Goal: Transaction & Acquisition: Download file/media

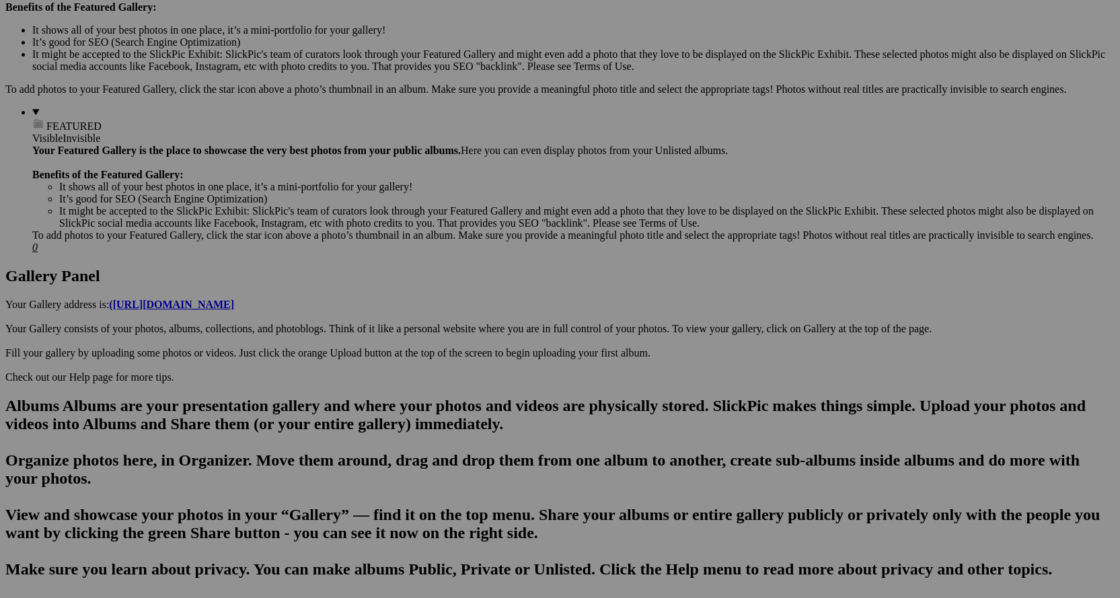
scroll to position [471, 0]
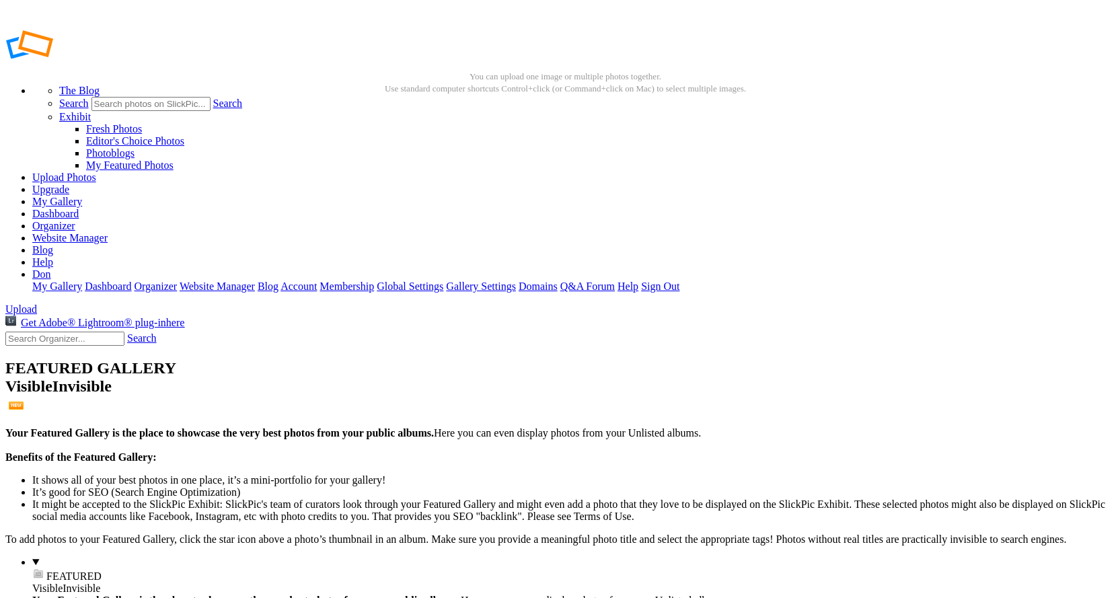
click at [53, 256] on link "Help" at bounding box center [42, 261] width 21 height 11
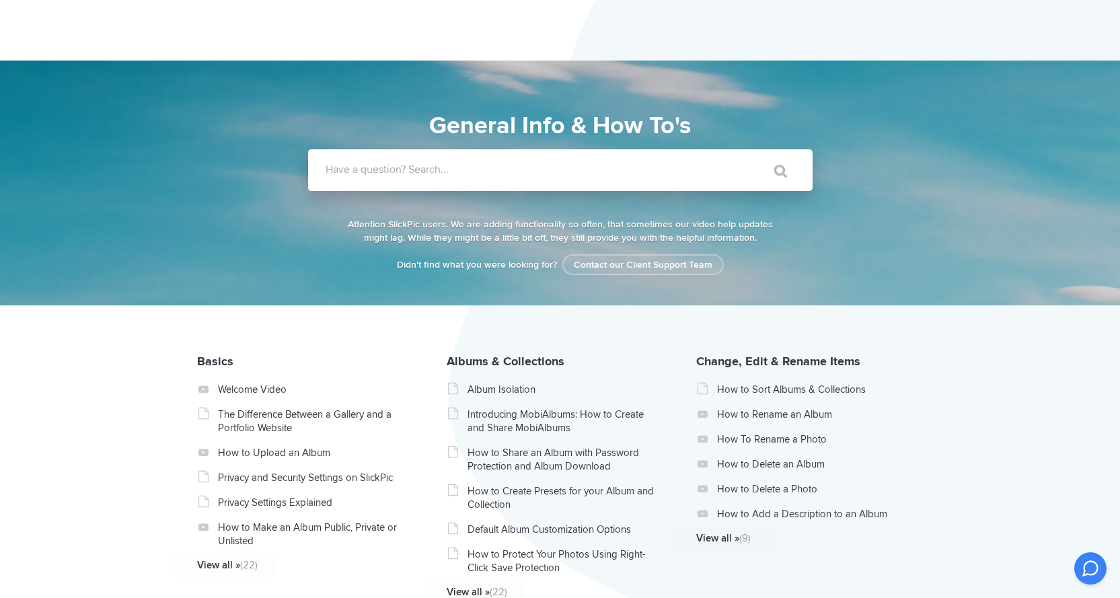
drag, startPoint x: 526, startPoint y: 164, endPoint x: 510, endPoint y: 164, distance: 15.5
click at [522, 166] on label "Have a question? Search..." at bounding box center [578, 169] width 505 height 13
click at [522, 166] on input "Have a question? Search..." at bounding box center [532, 170] width 449 height 42
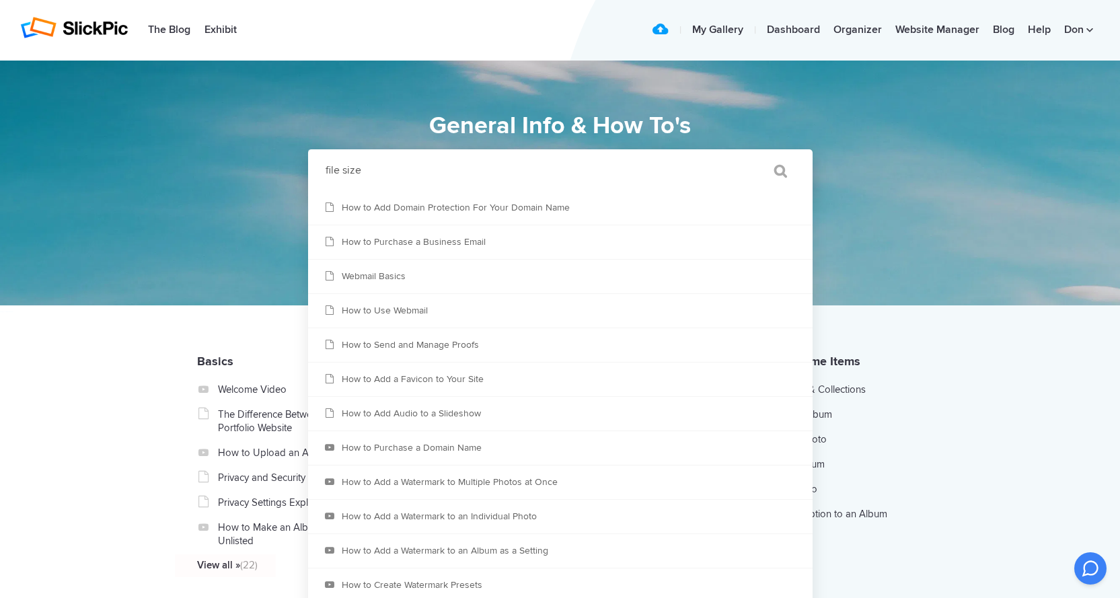
type input "file size"
click at [783, 171] on input "" at bounding box center [774, 171] width 57 height 32
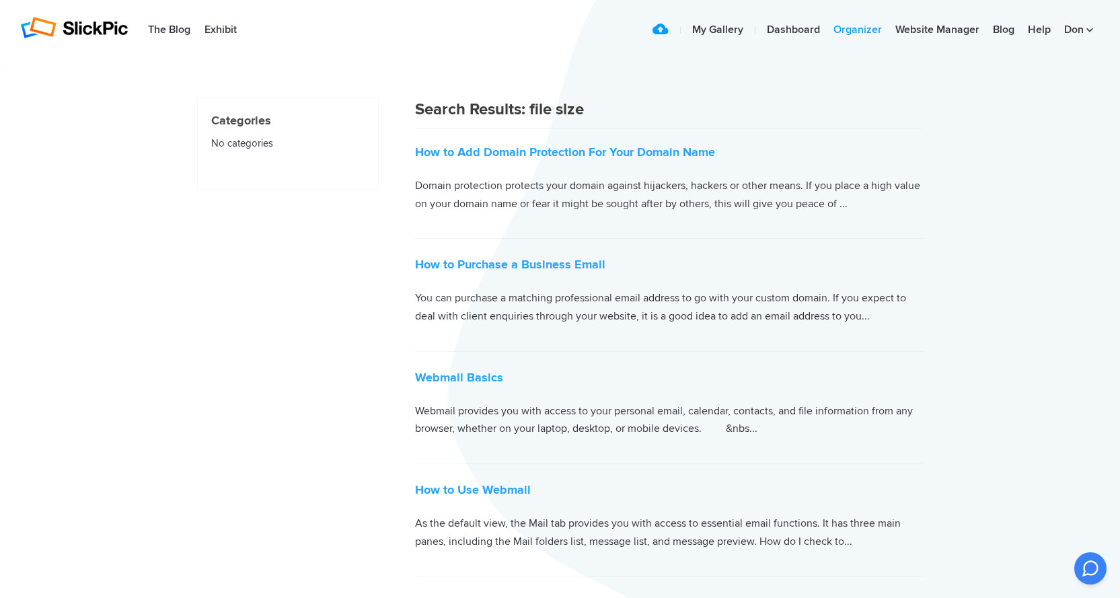
click at [860, 30] on link "Organizer" at bounding box center [858, 30] width 62 height 27
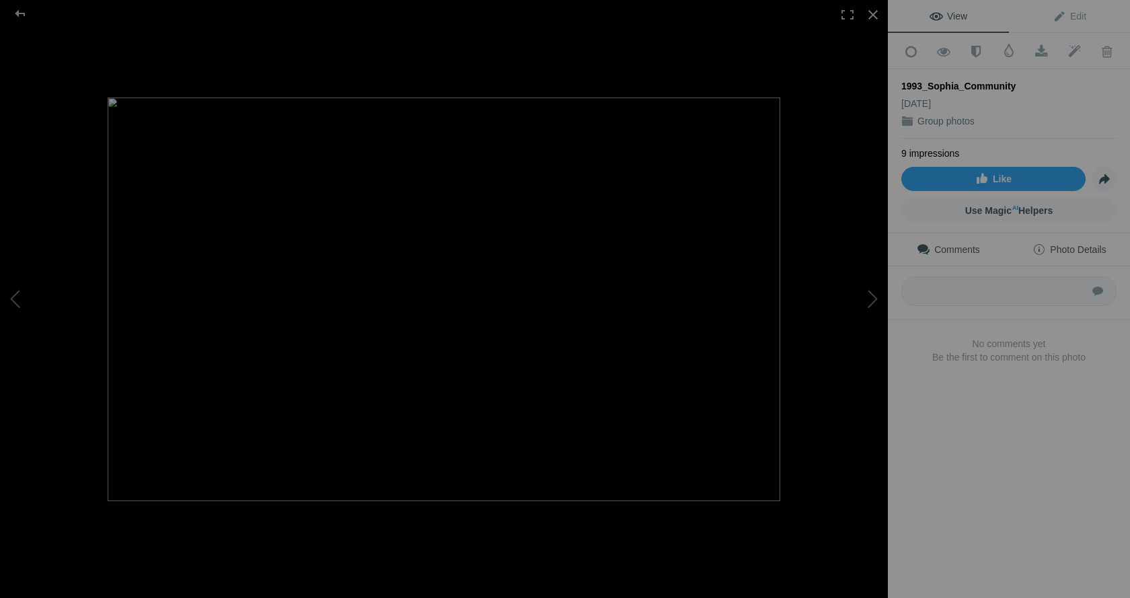
click at [1063, 246] on span "Photo Details" at bounding box center [1069, 249] width 73 height 11
click at [846, 16] on div at bounding box center [848, 15] width 30 height 30
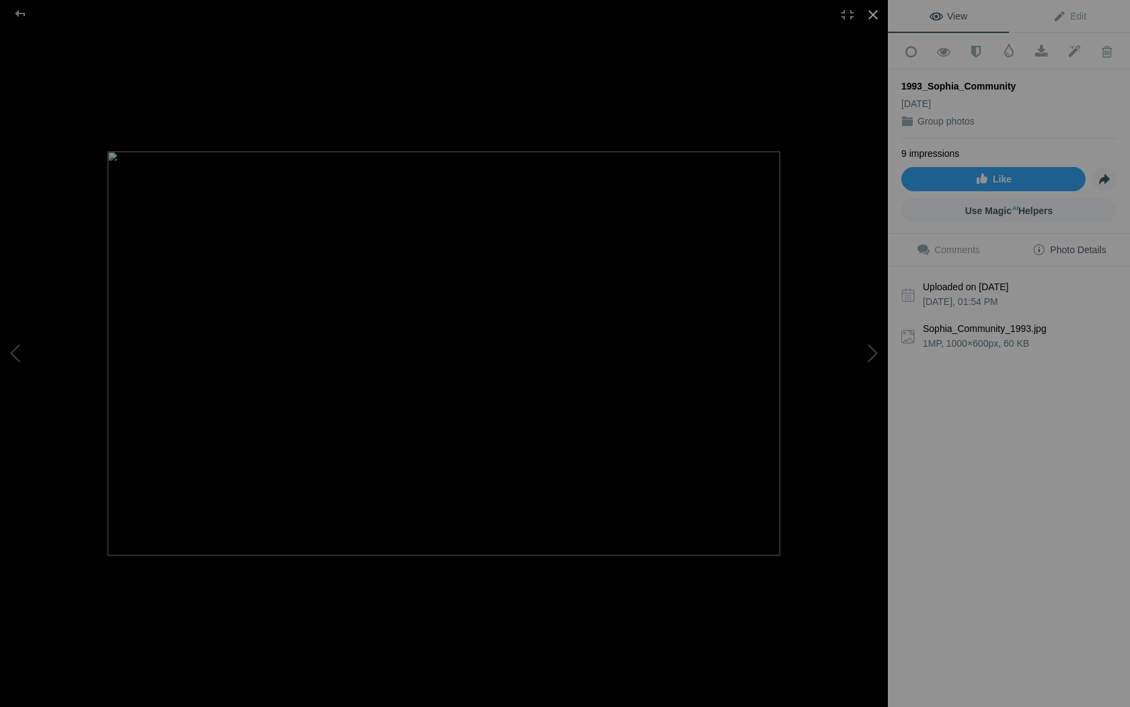
click at [877, 17] on div at bounding box center [874, 15] width 30 height 30
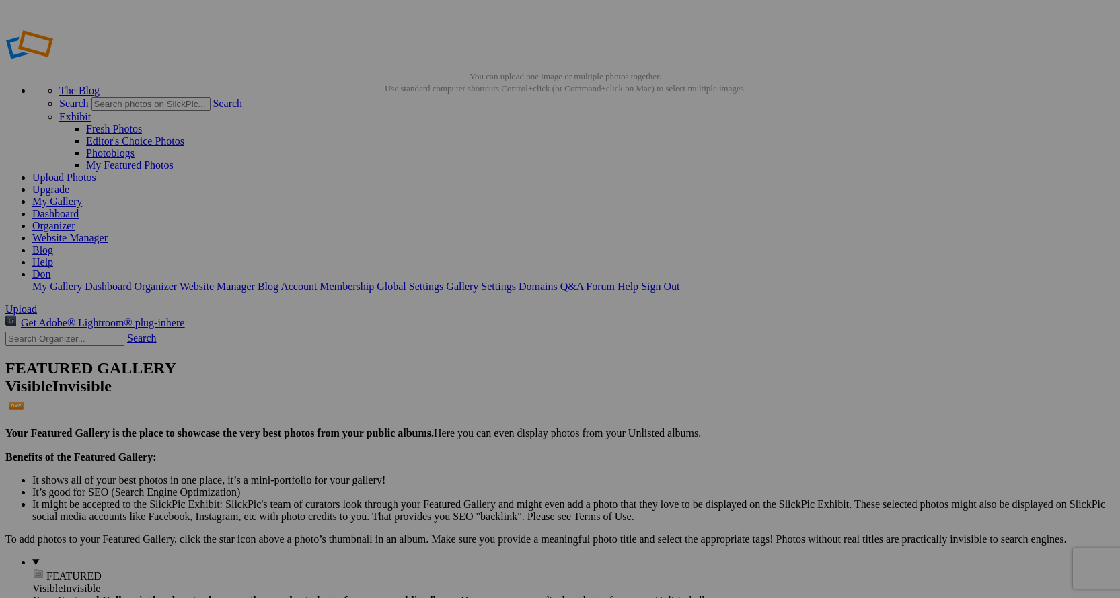
drag, startPoint x: 517, startPoint y: 218, endPoint x: 408, endPoint y: 180, distance: 116.2
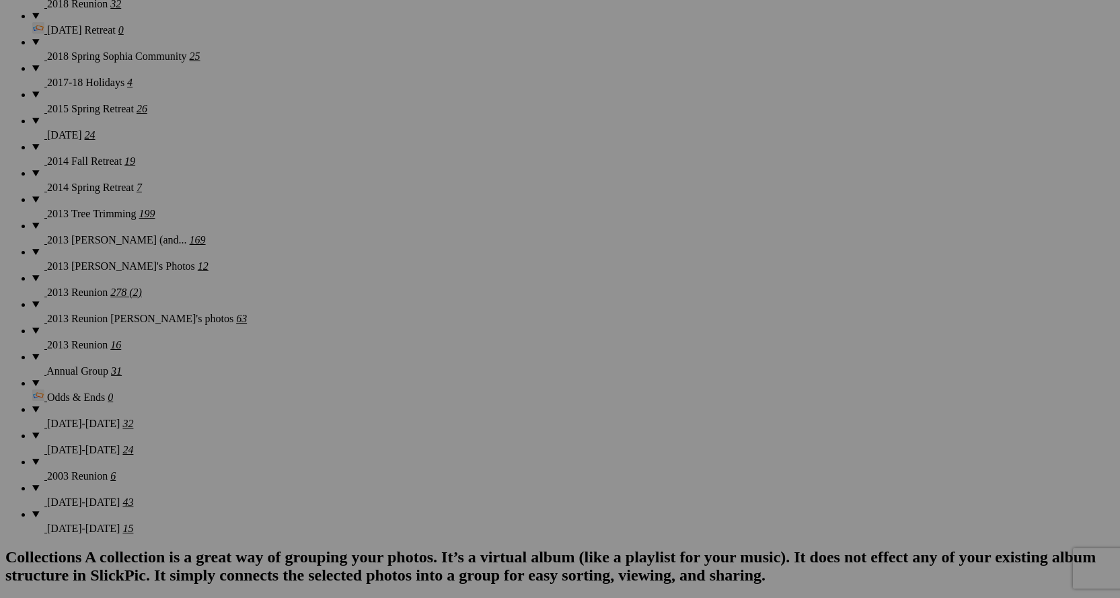
scroll to position [1817, 0]
drag, startPoint x: 926, startPoint y: 7, endPoint x: 974, endPoint y: 32, distance: 54.8
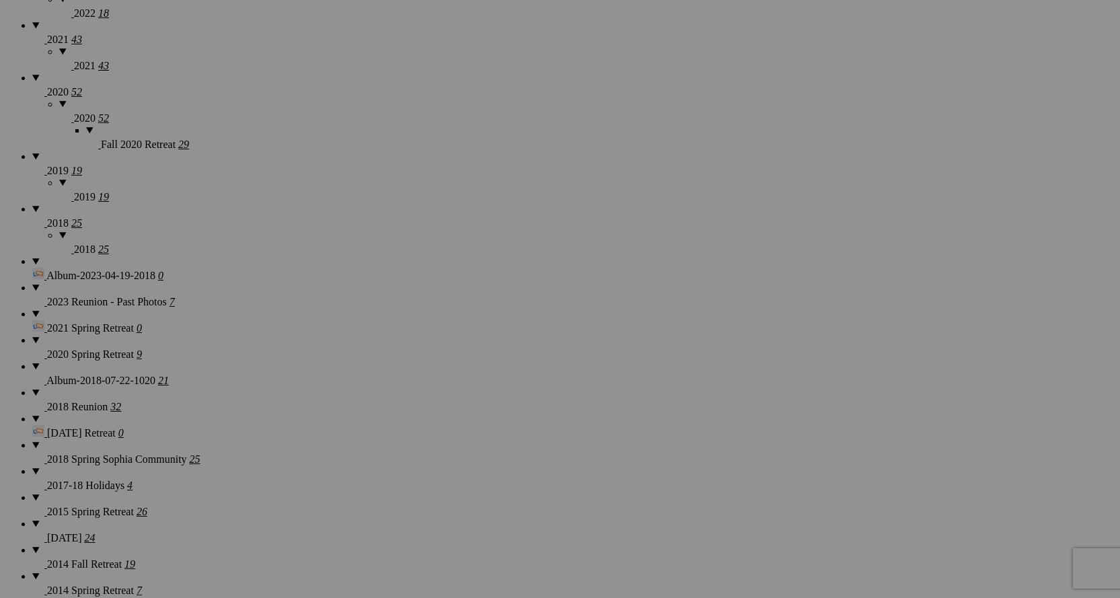
scroll to position [1009, 0]
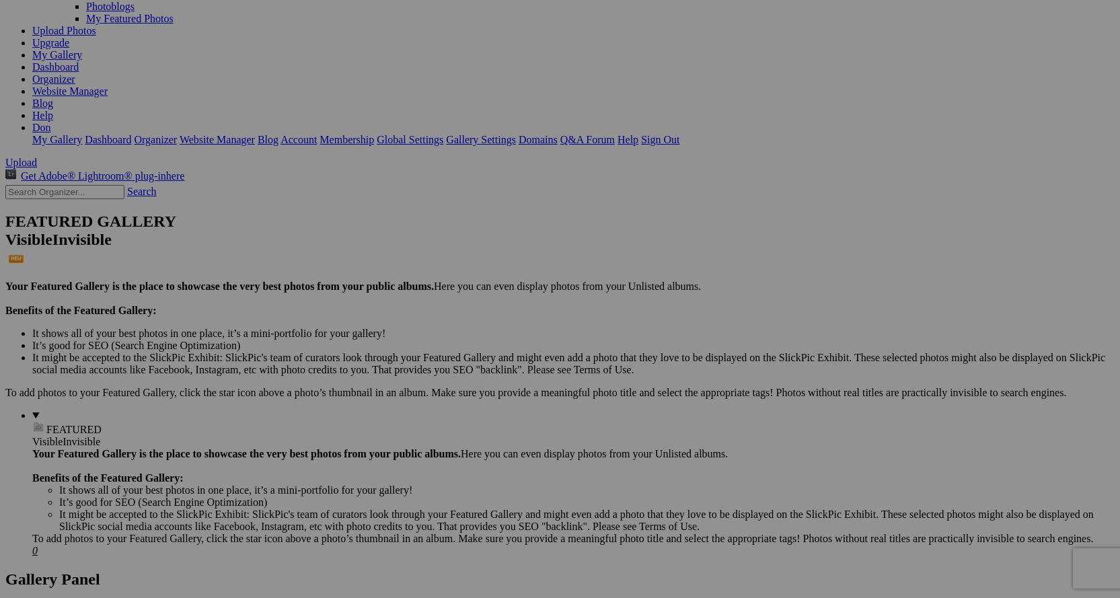
scroll to position [202, 0]
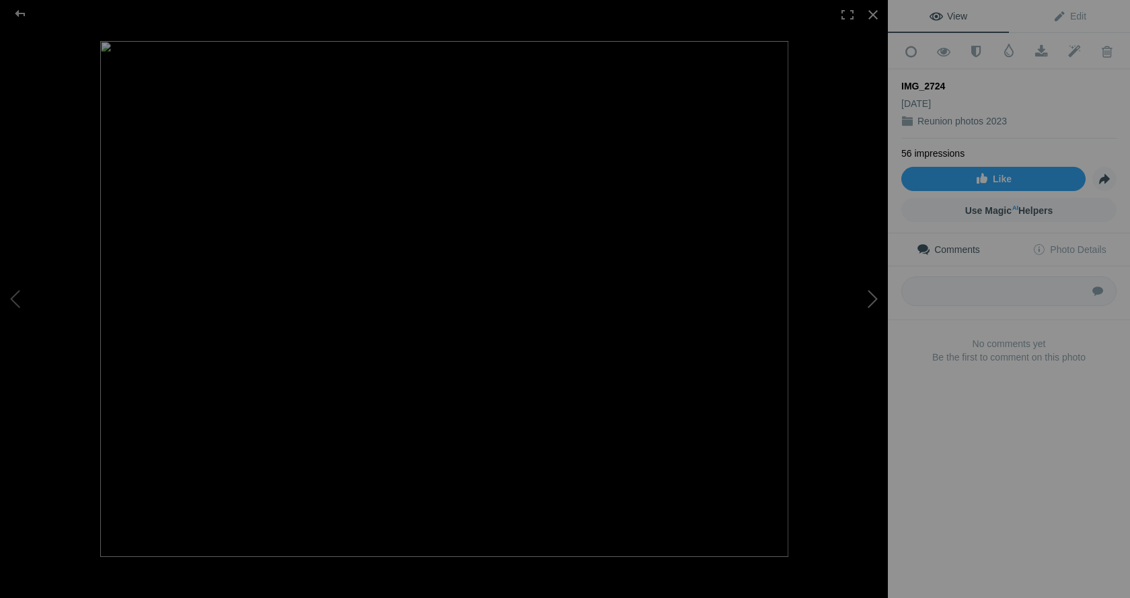
click at [871, 297] on button at bounding box center [837, 298] width 101 height 215
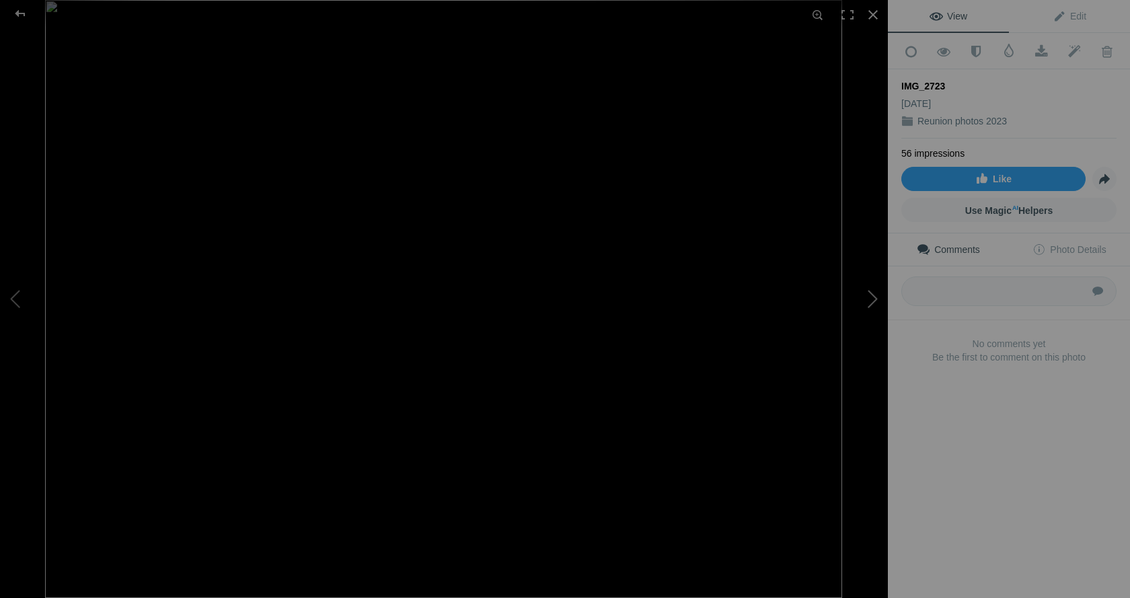
click at [869, 297] on button at bounding box center [837, 298] width 101 height 215
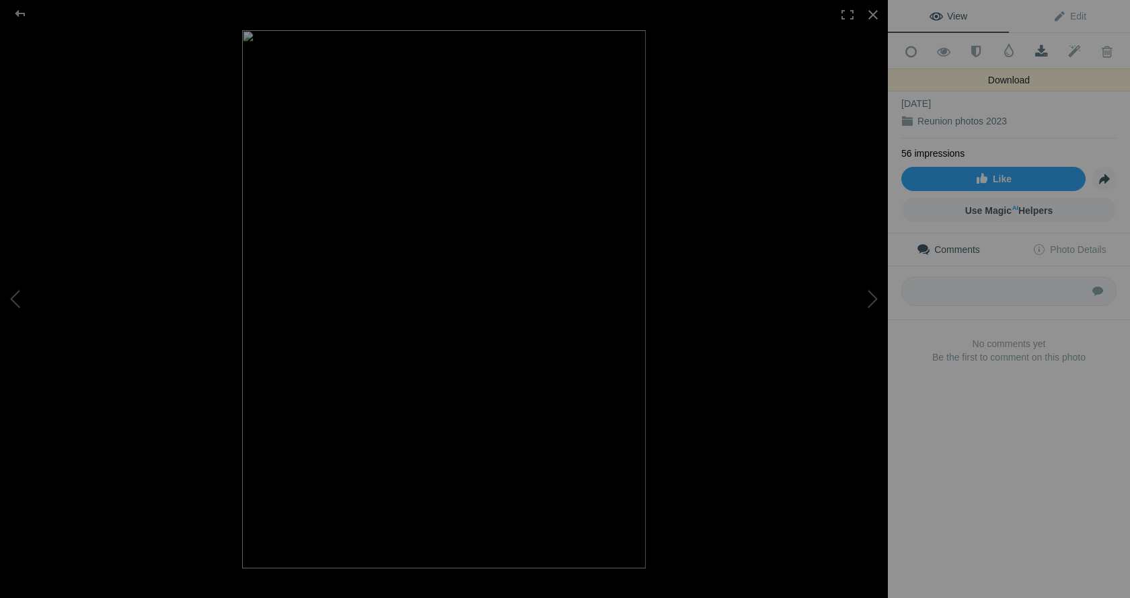
click at [1036, 50] on span at bounding box center [1041, 51] width 33 height 13
click at [980, 461] on div "View Edit Add to Quick Collection Remove from Quick Collection Hide from Public…" at bounding box center [1009, 299] width 242 height 598
click at [871, 301] on button at bounding box center [837, 298] width 101 height 215
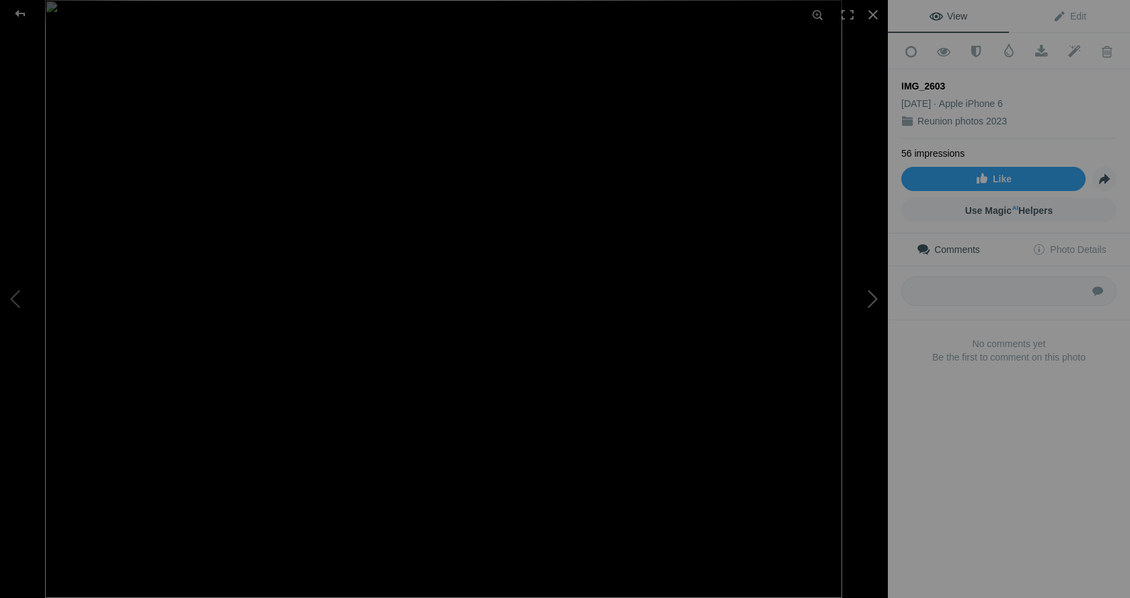
click at [872, 297] on button at bounding box center [837, 298] width 101 height 215
click at [874, 297] on button at bounding box center [837, 298] width 101 height 215
click at [873, 296] on button at bounding box center [837, 298] width 101 height 215
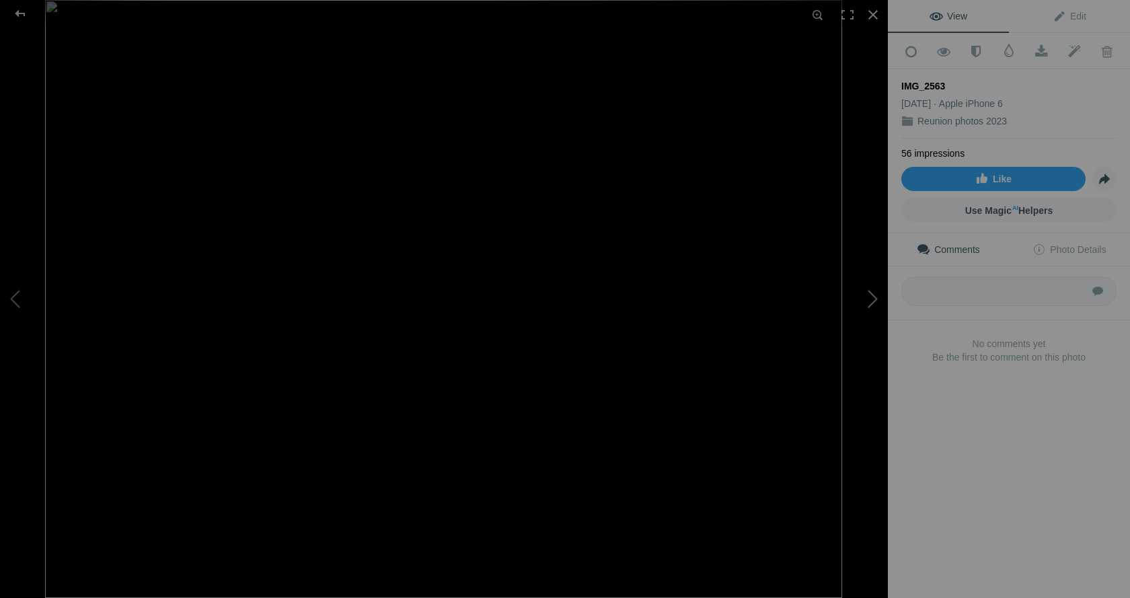
click at [869, 291] on button at bounding box center [837, 298] width 101 height 215
click at [871, 296] on button at bounding box center [837, 298] width 101 height 215
click at [873, 300] on button at bounding box center [837, 298] width 101 height 215
drag, startPoint x: 1034, startPoint y: 46, endPoint x: 1034, endPoint y: 58, distance: 11.5
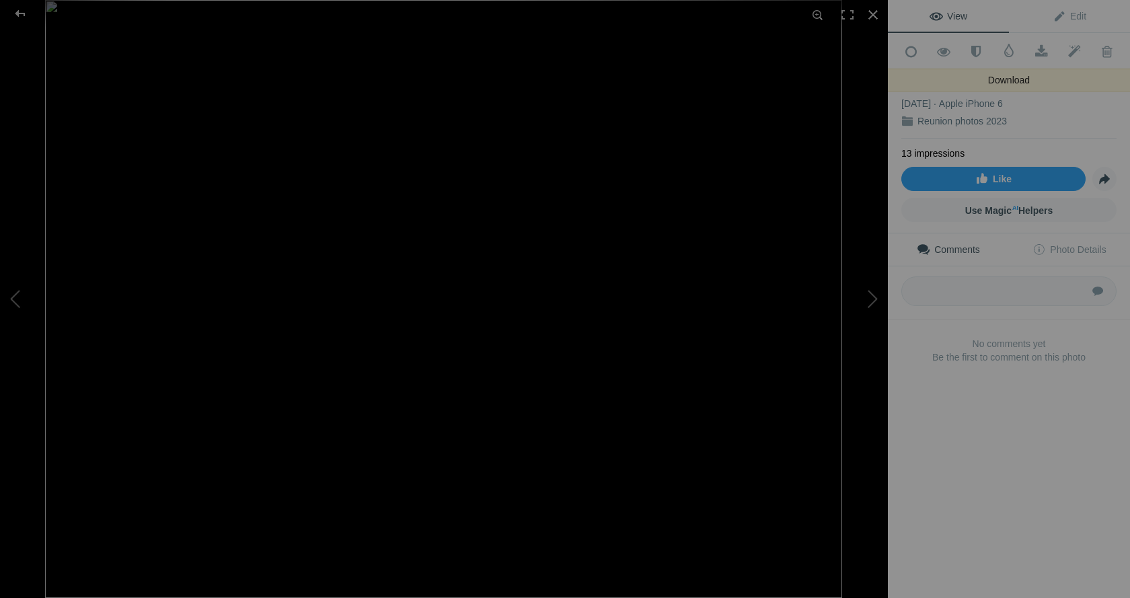
click at [1034, 49] on span at bounding box center [1041, 51] width 33 height 13
drag, startPoint x: 974, startPoint y: 485, endPoint x: 963, endPoint y: 467, distance: 21.5
click at [974, 485] on div "View Edit Add to Quick Collection Remove from Quick Collection Hide from Public…" at bounding box center [1009, 299] width 242 height 598
click at [870, 295] on button at bounding box center [837, 298] width 101 height 215
click at [1037, 47] on span at bounding box center [1041, 51] width 33 height 13
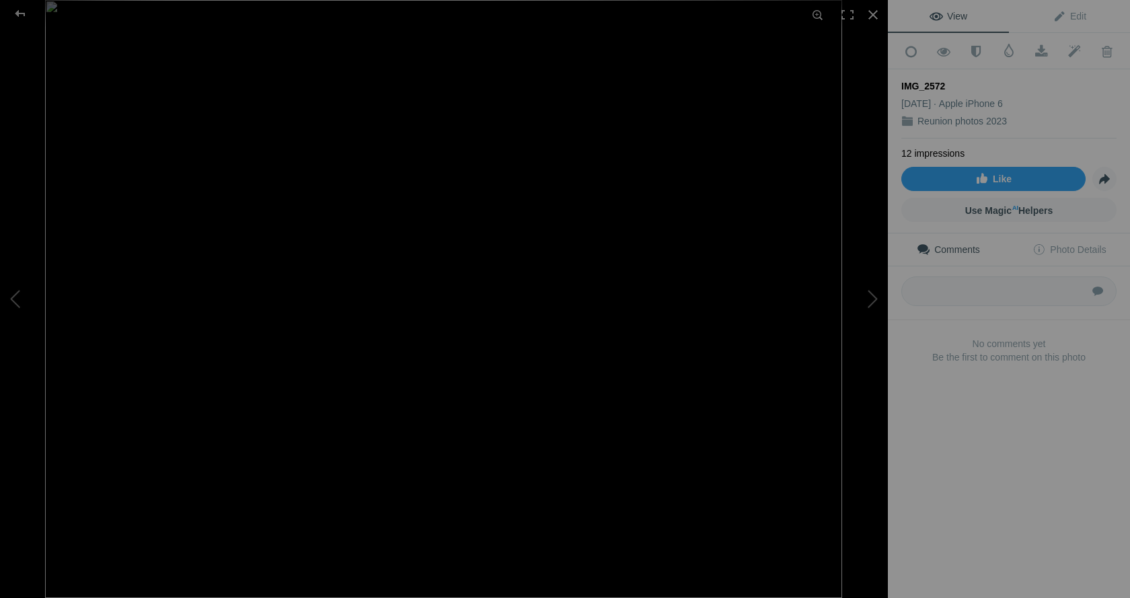
click at [981, 435] on div "View Edit Add to Quick Collection Remove from Quick Collection Hide from Public…" at bounding box center [1009, 299] width 242 height 598
click at [874, 302] on button at bounding box center [837, 298] width 101 height 215
click at [875, 301] on button at bounding box center [837, 298] width 101 height 215
click at [873, 304] on button at bounding box center [837, 298] width 101 height 215
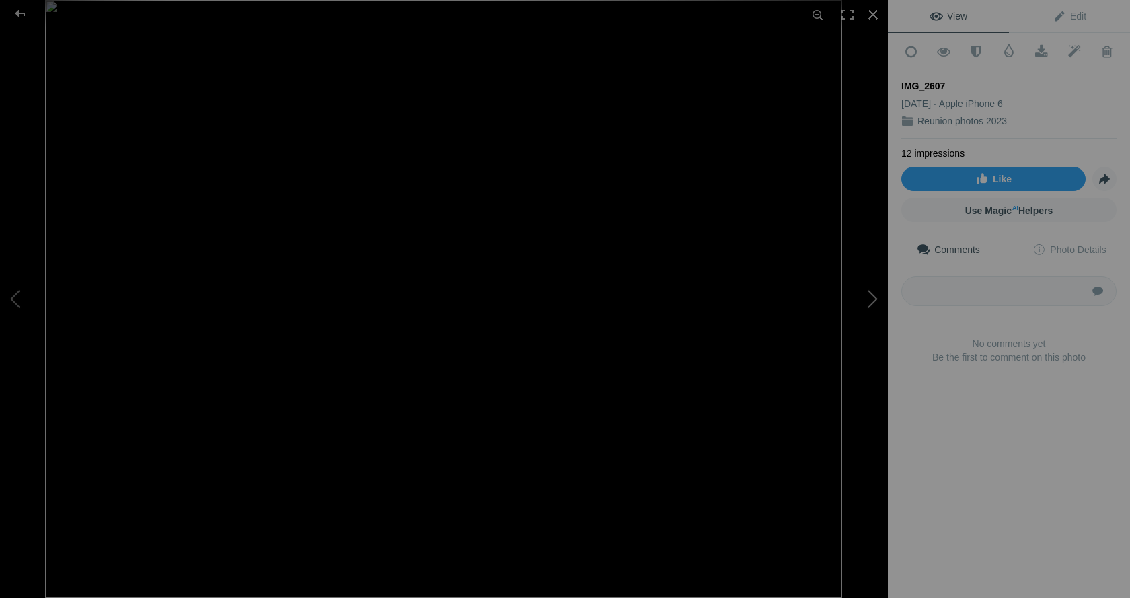
click at [871, 301] on button at bounding box center [837, 298] width 101 height 215
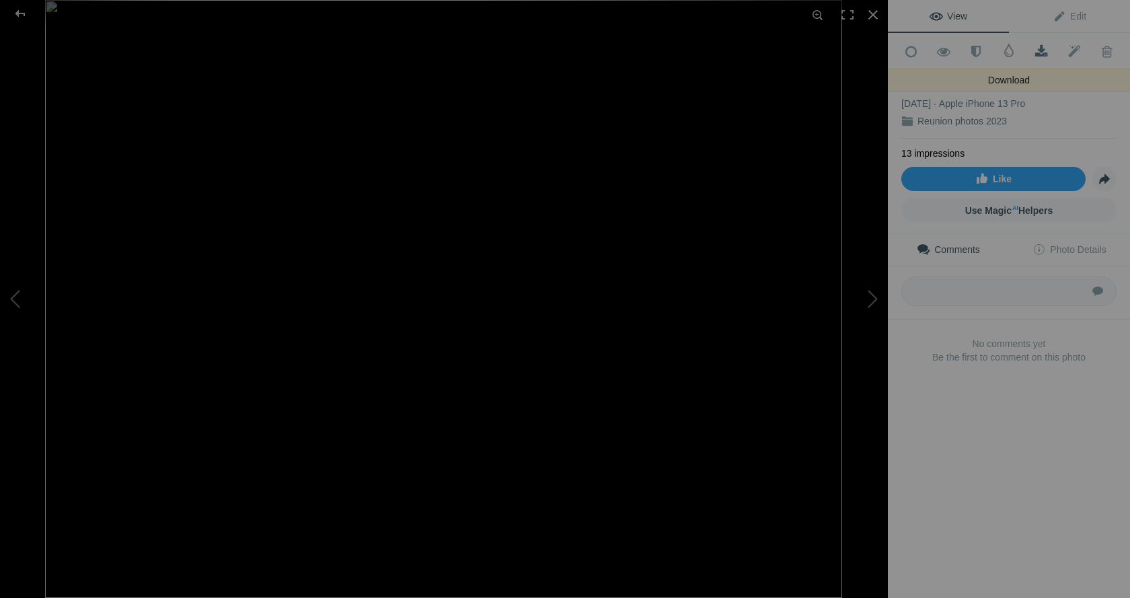
click at [1035, 46] on span at bounding box center [1041, 51] width 33 height 13
drag, startPoint x: 1016, startPoint y: 458, endPoint x: 1009, endPoint y: 445, distance: 14.2
click at [1015, 458] on div "View Edit Add to Quick Collection Remove from Quick Collection Hide from Public…" at bounding box center [1009, 299] width 242 height 598
click at [868, 289] on button at bounding box center [837, 298] width 101 height 215
click at [872, 298] on button at bounding box center [837, 298] width 101 height 215
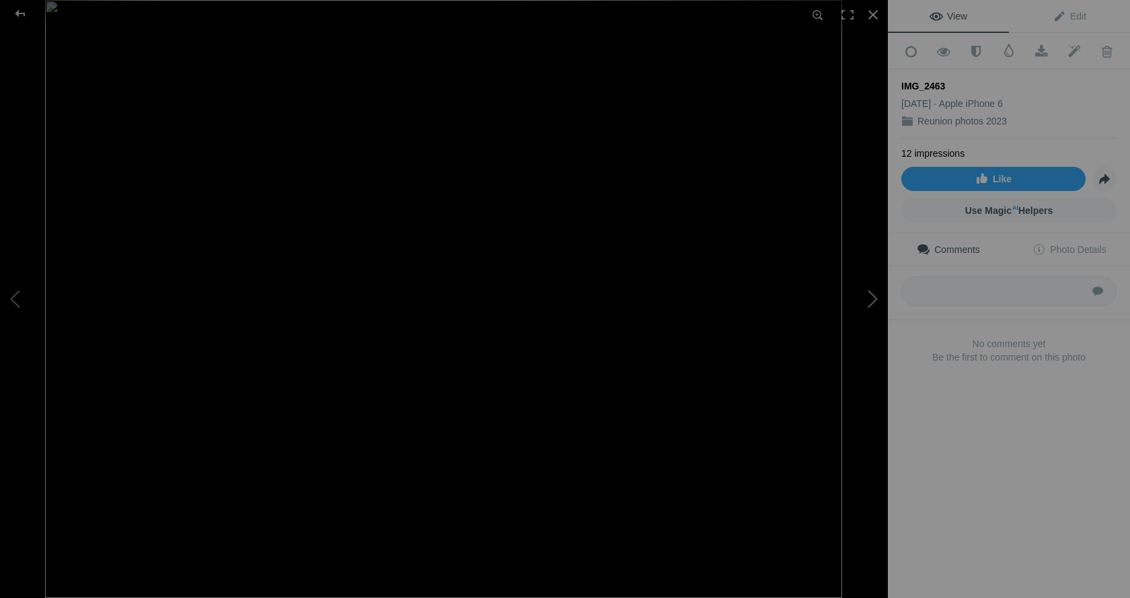
click at [874, 297] on button at bounding box center [837, 298] width 101 height 215
click at [875, 297] on button at bounding box center [837, 298] width 101 height 215
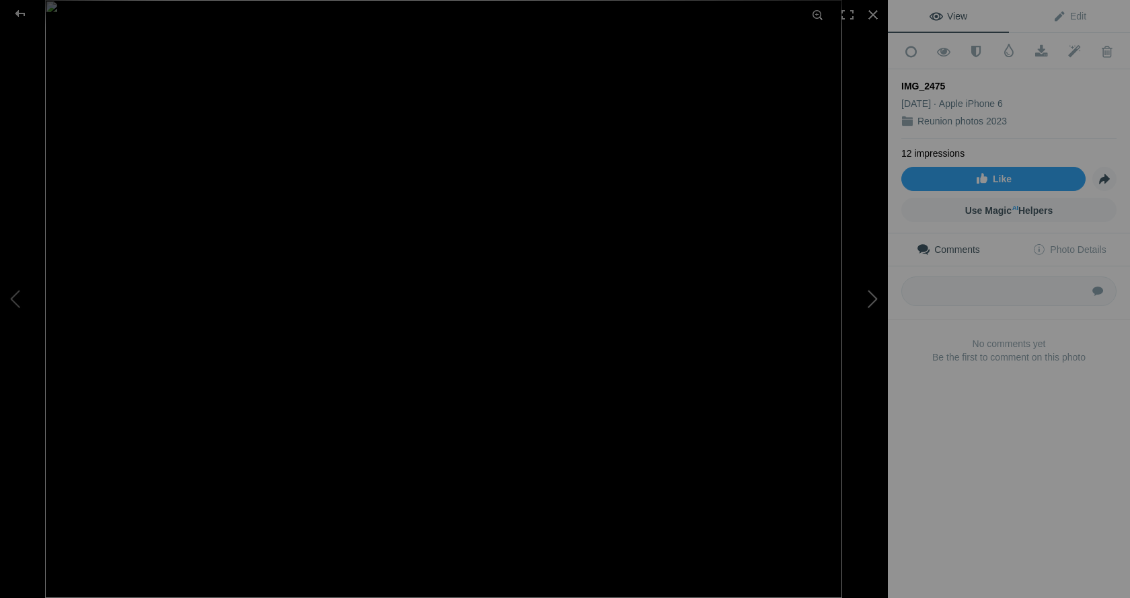
click at [875, 302] on button at bounding box center [837, 298] width 101 height 215
click at [1037, 49] on span at bounding box center [1041, 51] width 33 height 13
click at [1037, 50] on span at bounding box center [1041, 51] width 33 height 13
click at [966, 585] on div "View Edit Add to Quick Collection Remove from Quick Collection Hide from Public…" at bounding box center [1009, 299] width 242 height 598
click at [875, 301] on button at bounding box center [837, 298] width 101 height 215
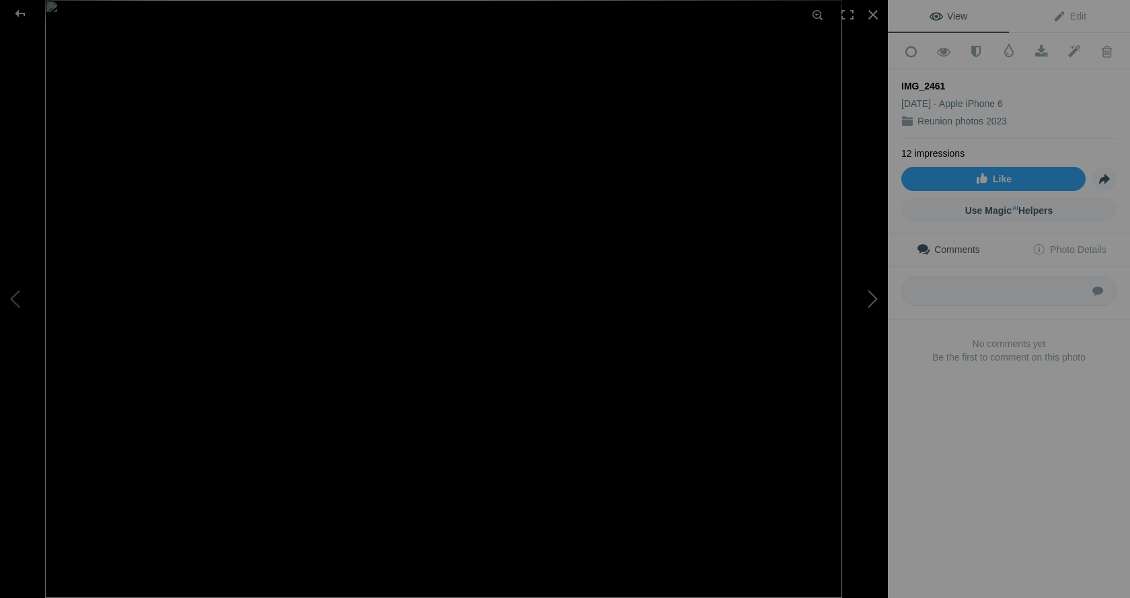
click at [873, 299] on button at bounding box center [837, 298] width 101 height 215
click at [872, 298] on button at bounding box center [837, 298] width 101 height 215
click at [872, 300] on button at bounding box center [837, 298] width 101 height 215
click at [871, 298] on button at bounding box center [837, 298] width 101 height 215
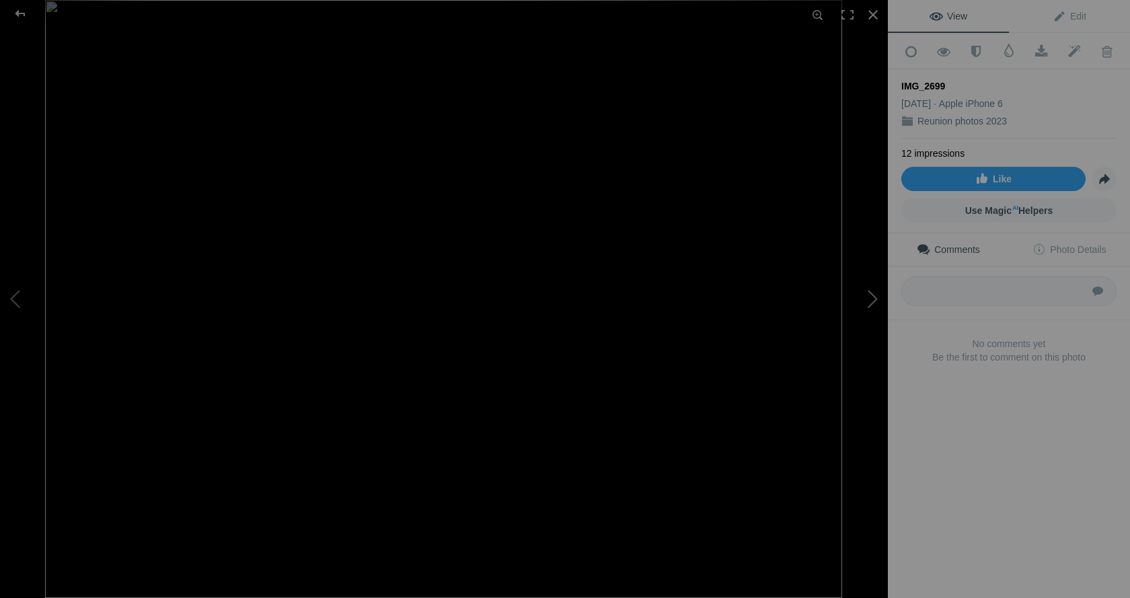
click at [871, 298] on button at bounding box center [837, 298] width 101 height 215
click at [871, 301] on button at bounding box center [837, 298] width 101 height 215
click at [872, 300] on button at bounding box center [837, 298] width 101 height 215
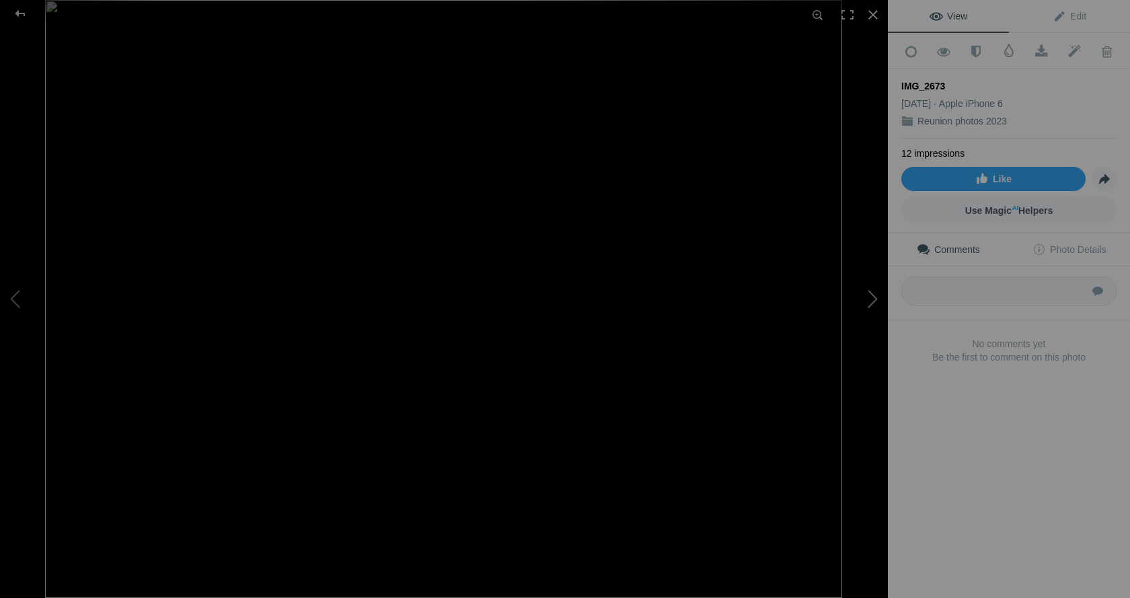
click at [873, 299] on button at bounding box center [837, 298] width 101 height 215
click at [873, 297] on button at bounding box center [837, 298] width 101 height 215
click at [873, 299] on button at bounding box center [837, 298] width 101 height 215
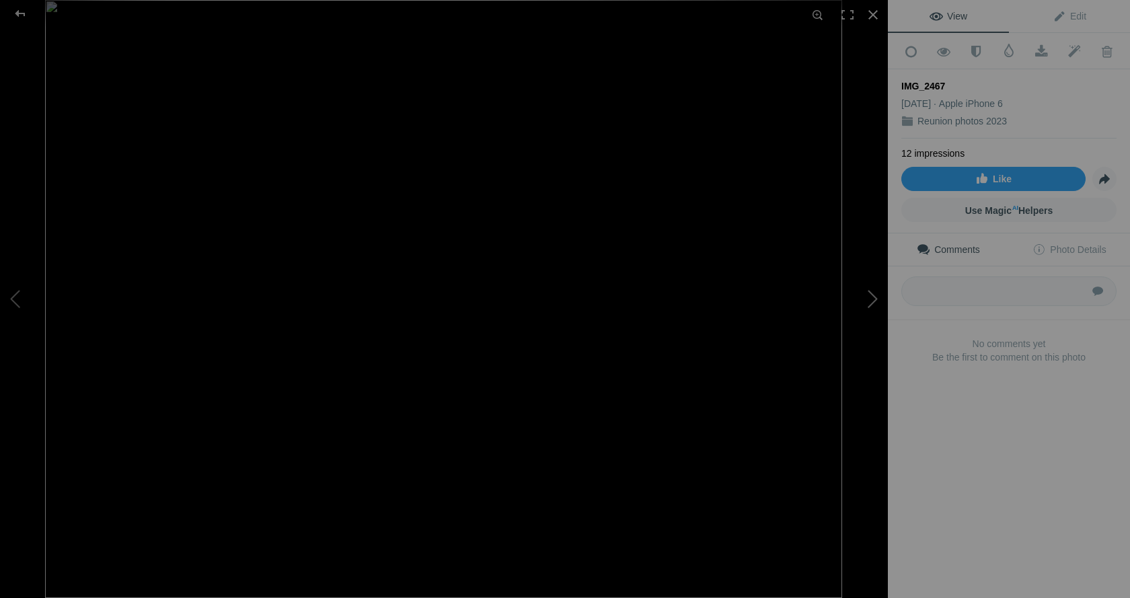
click at [873, 299] on button at bounding box center [837, 298] width 101 height 215
click at [874, 305] on button at bounding box center [837, 298] width 101 height 215
click at [874, 302] on button at bounding box center [837, 298] width 101 height 215
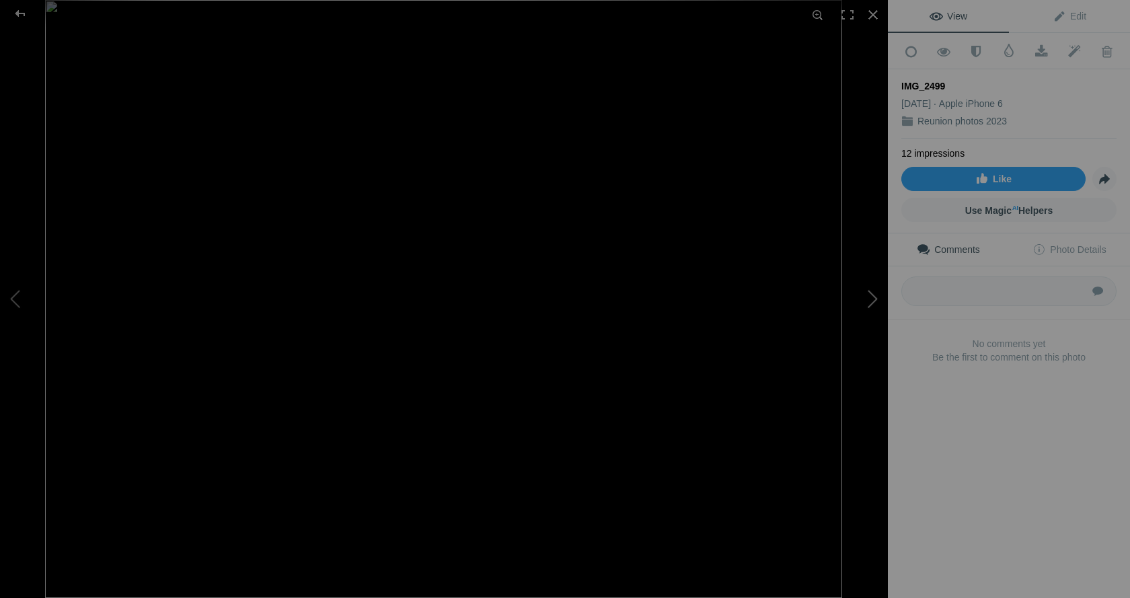
click at [871, 303] on button at bounding box center [837, 298] width 101 height 215
click at [868, 301] on button at bounding box center [837, 298] width 101 height 215
click at [875, 297] on button at bounding box center [837, 298] width 101 height 215
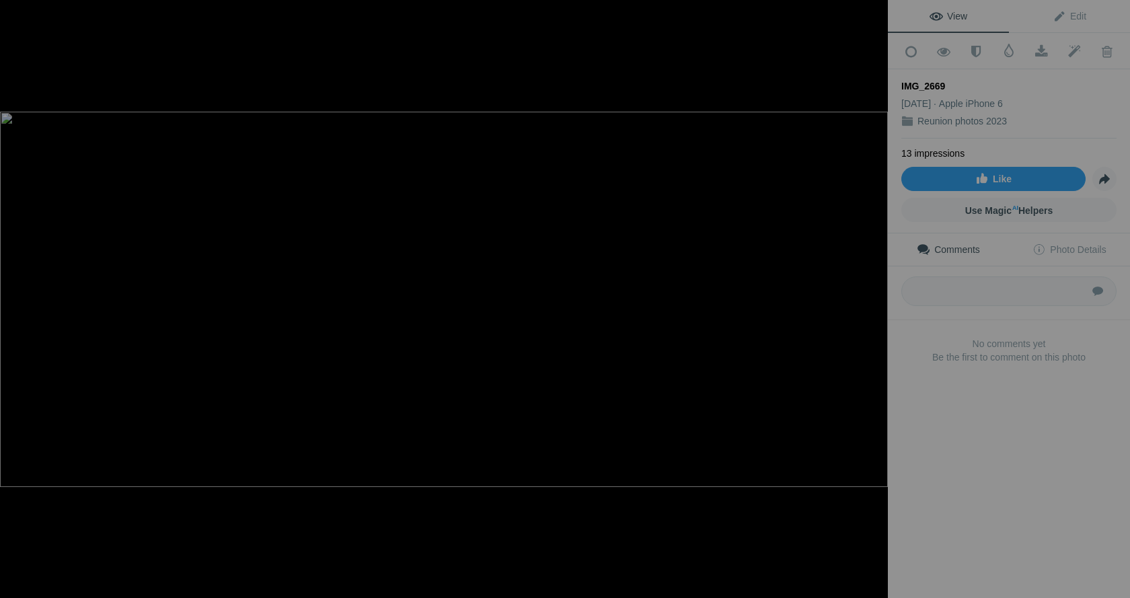
click at [875, 297] on button at bounding box center [837, 298] width 101 height 215
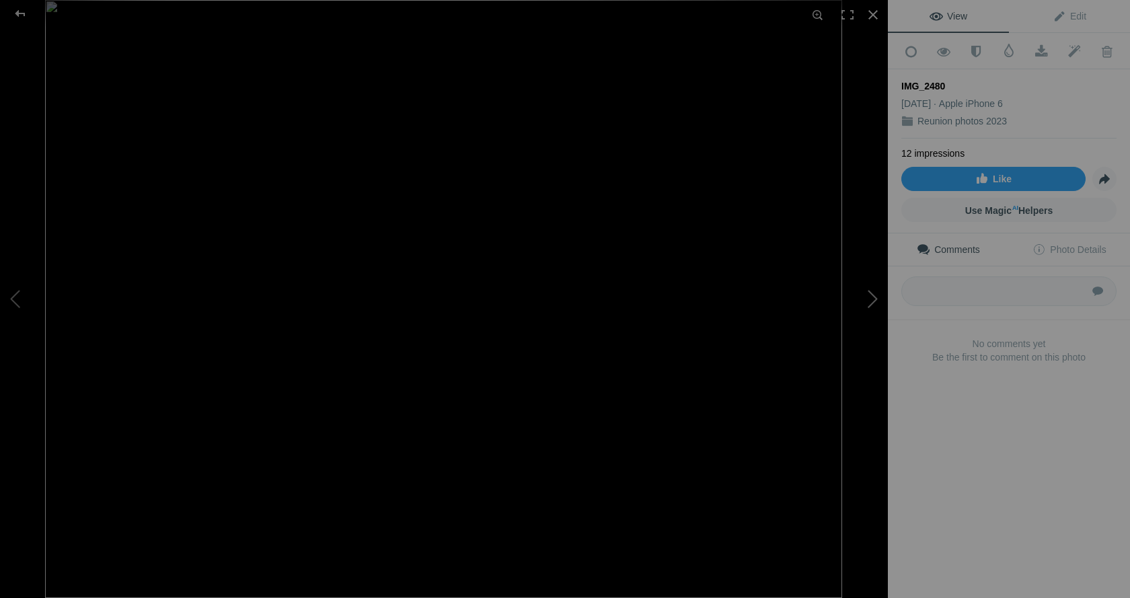
click at [874, 301] on button at bounding box center [837, 298] width 101 height 215
click at [1037, 46] on span at bounding box center [1041, 51] width 33 height 13
click at [1027, 470] on div "View Edit Add to Quick Collection Remove from Quick Collection Hide from Public…" at bounding box center [1009, 299] width 242 height 598
click at [872, 299] on button at bounding box center [837, 298] width 101 height 215
click at [874, 298] on button at bounding box center [837, 298] width 101 height 215
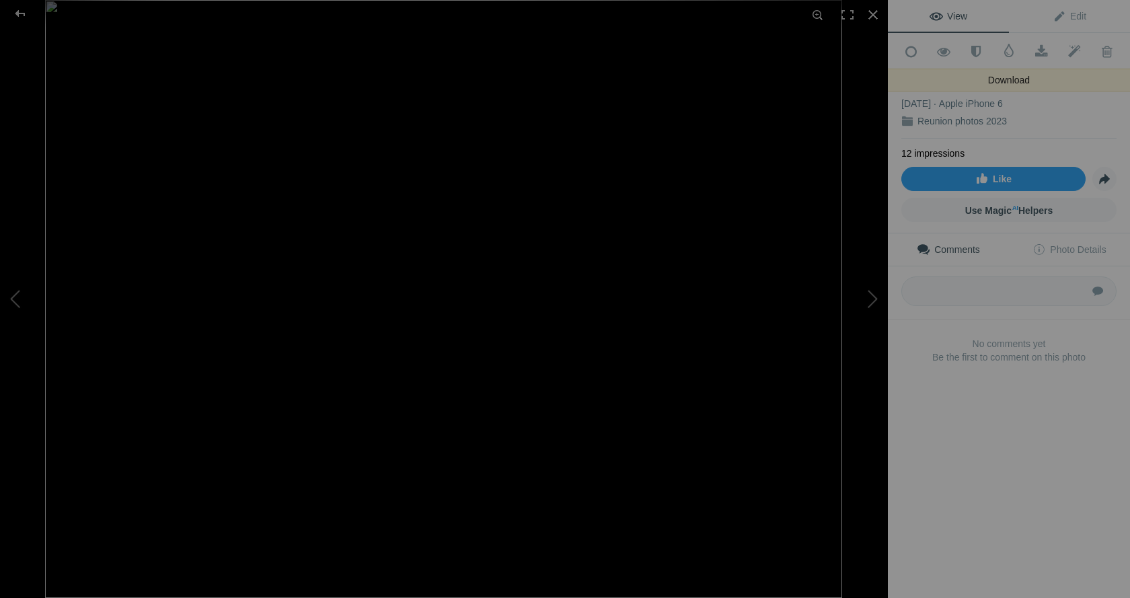
click at [1032, 43] on link "Download" at bounding box center [1041, 51] width 33 height 34
click at [962, 480] on div "View Edit Add to Quick Collection Remove from Quick Collection Hide from Public…" at bounding box center [1009, 299] width 242 height 598
click at [874, 295] on button at bounding box center [837, 298] width 101 height 215
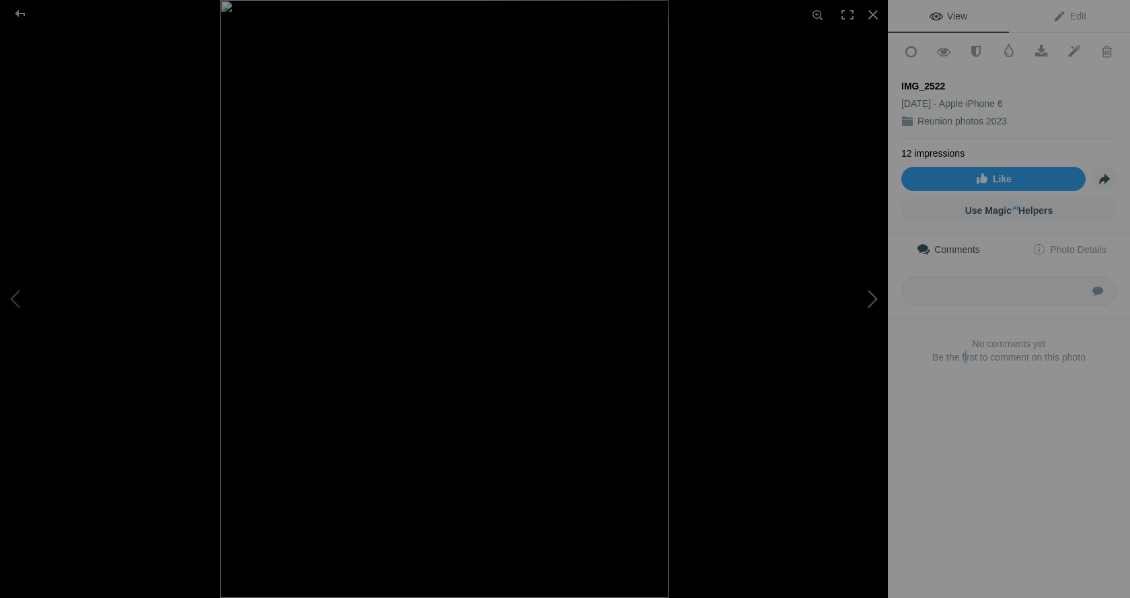
click at [874, 296] on button at bounding box center [837, 298] width 101 height 215
click at [869, 299] on button at bounding box center [837, 298] width 101 height 215
click at [15, 291] on button at bounding box center [50, 298] width 101 height 215
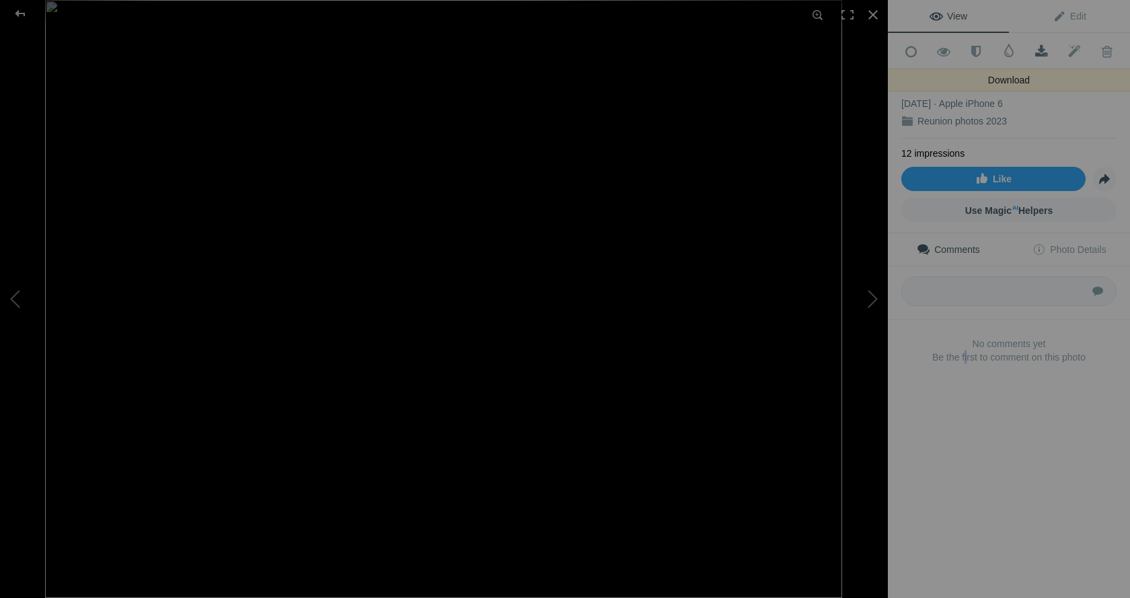
click at [1031, 49] on span at bounding box center [1041, 51] width 33 height 13
click at [998, 465] on div "View Edit Add to Quick Collection Remove from Quick Collection Hide from Public…" at bounding box center [1009, 299] width 242 height 598
click at [872, 300] on button at bounding box center [837, 298] width 101 height 215
click at [871, 300] on button at bounding box center [837, 298] width 101 height 215
click at [870, 302] on button at bounding box center [837, 298] width 101 height 215
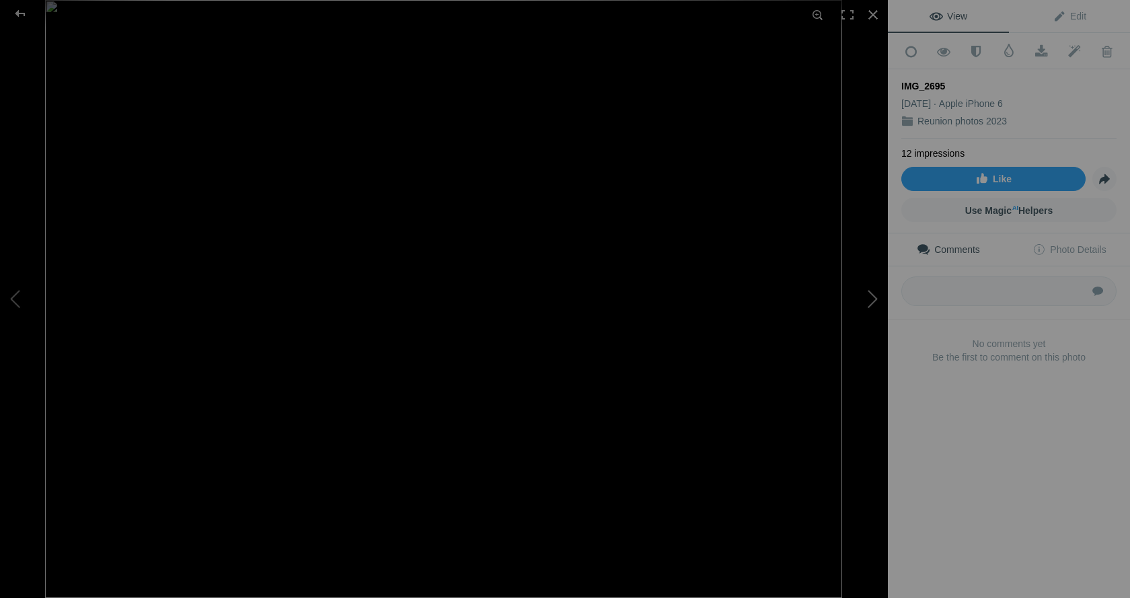
click at [870, 302] on button at bounding box center [837, 298] width 101 height 215
click at [873, 303] on button at bounding box center [837, 298] width 101 height 215
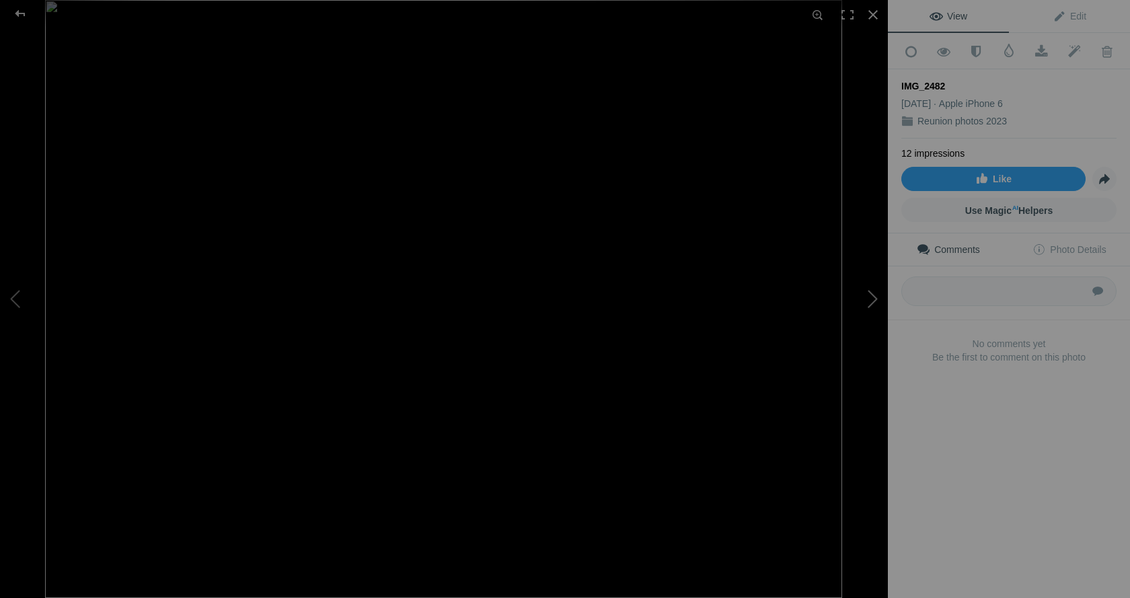
click at [874, 303] on button at bounding box center [837, 298] width 101 height 215
click at [1036, 48] on span at bounding box center [1041, 51] width 33 height 13
click at [1001, 491] on div "View Edit Add to Quick Collection Remove from Quick Collection Hide from Public…" at bounding box center [1009, 299] width 242 height 598
click at [869, 295] on button at bounding box center [837, 298] width 101 height 215
click at [871, 301] on button at bounding box center [837, 298] width 101 height 215
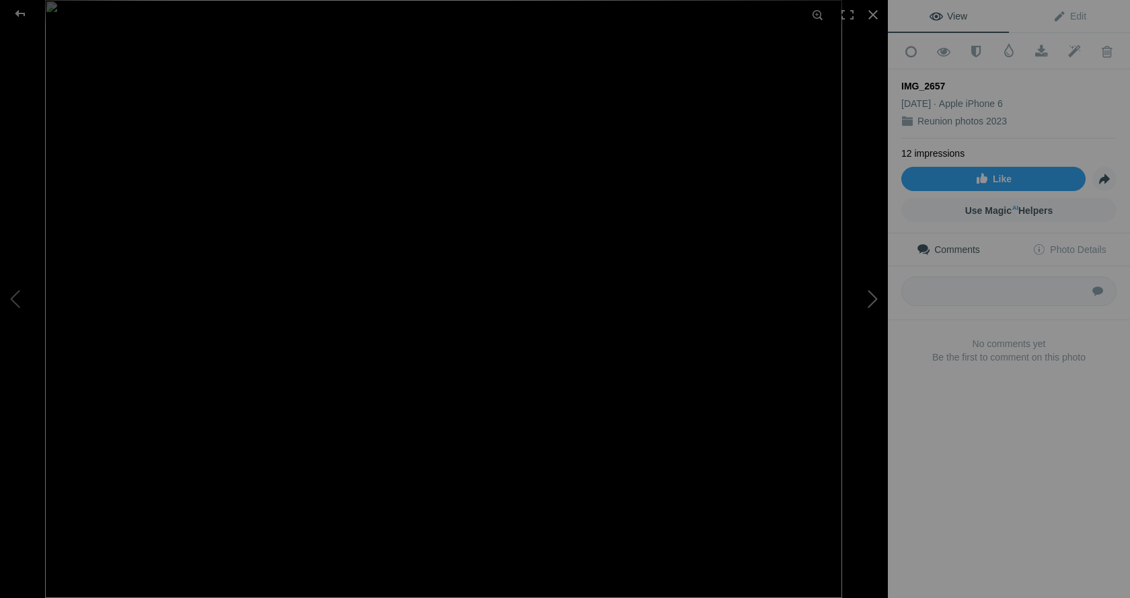
click at [874, 300] on button at bounding box center [837, 298] width 101 height 215
click at [875, 300] on button at bounding box center [837, 298] width 101 height 215
click at [877, 300] on button at bounding box center [837, 298] width 101 height 215
click at [871, 301] on button at bounding box center [837, 298] width 101 height 215
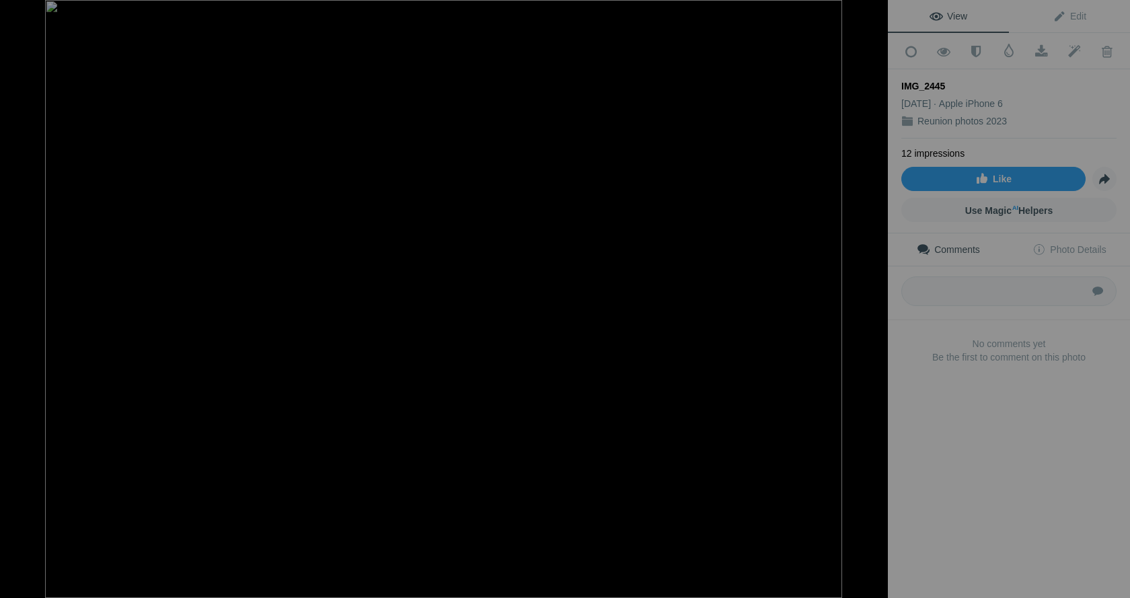
click at [871, 301] on button at bounding box center [837, 298] width 101 height 215
click at [869, 303] on button at bounding box center [837, 298] width 101 height 215
click at [869, 297] on button at bounding box center [837, 298] width 101 height 215
click at [871, 297] on button at bounding box center [837, 298] width 101 height 215
click at [873, 297] on button at bounding box center [837, 298] width 101 height 215
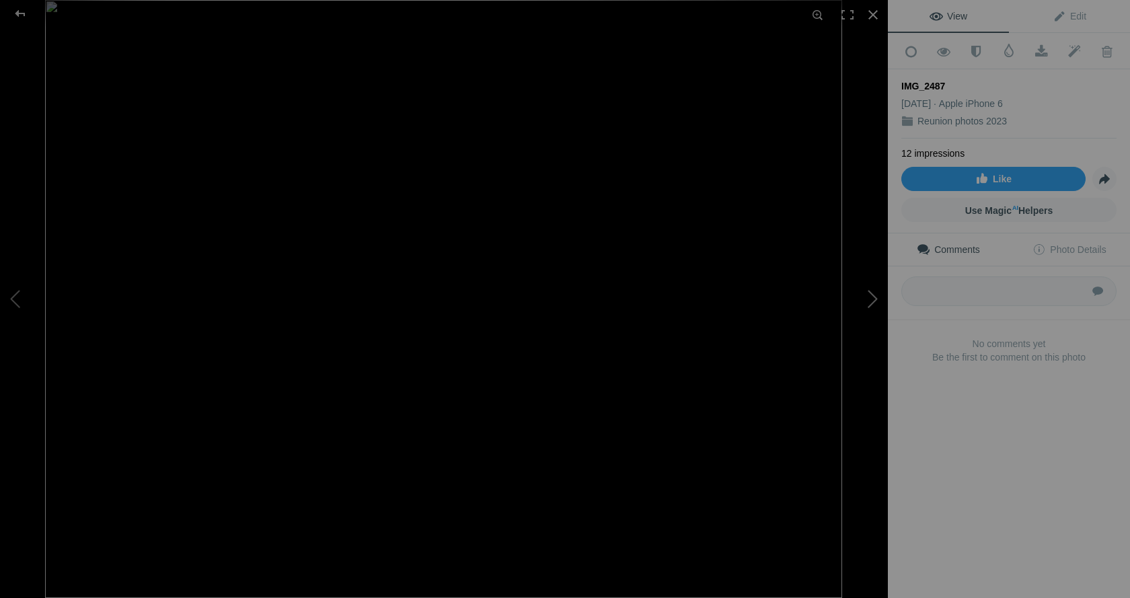
click at [873, 297] on button at bounding box center [837, 298] width 101 height 215
click at [872, 299] on button at bounding box center [837, 298] width 101 height 215
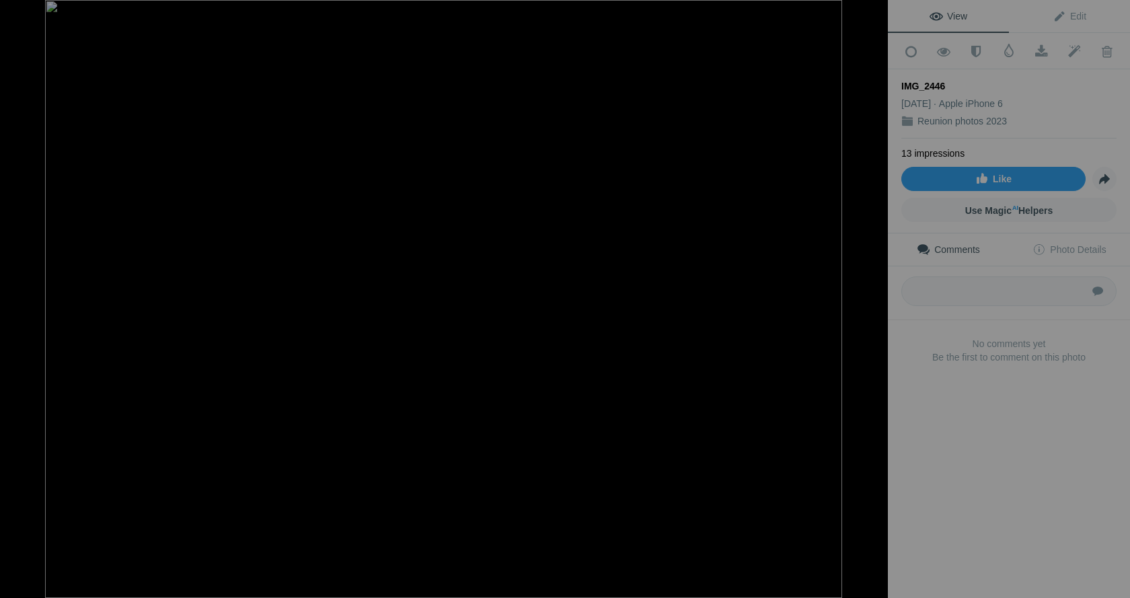
click at [872, 299] on button at bounding box center [837, 298] width 101 height 215
click at [869, 302] on button at bounding box center [837, 298] width 101 height 215
click at [870, 302] on button at bounding box center [837, 298] width 101 height 215
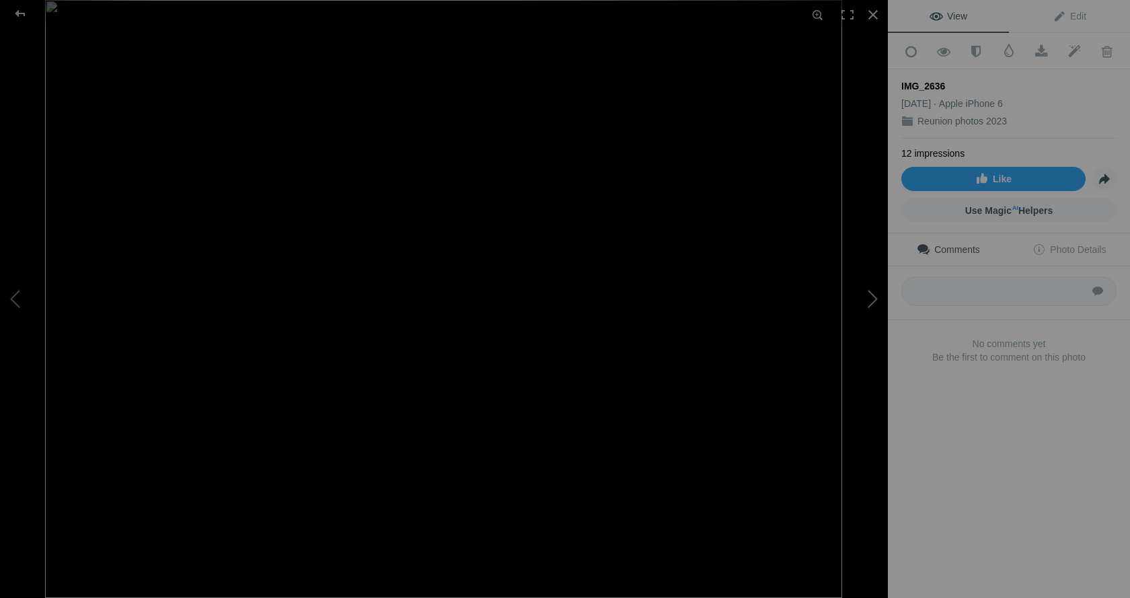
click at [871, 300] on button at bounding box center [837, 298] width 101 height 215
click at [869, 301] on button at bounding box center [837, 298] width 101 height 215
click at [871, 303] on button at bounding box center [837, 298] width 101 height 215
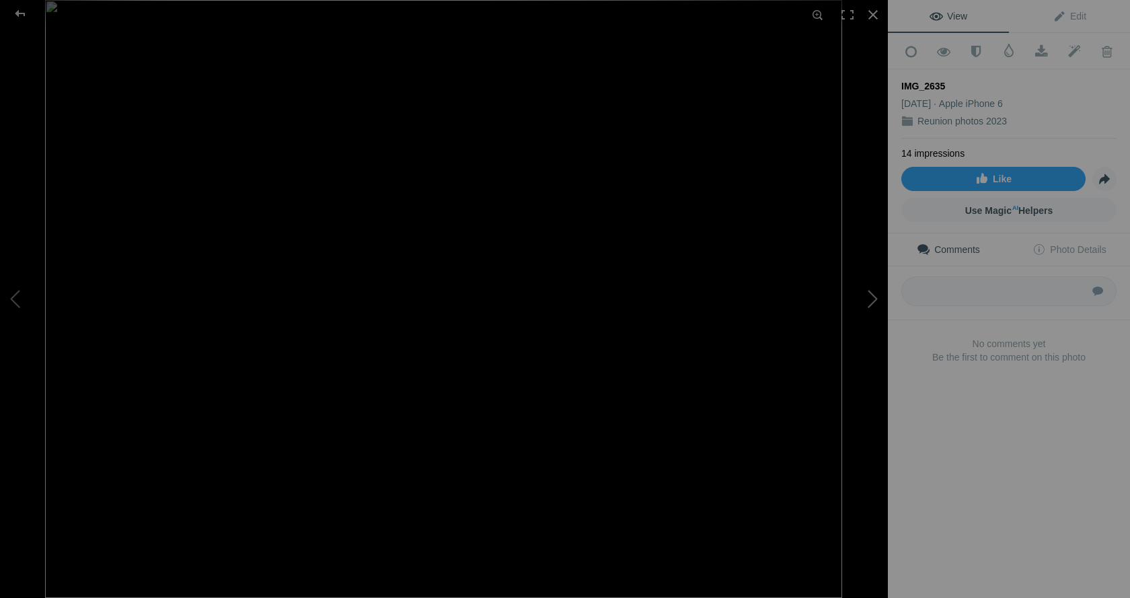
click at [871, 307] on button at bounding box center [837, 298] width 101 height 215
click at [869, 302] on button at bounding box center [837, 298] width 101 height 215
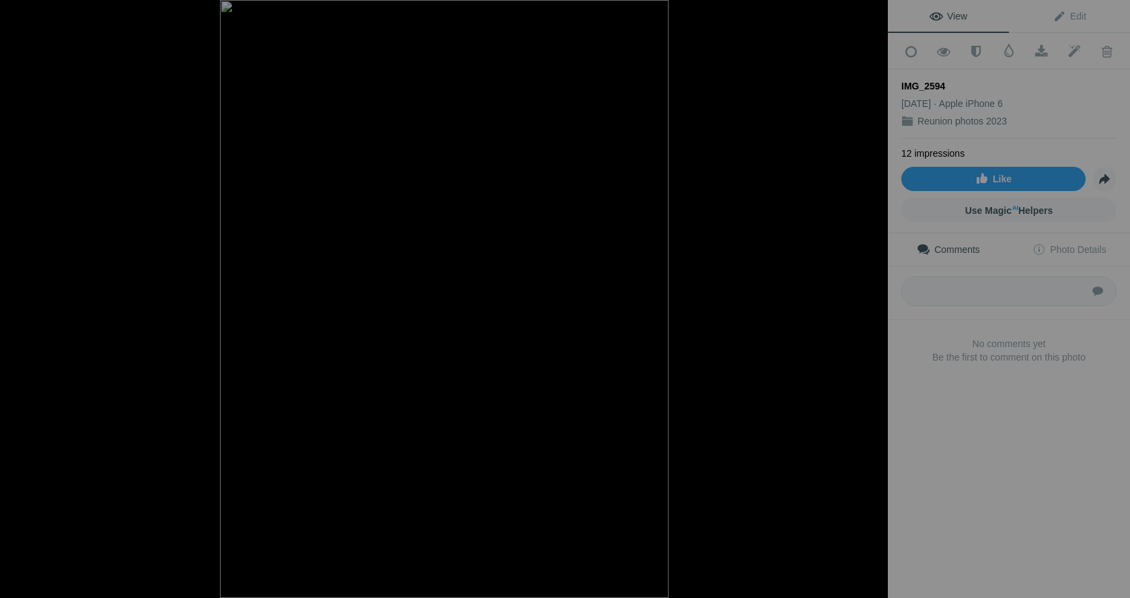
click at [869, 302] on button at bounding box center [837, 298] width 101 height 215
click at [873, 304] on button at bounding box center [837, 298] width 101 height 215
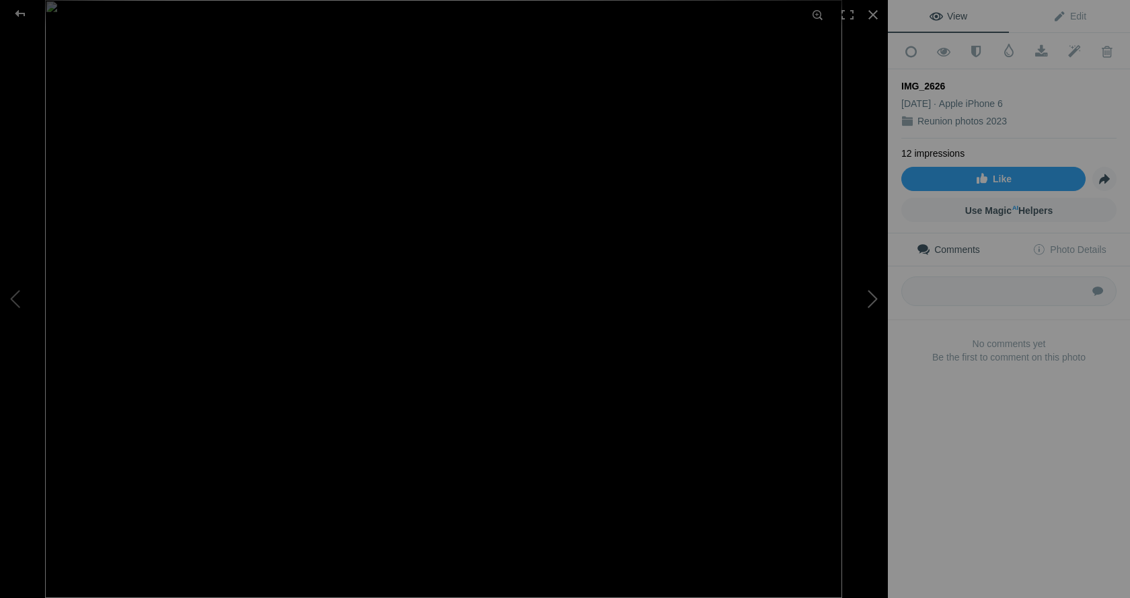
click at [870, 301] on button at bounding box center [837, 298] width 101 height 215
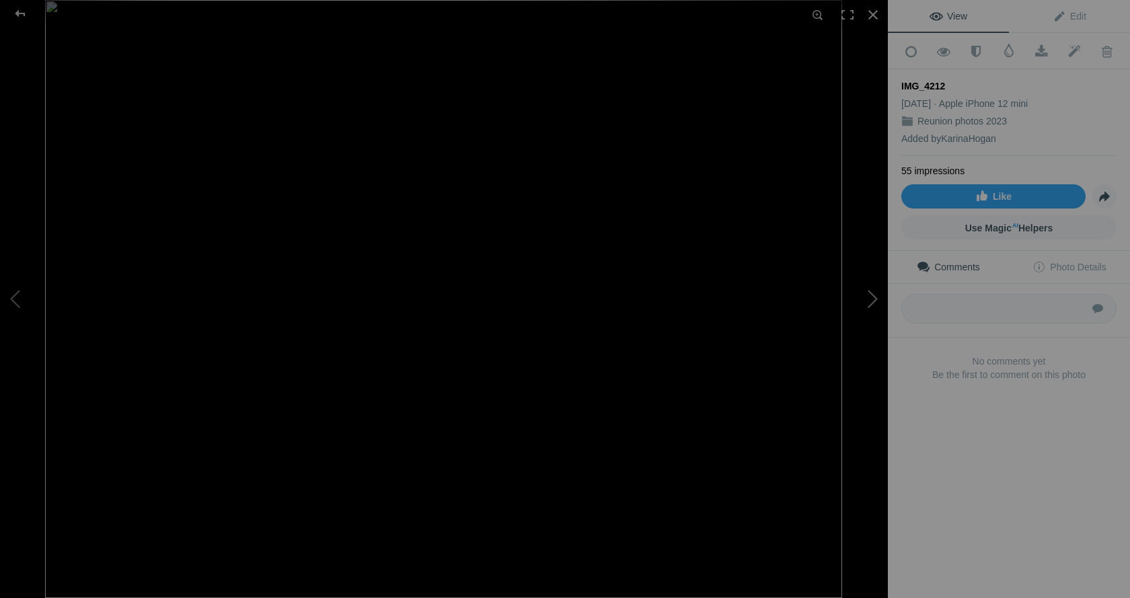
click at [870, 302] on button at bounding box center [837, 298] width 101 height 215
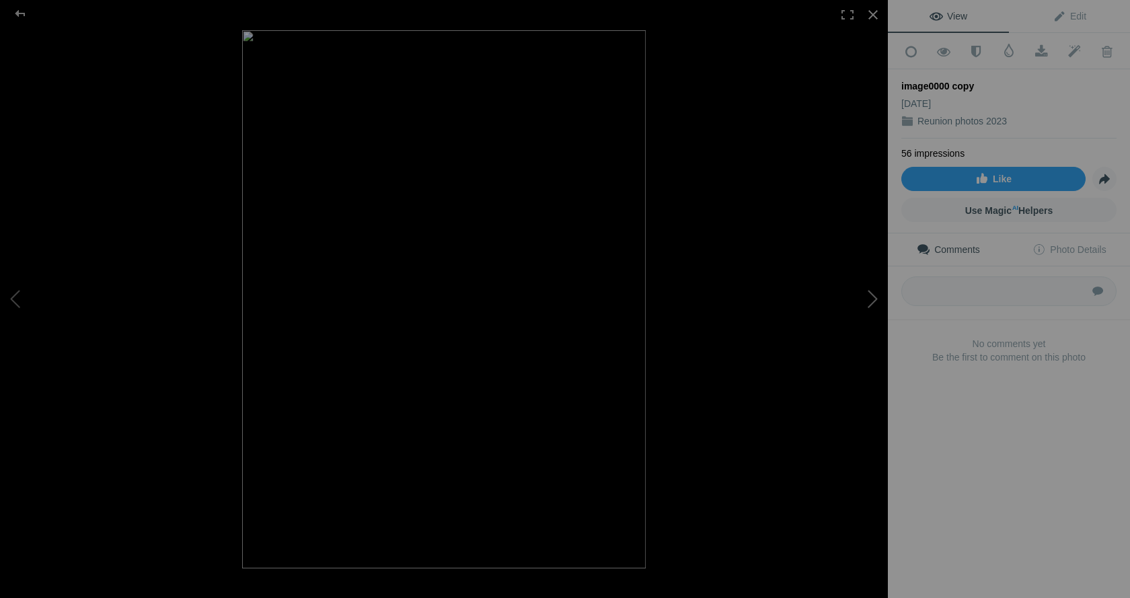
click at [870, 302] on button at bounding box center [837, 298] width 101 height 215
click at [871, 303] on button at bounding box center [837, 298] width 101 height 215
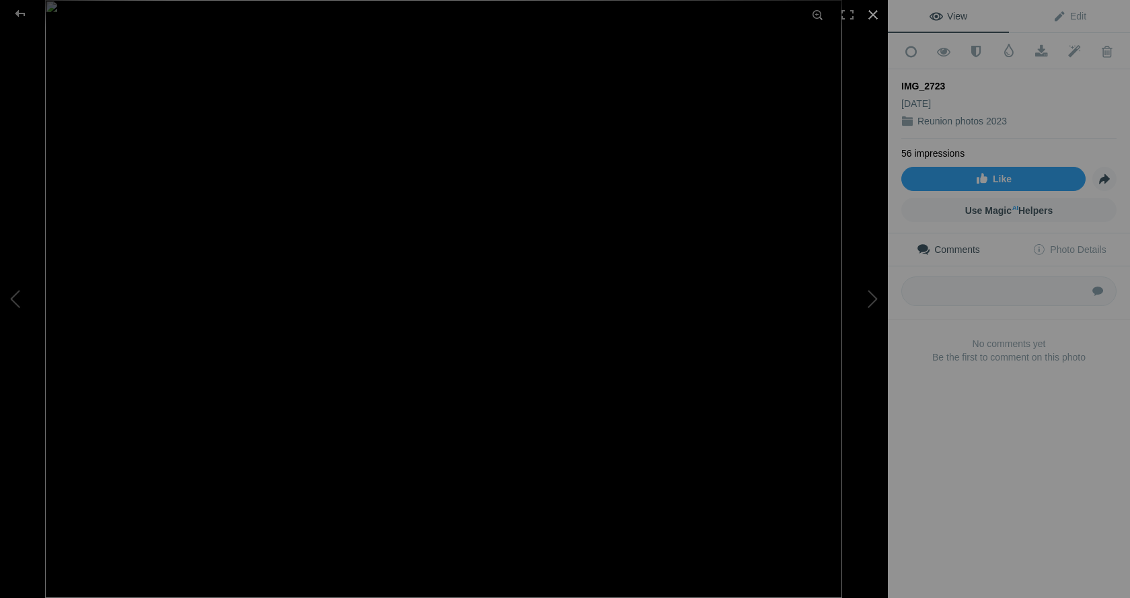
click at [875, 15] on div at bounding box center [874, 15] width 30 height 30
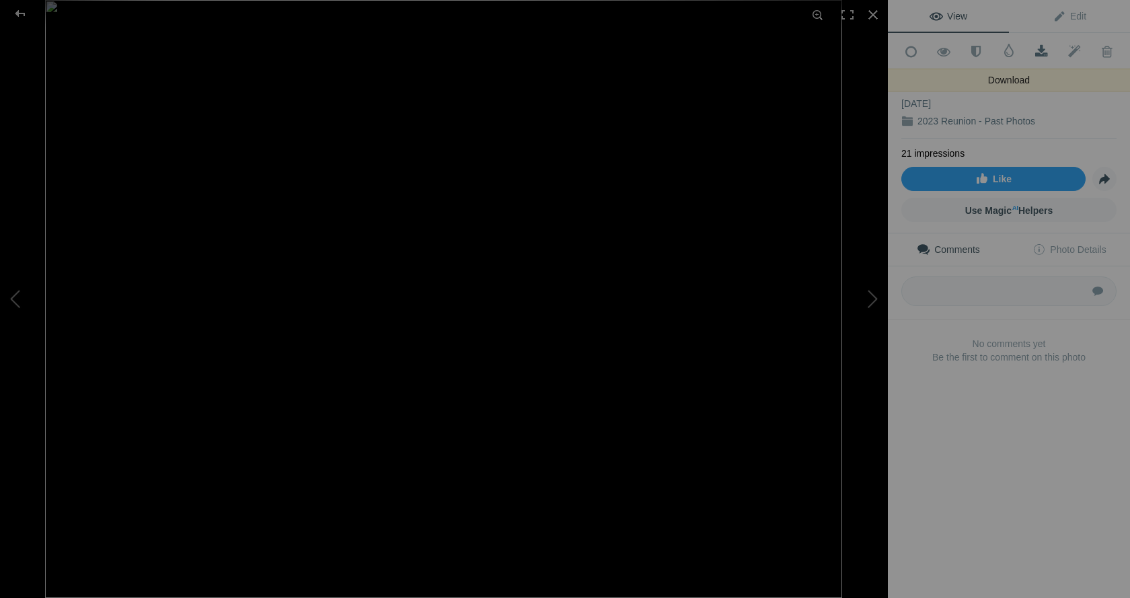
click at [1036, 47] on span at bounding box center [1041, 51] width 33 height 13
click at [994, 488] on div "View Edit Add to Quick Collection Remove from Quick Collection Hide from Public…" at bounding box center [1009, 299] width 242 height 598
click at [873, 301] on button at bounding box center [837, 298] width 101 height 215
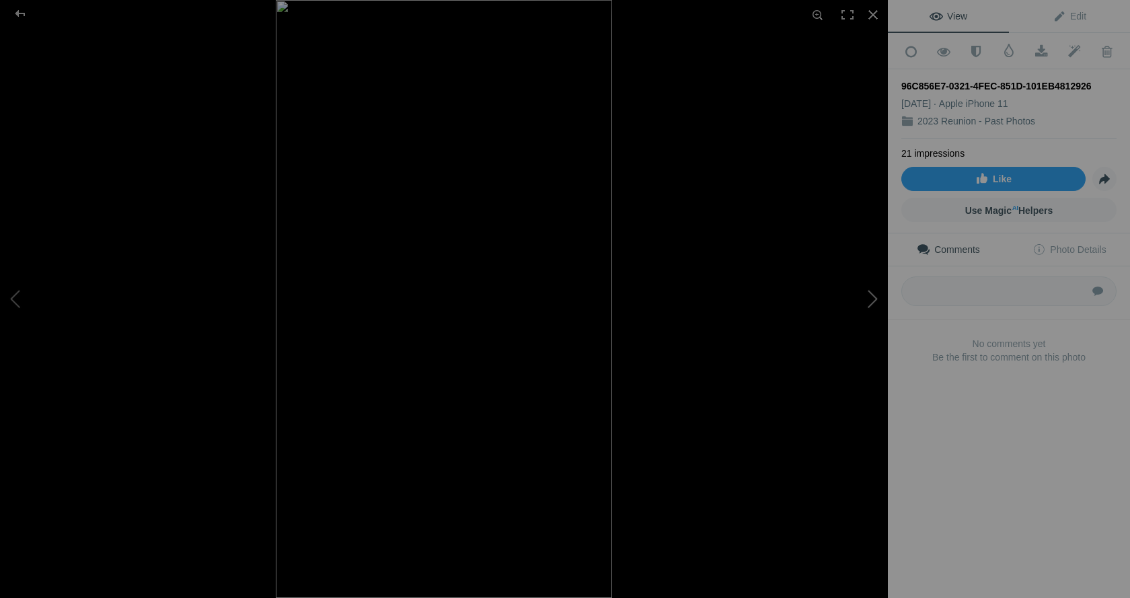
click at [872, 301] on button at bounding box center [837, 298] width 101 height 215
click at [873, 302] on button at bounding box center [837, 298] width 101 height 215
click at [872, 297] on button at bounding box center [837, 298] width 101 height 215
click at [1035, 49] on span at bounding box center [1041, 51] width 33 height 13
drag, startPoint x: 933, startPoint y: 444, endPoint x: 936, endPoint y: 412, distance: 32.5
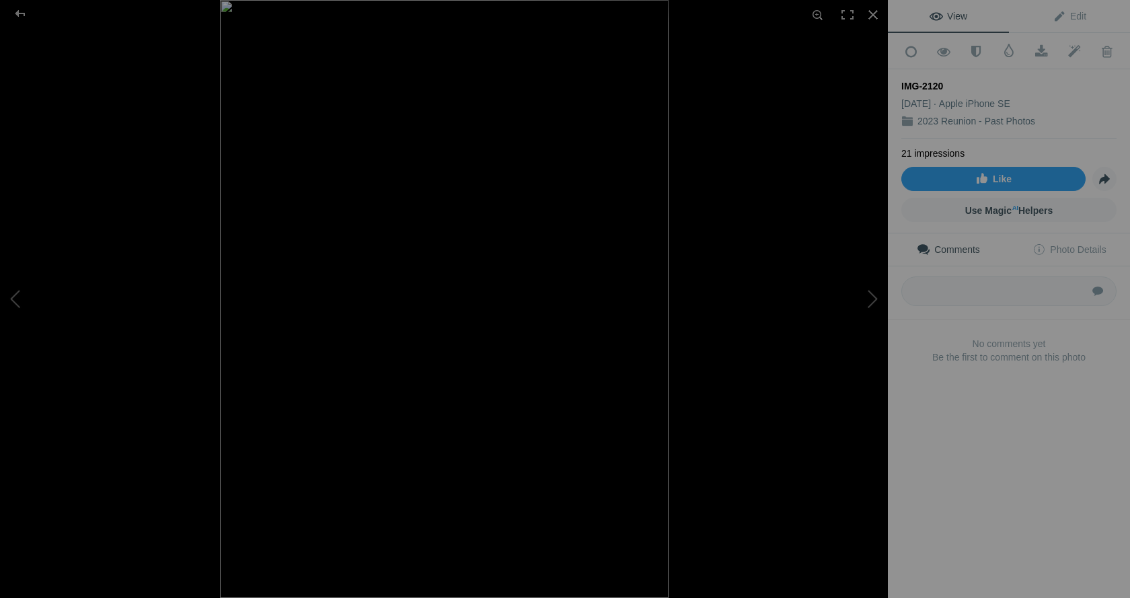
click at [933, 444] on div "View Edit Add to Quick Collection Remove from Quick Collection Hide from Public…" at bounding box center [1009, 299] width 242 height 598
click at [875, 291] on button at bounding box center [837, 298] width 101 height 215
click at [871, 304] on button at bounding box center [837, 298] width 101 height 215
click at [869, 302] on button at bounding box center [837, 298] width 101 height 215
click at [870, 302] on button at bounding box center [837, 298] width 101 height 215
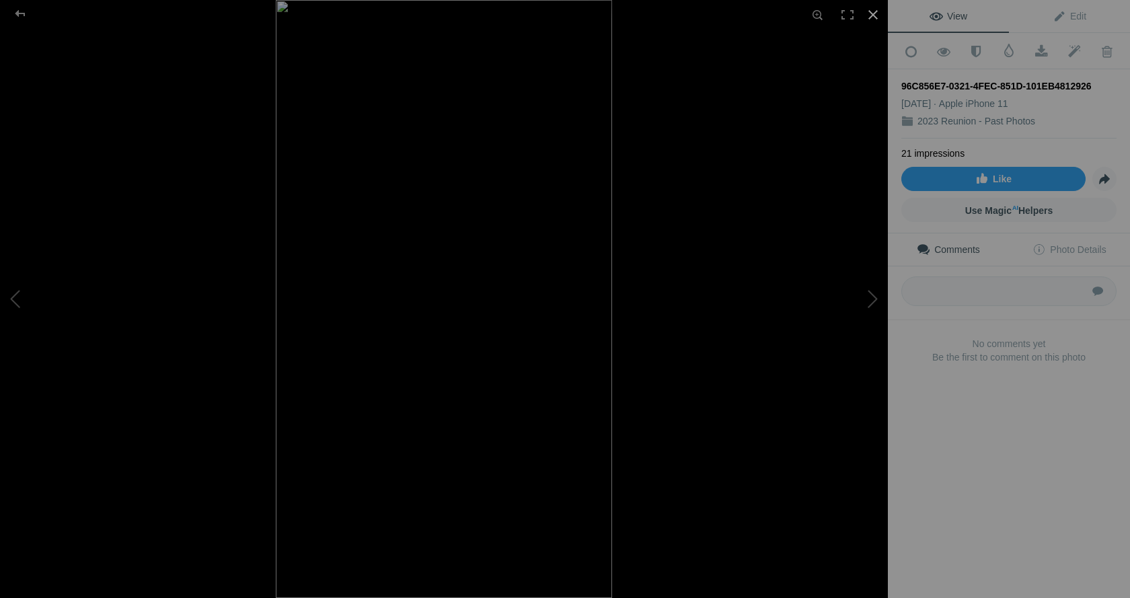
click at [875, 13] on div at bounding box center [874, 15] width 30 height 30
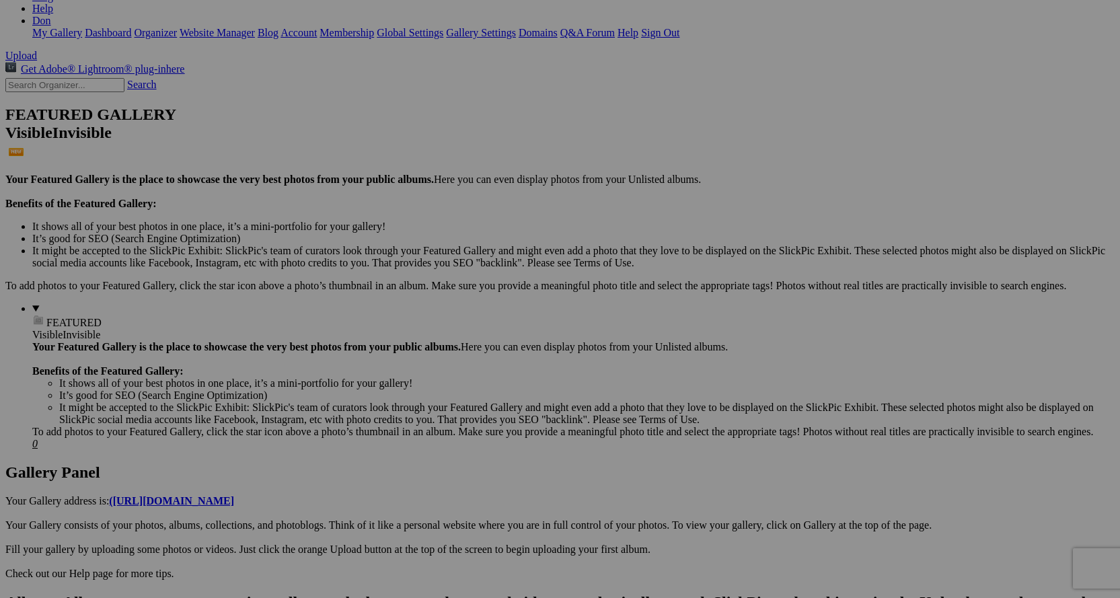
scroll to position [269, 0]
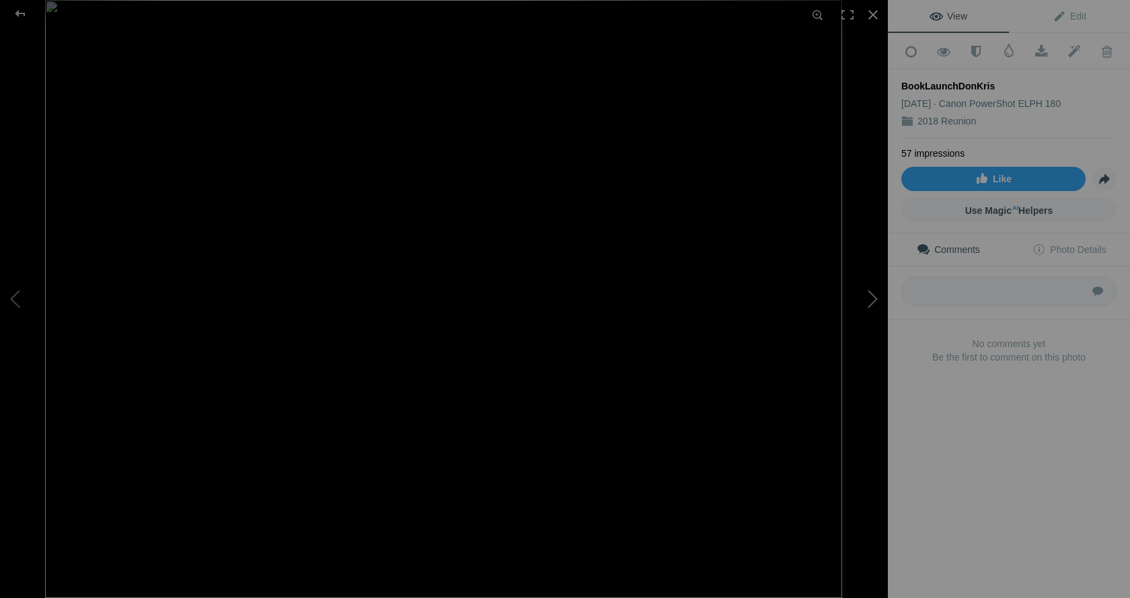
click at [871, 295] on button at bounding box center [837, 298] width 101 height 215
click at [874, 299] on button at bounding box center [837, 298] width 101 height 215
click at [869, 301] on button at bounding box center [837, 298] width 101 height 215
click at [869, 304] on button at bounding box center [837, 298] width 101 height 215
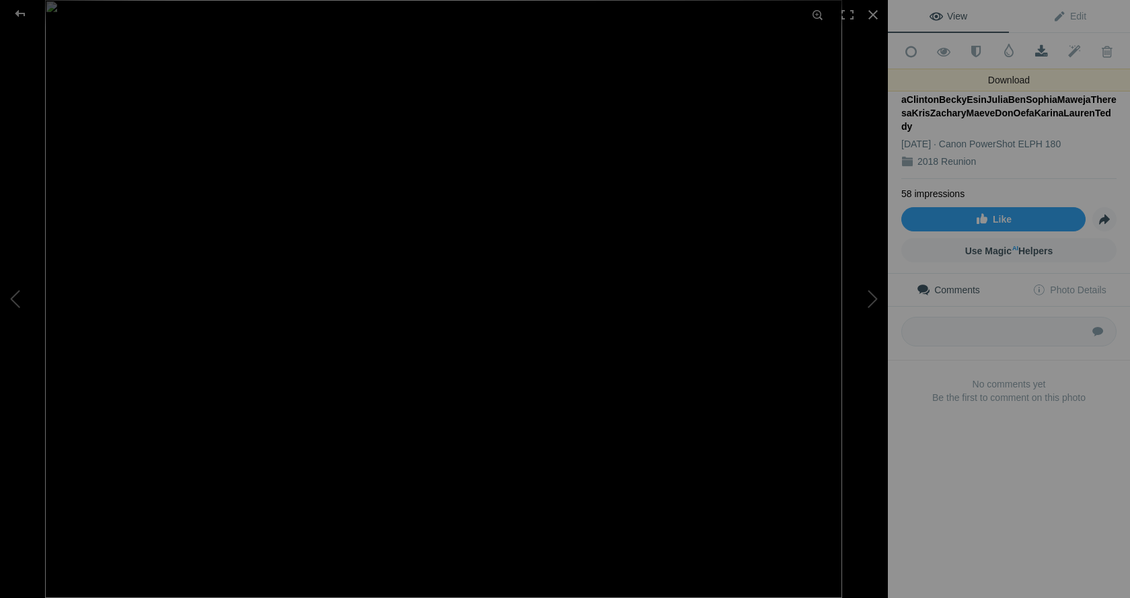
click at [1039, 48] on span at bounding box center [1041, 51] width 33 height 13
click at [1013, 526] on div "View Edit Add to Quick Collection Remove from Quick Collection Hide from Public…" at bounding box center [1009, 299] width 242 height 598
click at [872, 295] on button at bounding box center [837, 298] width 101 height 215
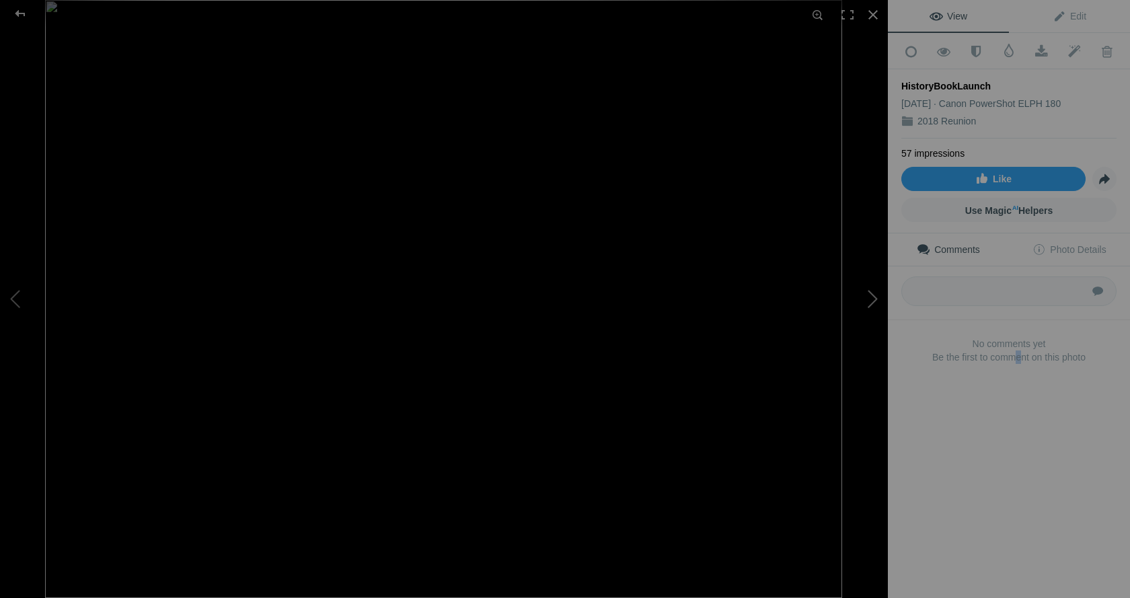
click at [869, 300] on button at bounding box center [837, 298] width 101 height 215
click at [869, 302] on button at bounding box center [837, 298] width 101 height 215
click at [872, 301] on button at bounding box center [837, 298] width 101 height 215
click at [872, 302] on button at bounding box center [837, 298] width 101 height 215
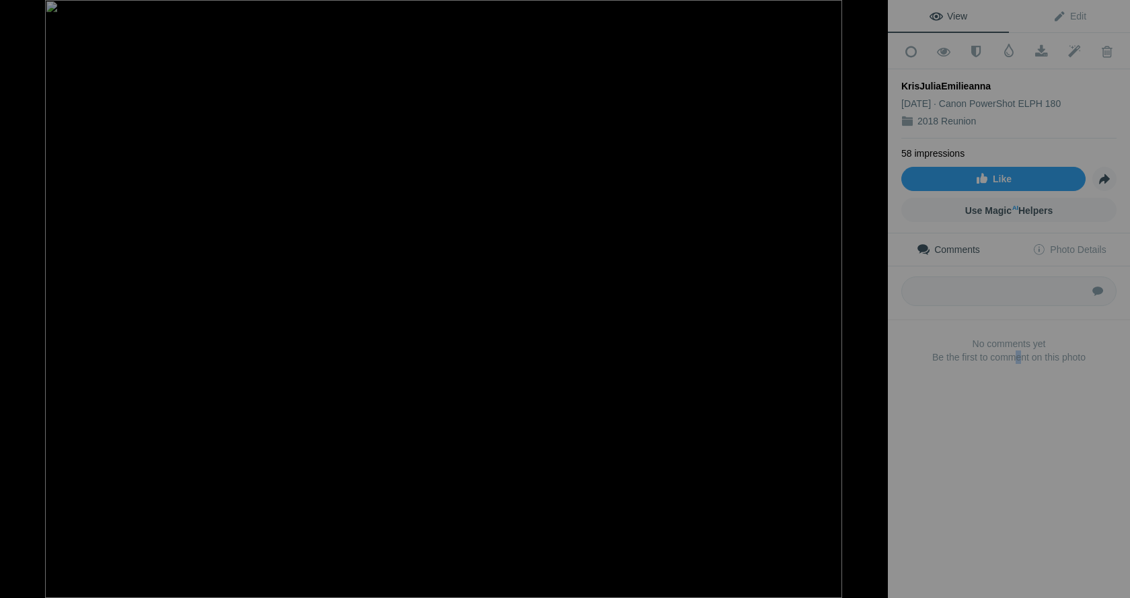
click at [872, 303] on button at bounding box center [837, 298] width 101 height 215
click at [869, 303] on button at bounding box center [837, 298] width 101 height 215
click at [870, 301] on button at bounding box center [837, 298] width 101 height 215
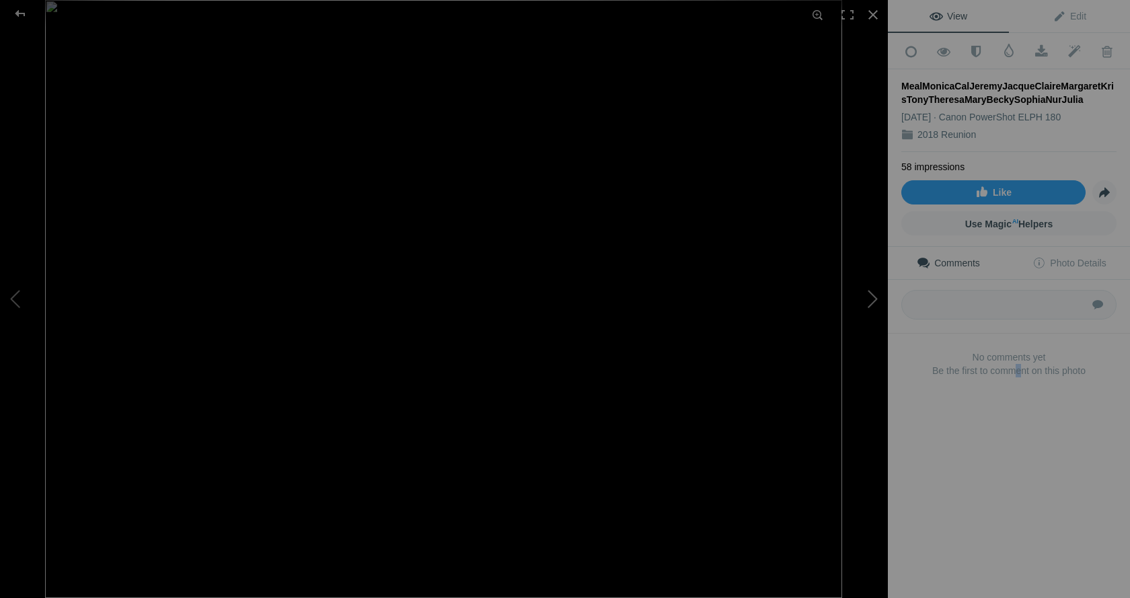
click at [873, 300] on button at bounding box center [837, 298] width 101 height 215
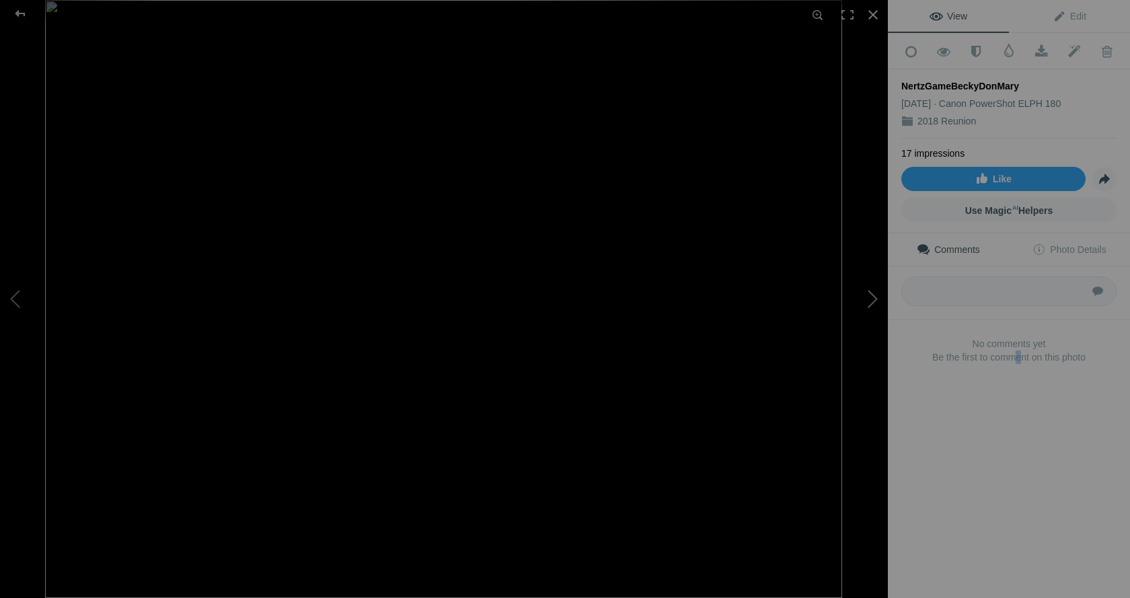
click at [873, 300] on button at bounding box center [837, 298] width 101 height 215
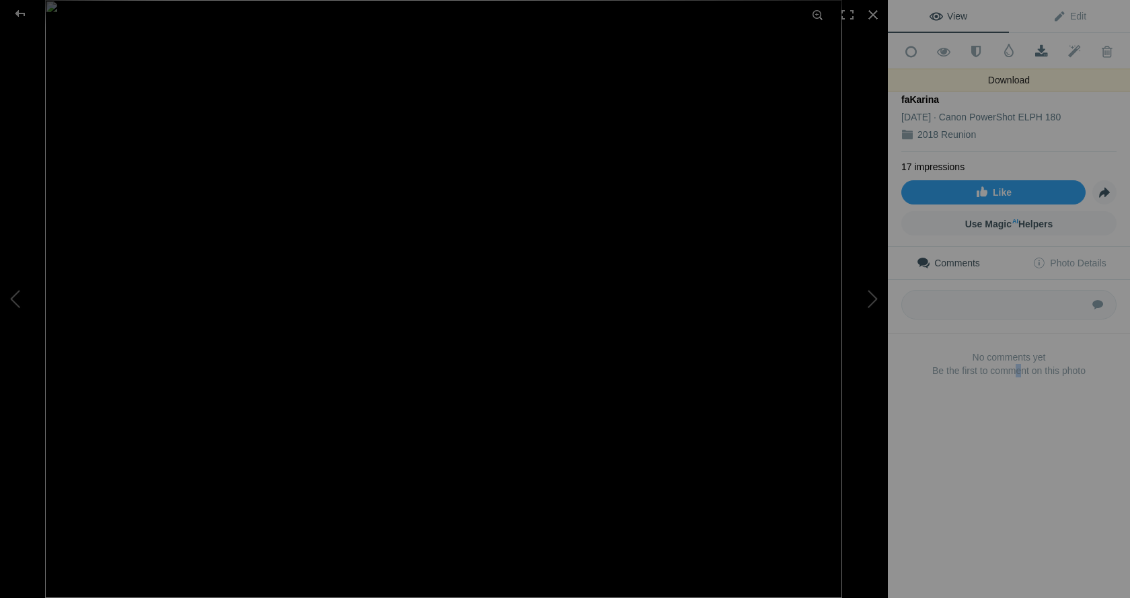
click at [1034, 45] on span at bounding box center [1041, 51] width 33 height 13
click at [1040, 512] on div "View Edit Add to Quick Collection Remove from Quick Collection Hide from Public…" at bounding box center [1009, 299] width 242 height 598
click at [867, 291] on button at bounding box center [837, 298] width 101 height 215
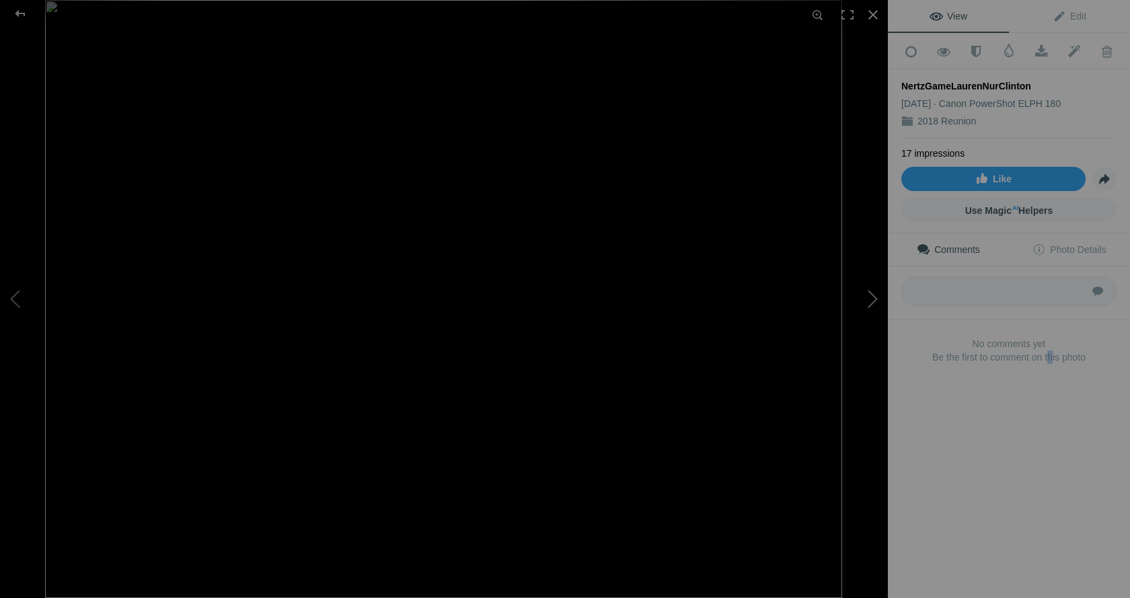
click at [873, 294] on button at bounding box center [837, 298] width 101 height 215
click at [867, 297] on button at bounding box center [837, 298] width 101 height 215
click at [868, 297] on button at bounding box center [837, 298] width 101 height 215
click at [869, 302] on button at bounding box center [837, 298] width 101 height 215
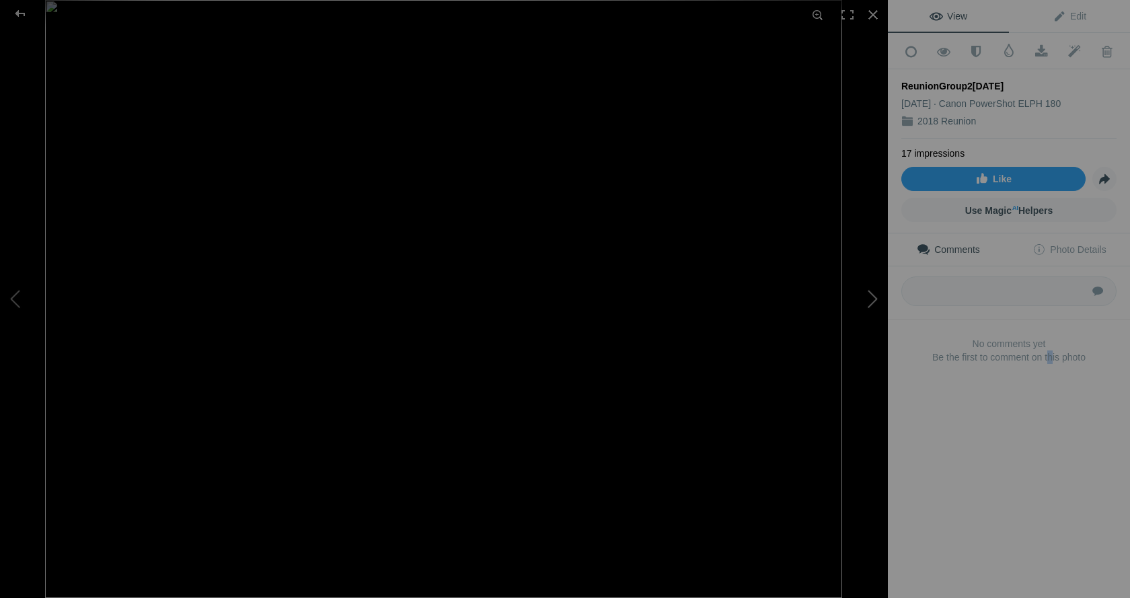
click at [870, 302] on button at bounding box center [837, 298] width 101 height 215
click at [869, 308] on button at bounding box center [837, 298] width 101 height 215
click at [9, 290] on button at bounding box center [50, 298] width 101 height 215
click at [9, 302] on button at bounding box center [50, 298] width 101 height 215
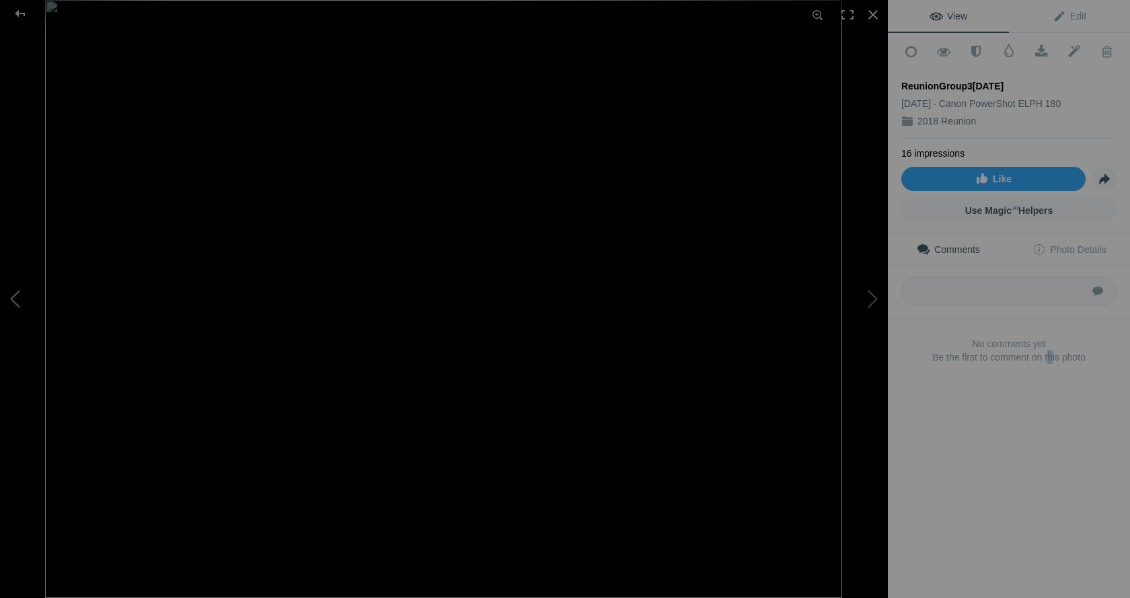
click at [9, 302] on button at bounding box center [50, 298] width 101 height 215
click at [867, 296] on button at bounding box center [837, 298] width 101 height 215
click at [1034, 52] on span at bounding box center [1041, 51] width 33 height 13
drag, startPoint x: 1015, startPoint y: 503, endPoint x: 993, endPoint y: 447, distance: 60.1
click at [1013, 501] on div "View Edit Add to Quick Collection Remove from Quick Collection Hide from Public…" at bounding box center [1009, 299] width 242 height 598
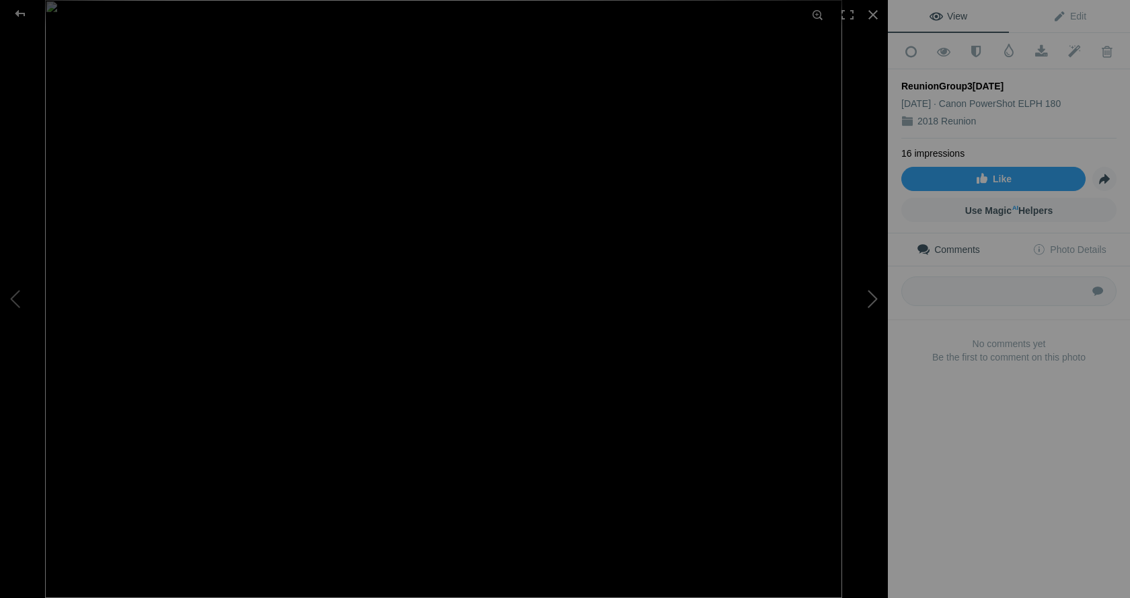
click at [870, 298] on button at bounding box center [837, 298] width 101 height 215
click at [869, 298] on button at bounding box center [837, 298] width 101 height 215
click at [869, 299] on button at bounding box center [837, 298] width 101 height 215
click at [862, 296] on button at bounding box center [837, 298] width 101 height 215
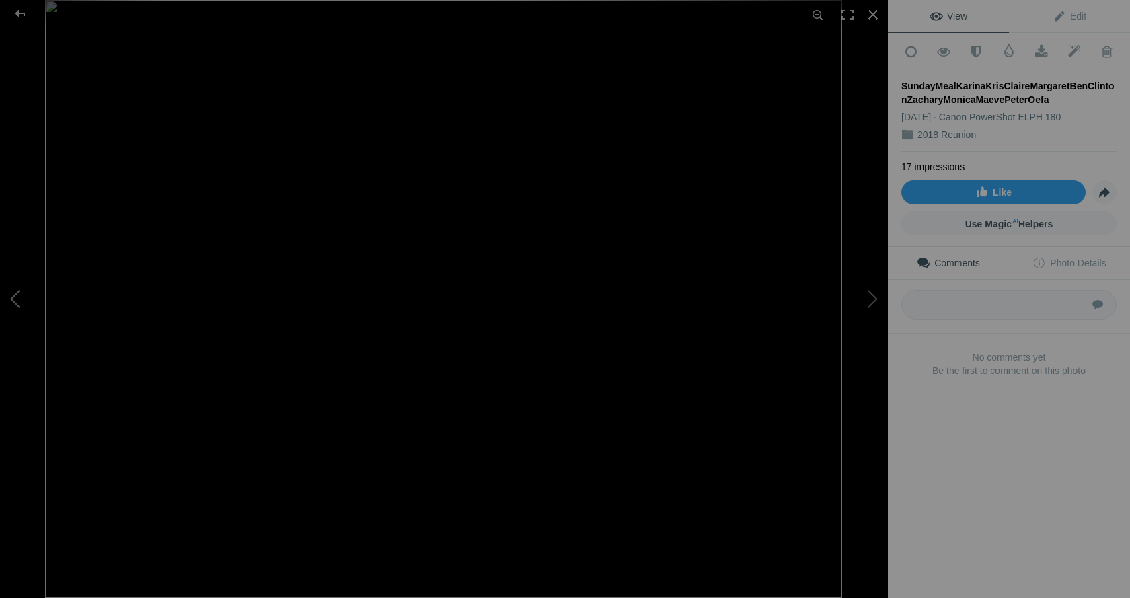
click at [19, 298] on button at bounding box center [50, 298] width 101 height 215
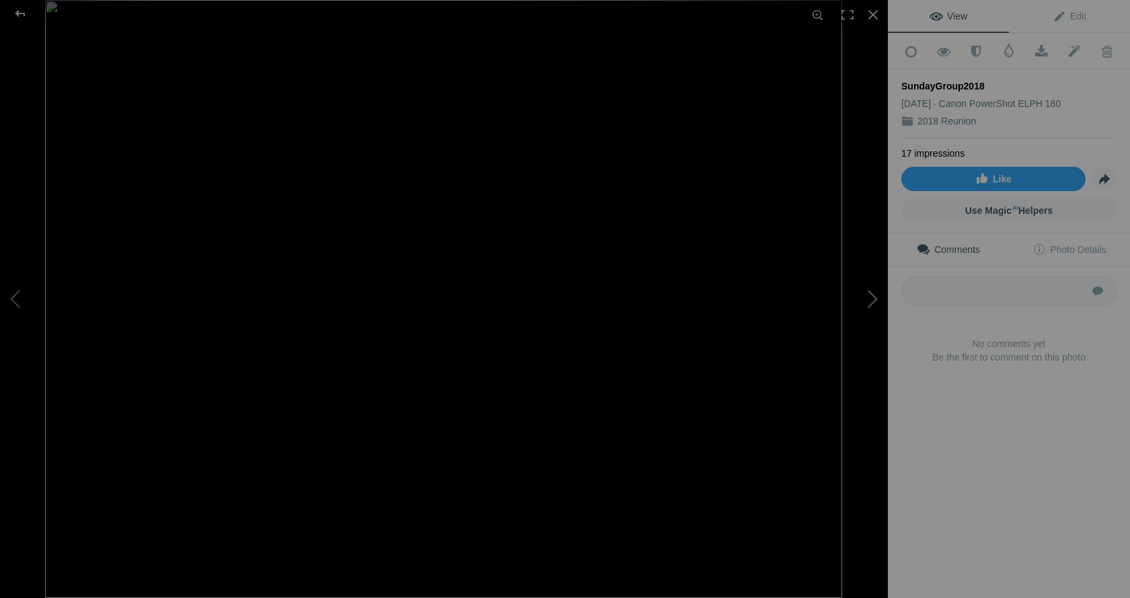
click at [875, 302] on button at bounding box center [837, 298] width 101 height 215
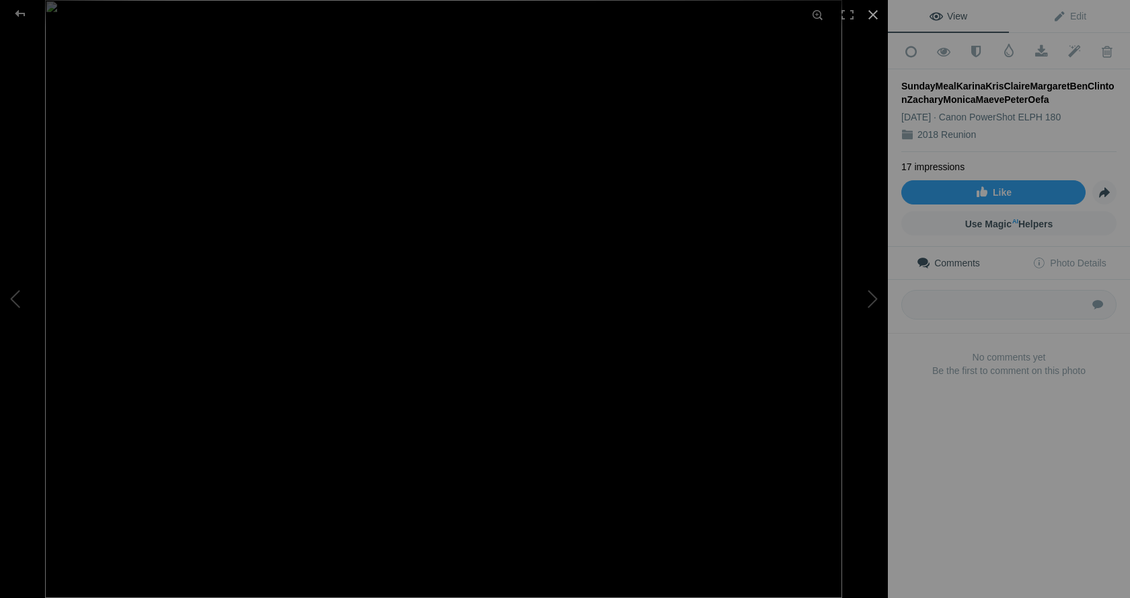
click at [867, 15] on div at bounding box center [874, 15] width 30 height 30
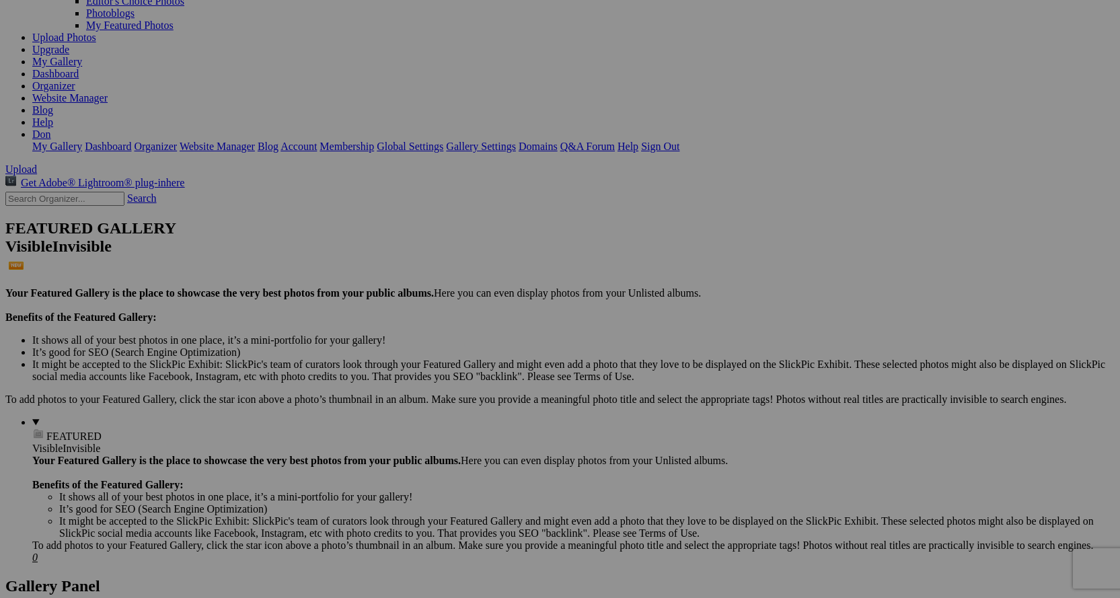
scroll to position [135, 0]
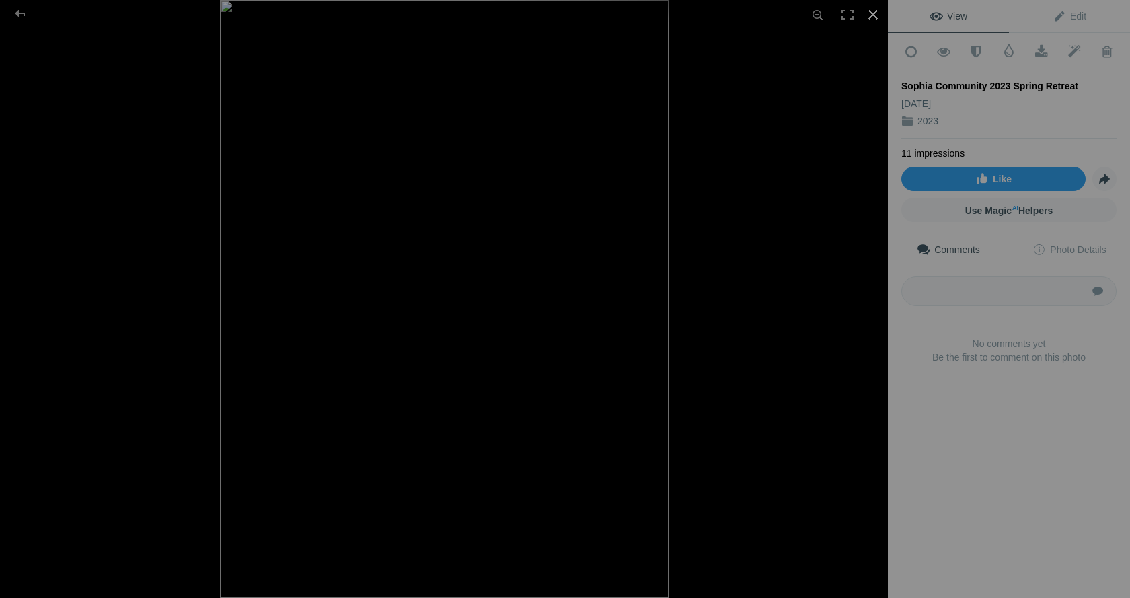
click at [872, 7] on div at bounding box center [874, 15] width 30 height 30
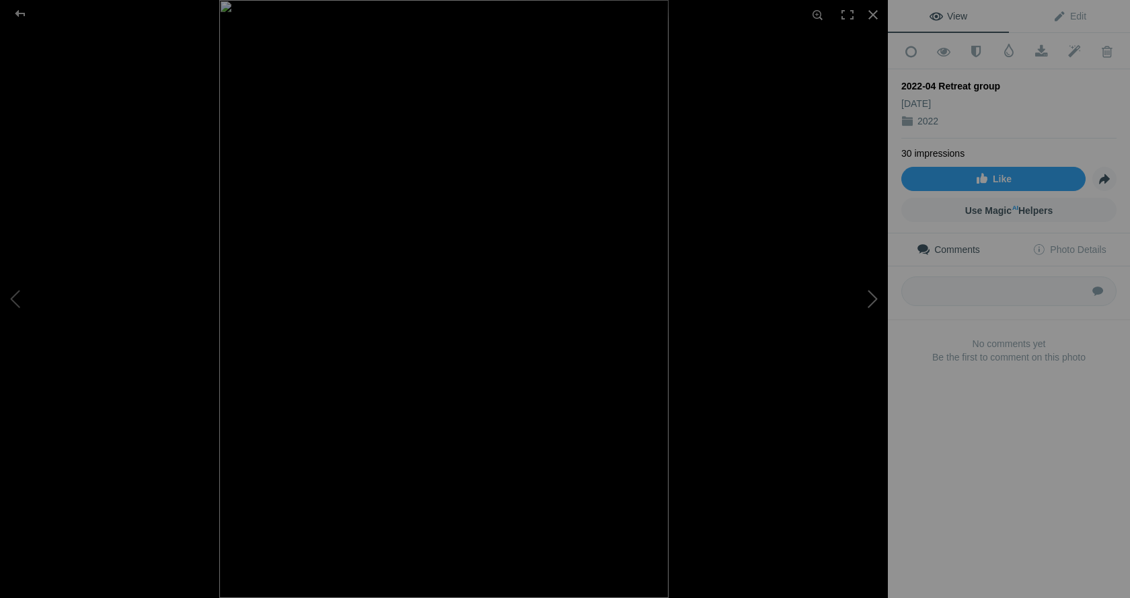
click at [872, 298] on button at bounding box center [837, 298] width 101 height 215
click at [864, 295] on button at bounding box center [837, 298] width 101 height 215
click at [867, 302] on button at bounding box center [837, 298] width 101 height 215
click at [867, 301] on button at bounding box center [837, 298] width 101 height 215
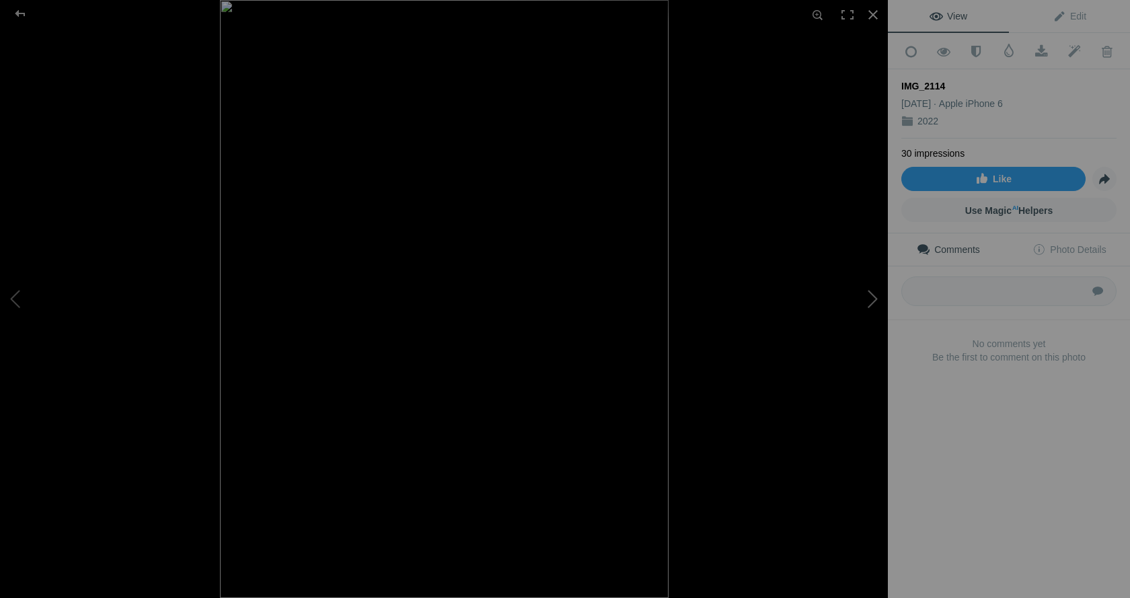
click at [867, 301] on button at bounding box center [837, 298] width 101 height 215
click at [15, 303] on button at bounding box center [50, 298] width 101 height 215
click at [9, 299] on button at bounding box center [50, 298] width 101 height 215
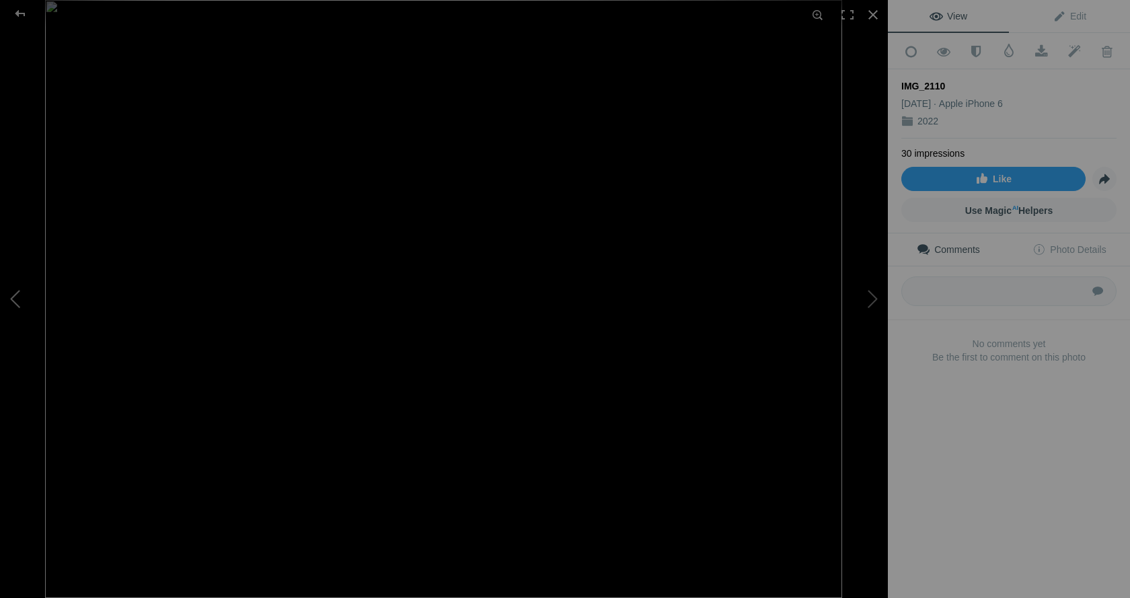
click at [9, 299] on button at bounding box center [50, 298] width 101 height 215
click at [1031, 45] on span at bounding box center [1041, 51] width 33 height 13
click at [975, 450] on div "View Edit Add to Quick Collection Remove from Quick Collection Hide from Public…" at bounding box center [1009, 299] width 242 height 598
click at [868, 293] on button at bounding box center [837, 298] width 101 height 215
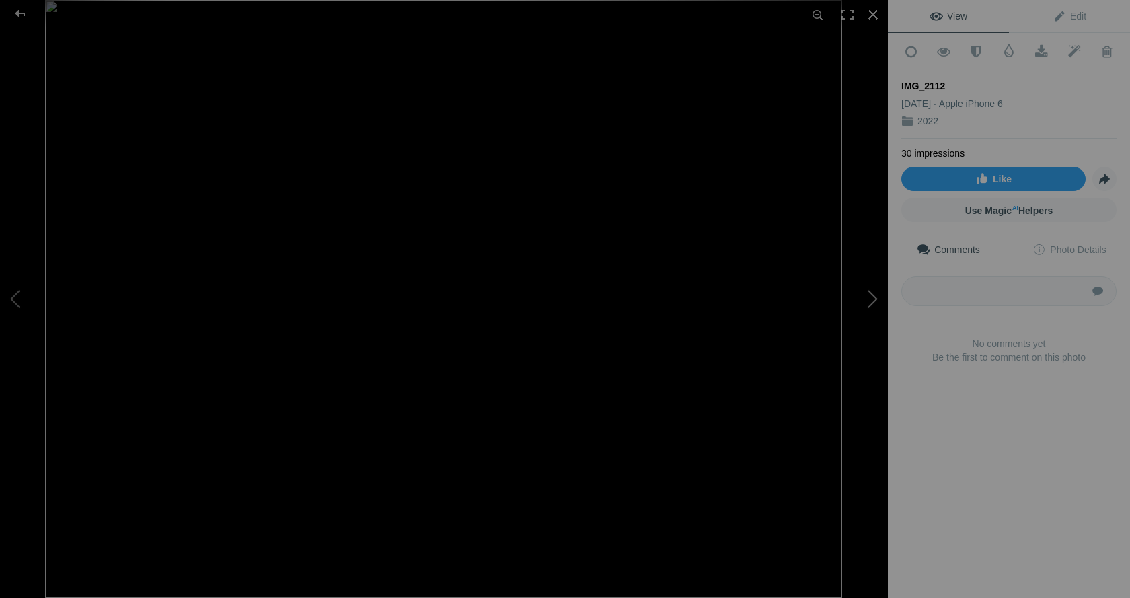
click at [868, 293] on button at bounding box center [837, 298] width 101 height 215
click at [15, 294] on button at bounding box center [50, 298] width 101 height 215
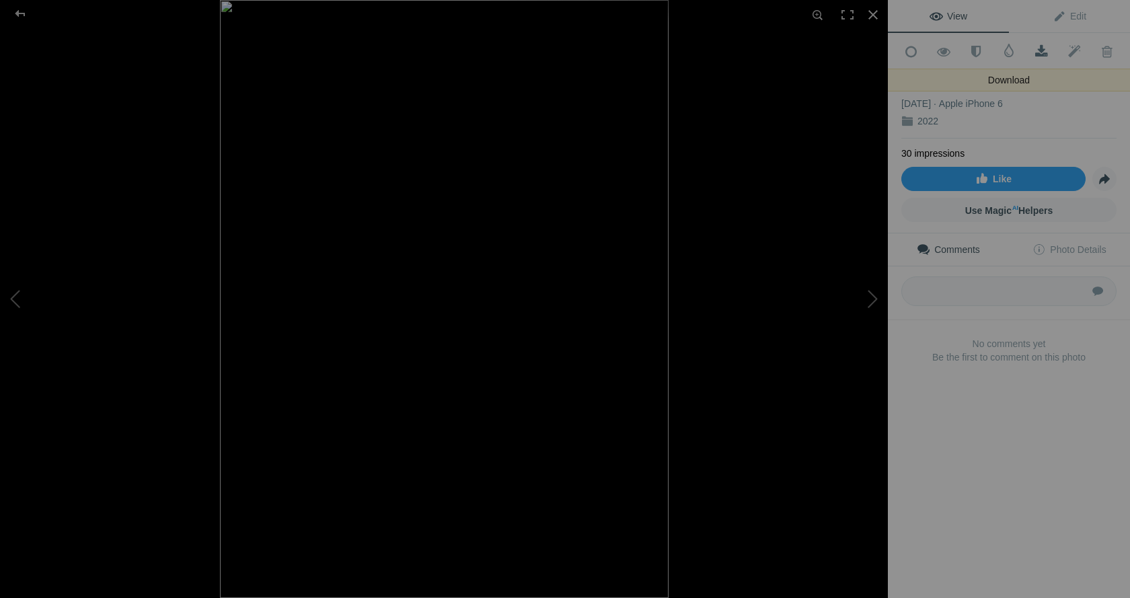
click at [1036, 48] on span at bounding box center [1041, 51] width 33 height 13
drag, startPoint x: 973, startPoint y: 509, endPoint x: 986, endPoint y: 460, distance: 50.3
click at [973, 509] on div "View Edit Add to Quick Collection Remove from Quick Collection Hide from Public…" at bounding box center [1009, 299] width 242 height 598
click at [875, 294] on button at bounding box center [837, 298] width 101 height 215
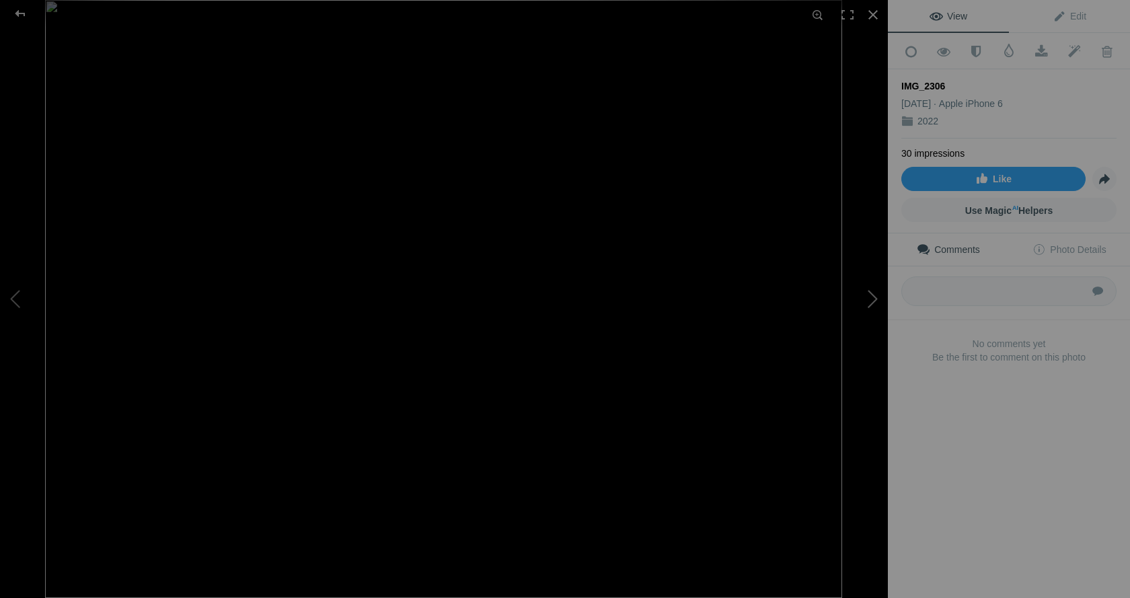
click at [873, 299] on button at bounding box center [837, 298] width 101 height 215
click at [871, 297] on button at bounding box center [837, 298] width 101 height 215
click at [870, 298] on button at bounding box center [837, 298] width 101 height 215
click at [869, 297] on button at bounding box center [837, 298] width 101 height 215
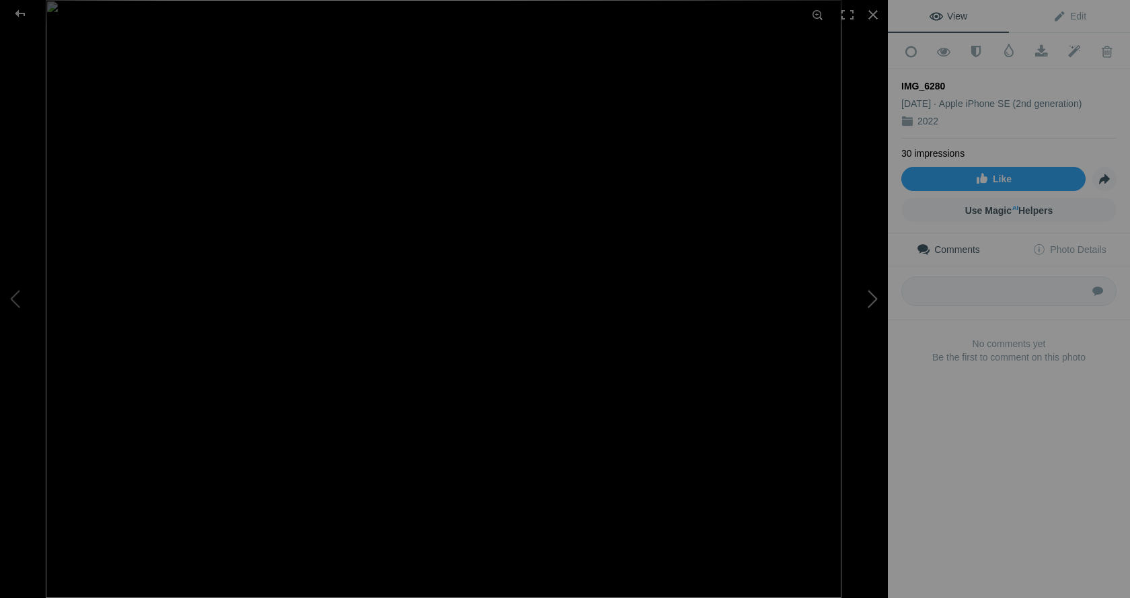
click at [871, 304] on button at bounding box center [837, 298] width 101 height 215
click at [1036, 51] on span at bounding box center [1041, 51] width 33 height 13
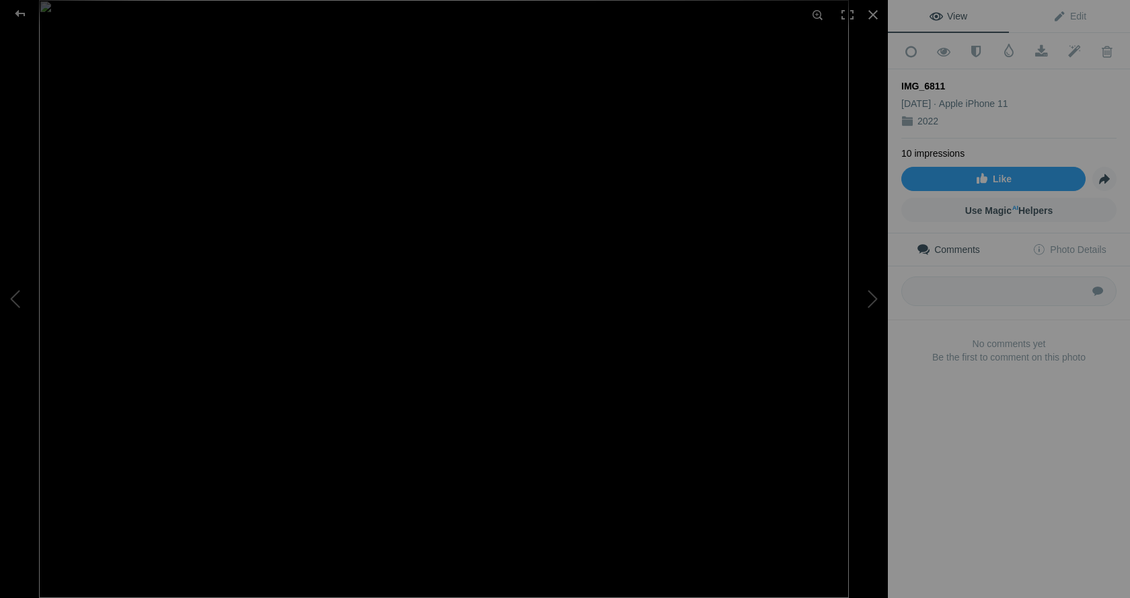
click at [957, 497] on div "View Edit Add to Quick Collection Remove from Quick Collection Hide from Public…" at bounding box center [1009, 299] width 242 height 598
drag, startPoint x: 974, startPoint y: 460, endPoint x: 974, endPoint y: 428, distance: 31.6
click at [974, 460] on div "View Edit Add to Quick Collection Remove from Quick Collection Hide from Public…" at bounding box center [1009, 299] width 242 height 598
click at [869, 306] on button at bounding box center [837, 298] width 101 height 215
click at [866, 294] on button at bounding box center [837, 298] width 101 height 215
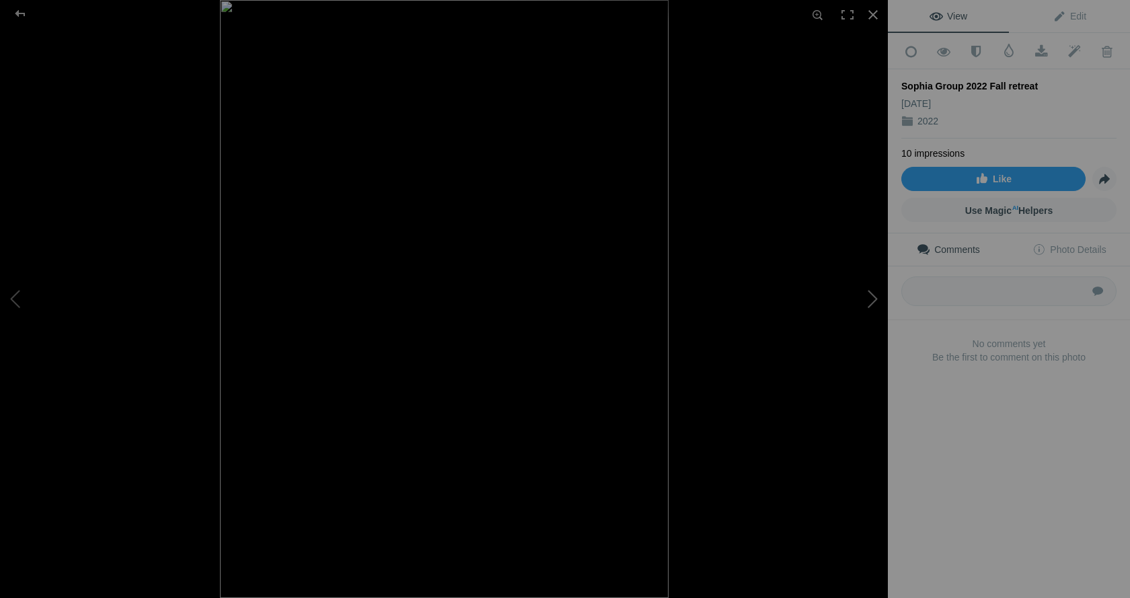
click at [865, 299] on button at bounding box center [837, 298] width 101 height 215
click at [869, 299] on button at bounding box center [837, 298] width 101 height 215
click at [867, 299] on button at bounding box center [837, 298] width 101 height 215
click at [875, 11] on div at bounding box center [874, 15] width 30 height 30
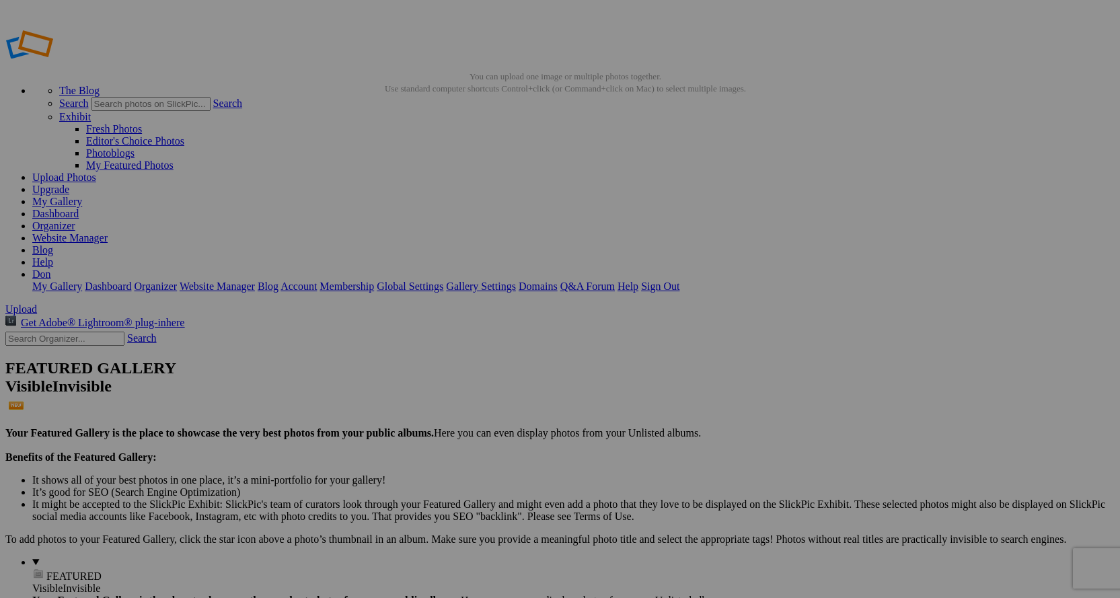
drag, startPoint x: 0, startPoint y: 0, endPoint x: 57, endPoint y: 461, distance: 464.4
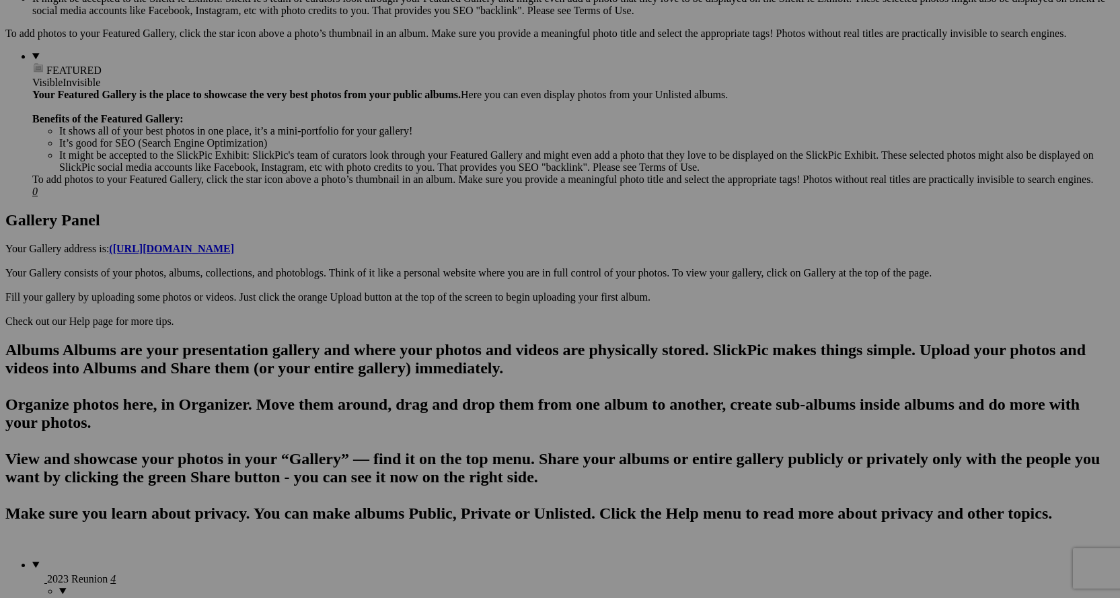
scroll to position [538, 0]
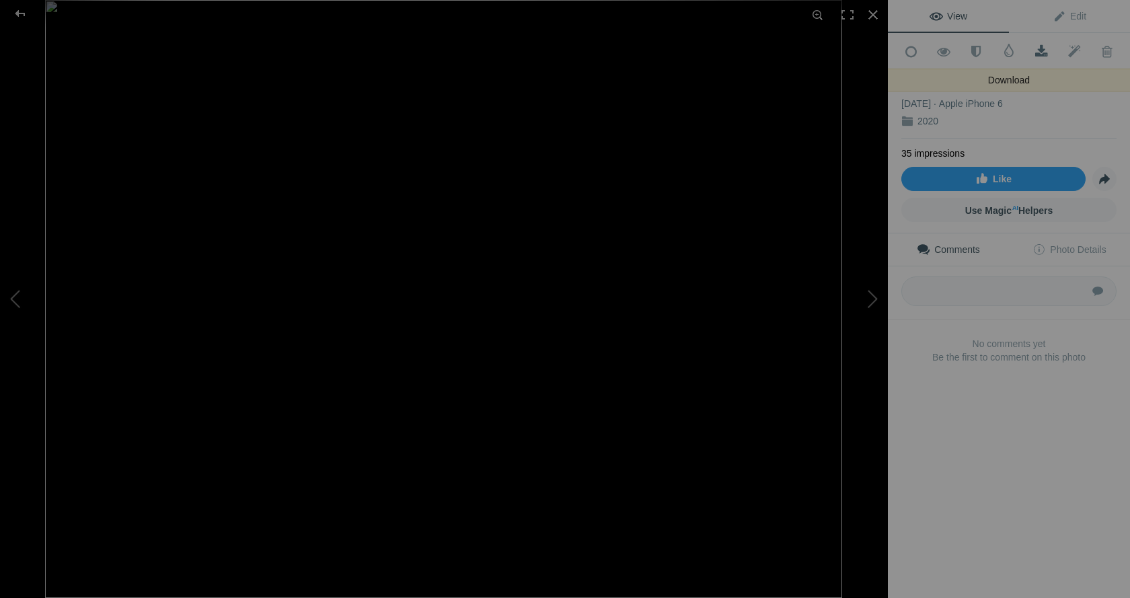
click at [1037, 49] on span at bounding box center [1041, 51] width 33 height 13
click at [1025, 499] on div "View Edit Add to Quick Collection Remove from Quick Collection Hide from Public…" at bounding box center [1009, 299] width 242 height 598
click at [870, 302] on button at bounding box center [837, 298] width 101 height 215
click at [871, 303] on button at bounding box center [837, 298] width 101 height 215
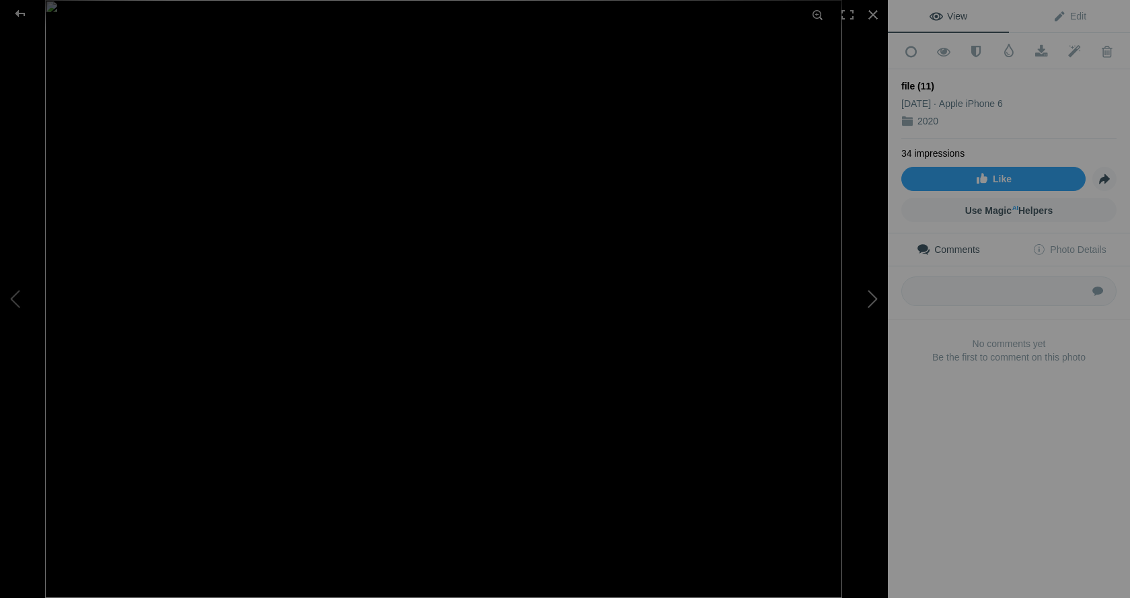
click at [871, 303] on button at bounding box center [837, 298] width 101 height 215
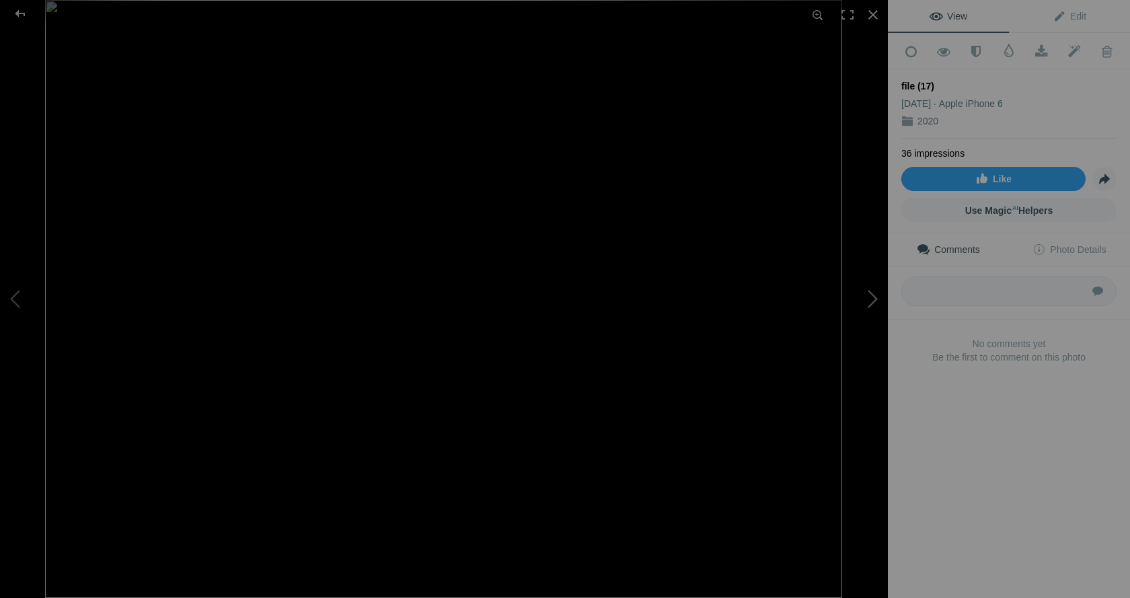
click at [871, 299] on button at bounding box center [837, 298] width 101 height 215
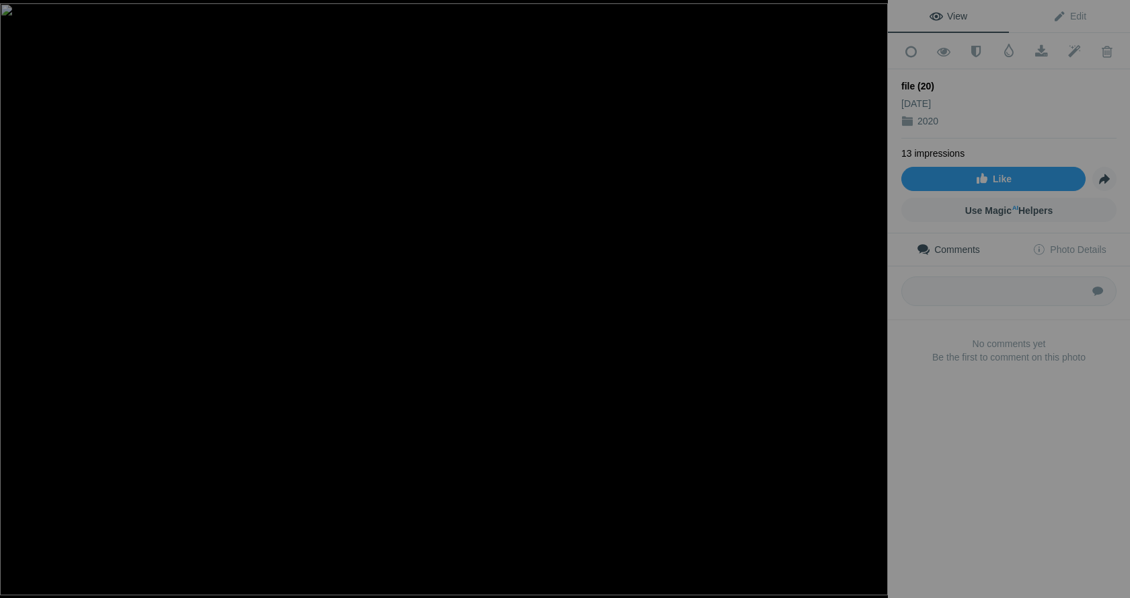
click at [872, 299] on button at bounding box center [837, 298] width 101 height 215
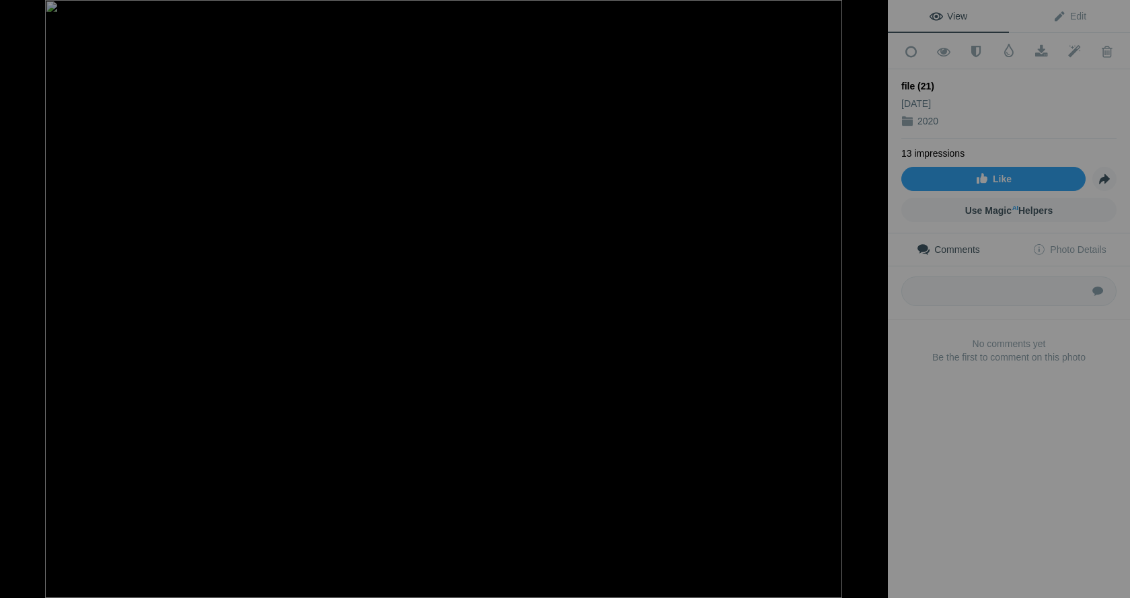
click at [872, 299] on button at bounding box center [837, 298] width 101 height 215
click at [873, 301] on button at bounding box center [837, 298] width 101 height 215
click at [876, 305] on button at bounding box center [837, 298] width 101 height 215
click at [873, 303] on button at bounding box center [837, 298] width 101 height 215
click at [874, 303] on button at bounding box center [837, 298] width 101 height 215
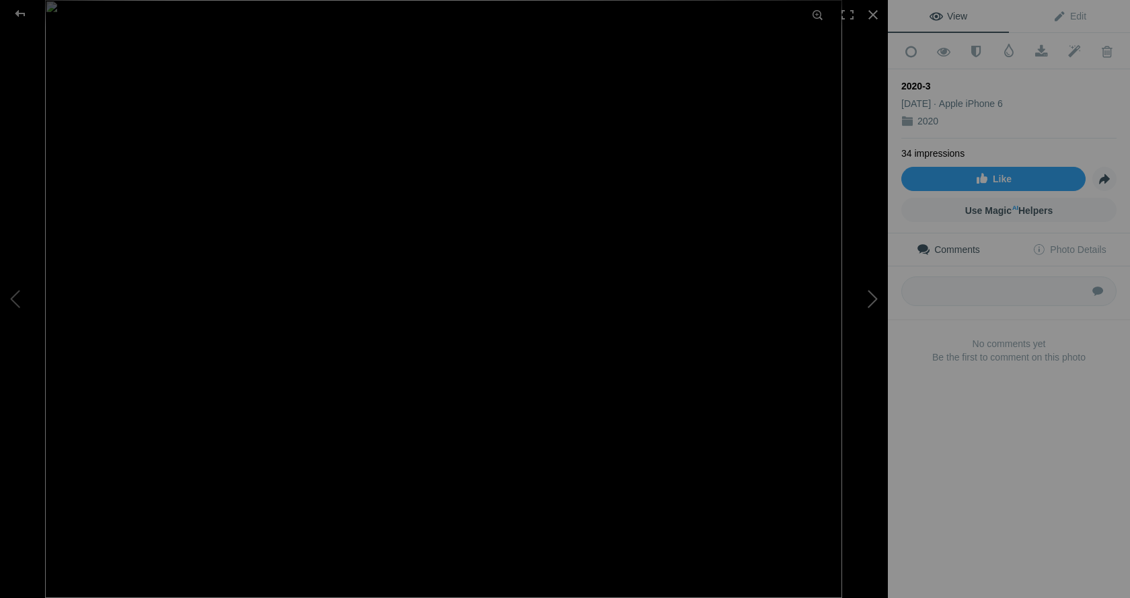
click at [874, 303] on button at bounding box center [837, 298] width 101 height 215
click at [871, 16] on div at bounding box center [874, 15] width 30 height 30
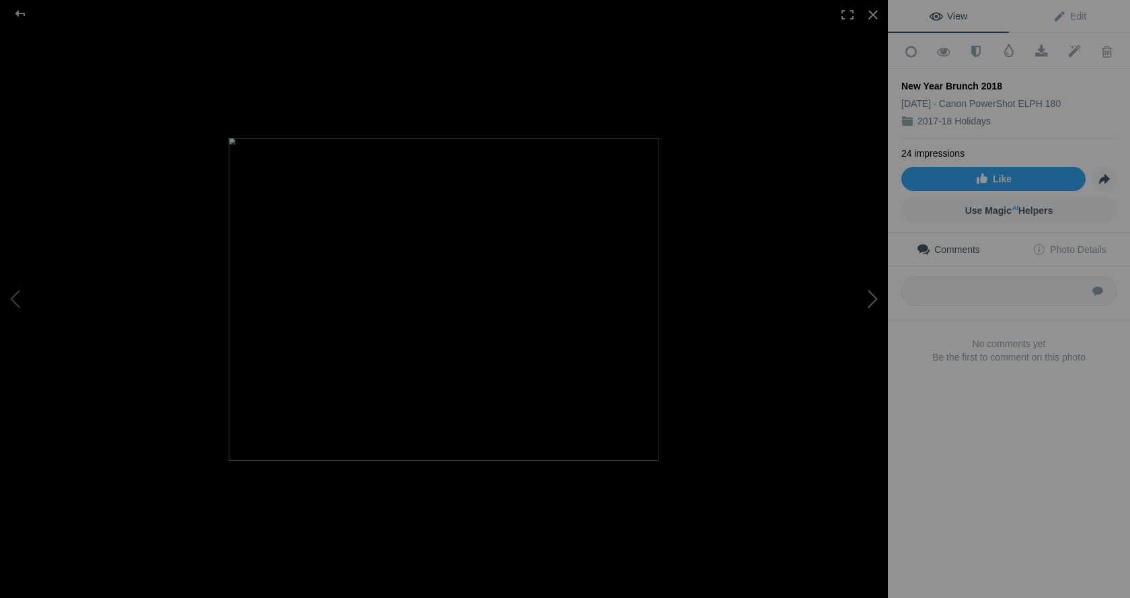
click at [874, 299] on button at bounding box center [837, 298] width 101 height 215
click at [873, 299] on button at bounding box center [837, 298] width 101 height 215
click at [871, 297] on button at bounding box center [837, 298] width 101 height 215
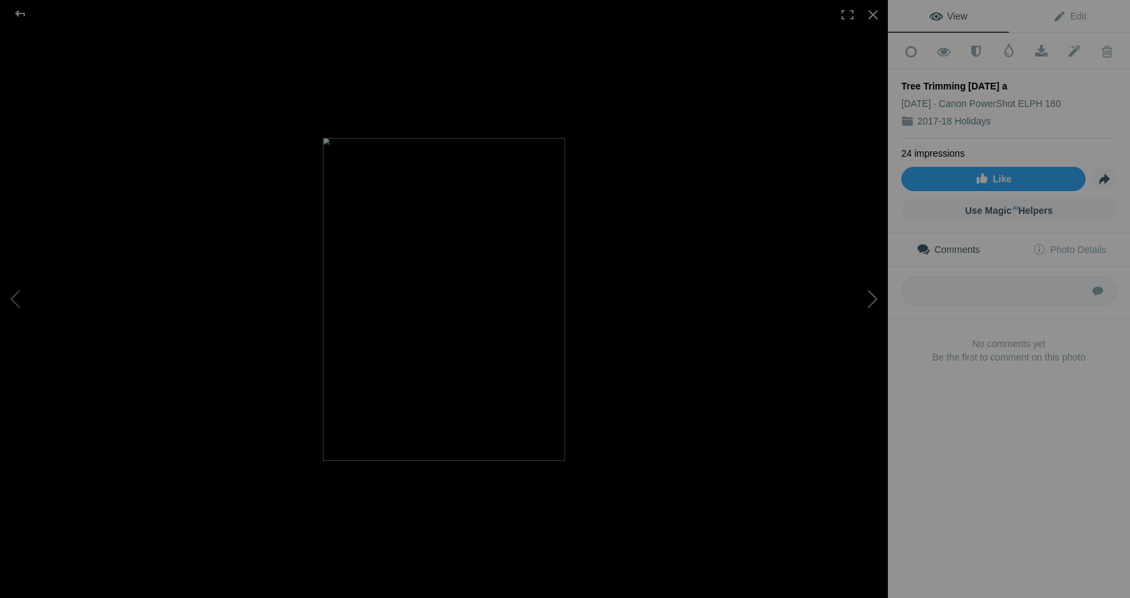
click at [871, 297] on button at bounding box center [837, 298] width 101 height 215
click at [870, 13] on div at bounding box center [874, 15] width 30 height 30
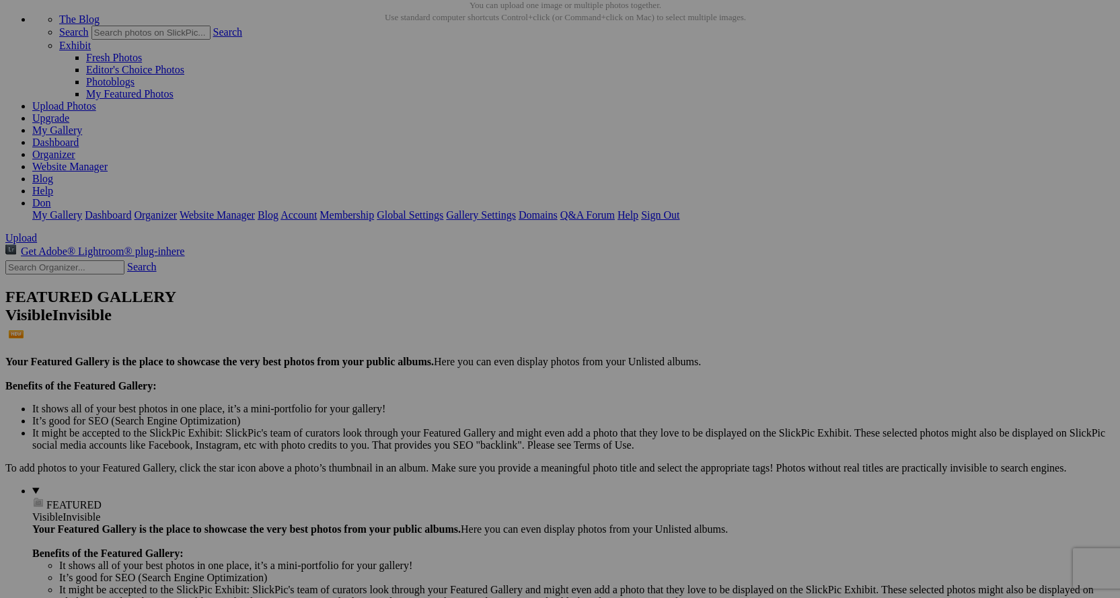
scroll to position [135, 0]
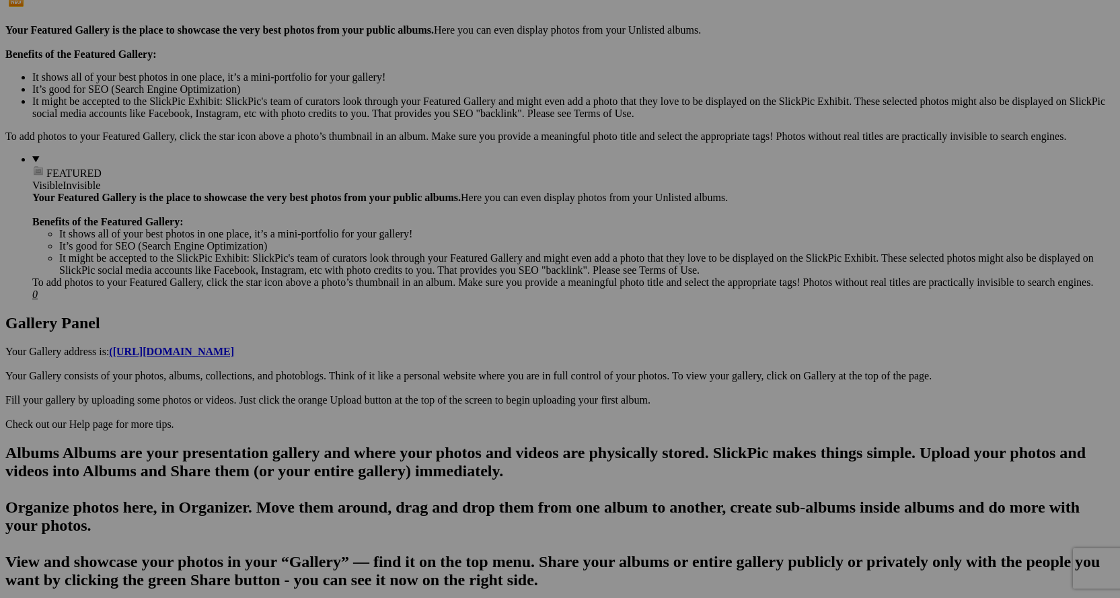
scroll to position [404, 0]
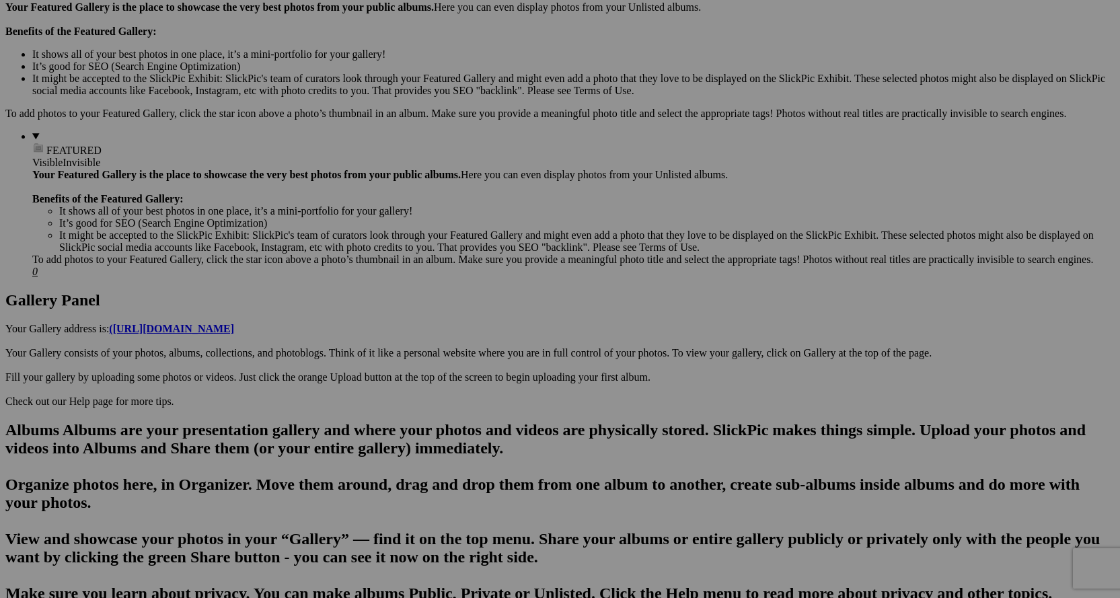
scroll to position [471, 0]
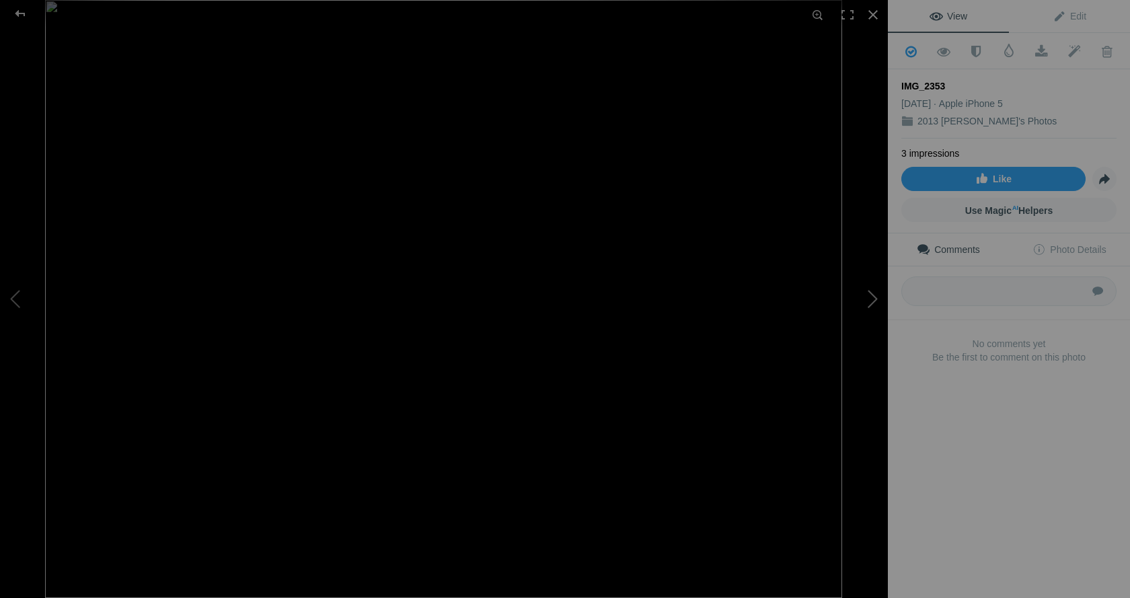
click at [875, 294] on button at bounding box center [837, 298] width 101 height 215
click at [873, 296] on button at bounding box center [837, 298] width 101 height 215
click at [872, 296] on button at bounding box center [837, 298] width 101 height 215
click at [870, 298] on button at bounding box center [837, 298] width 101 height 215
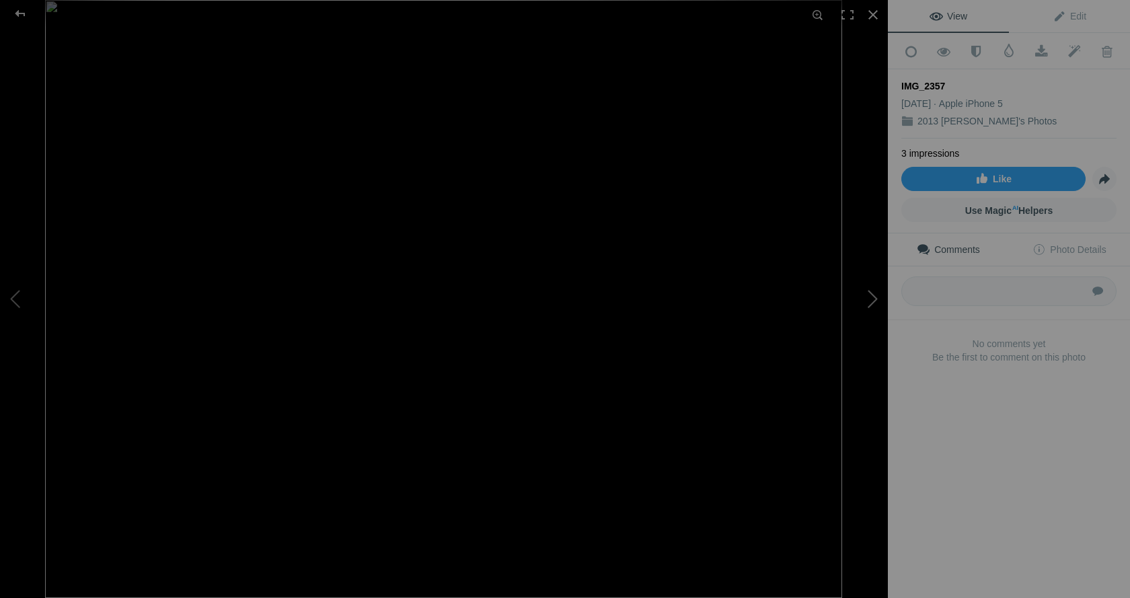
click at [869, 297] on button at bounding box center [837, 298] width 101 height 215
click at [874, 301] on button at bounding box center [837, 298] width 101 height 215
click at [871, 300] on button at bounding box center [837, 298] width 101 height 215
click at [869, 299] on button at bounding box center [837, 298] width 101 height 215
click at [1034, 50] on span at bounding box center [1041, 51] width 33 height 13
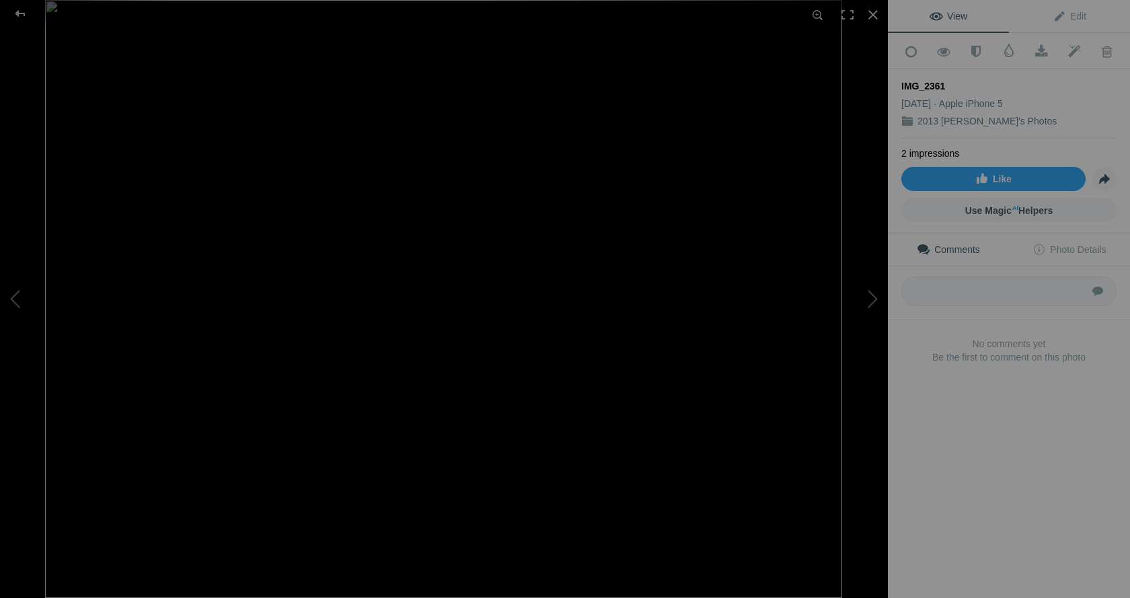
click at [986, 488] on div "View Edit Add to Quick Collection Remove from Quick Collection Hide from Public…" at bounding box center [1009, 299] width 242 height 598
click at [871, 298] on button at bounding box center [837, 298] width 101 height 215
click at [875, 300] on button at bounding box center [837, 298] width 101 height 215
click at [873, 302] on button at bounding box center [837, 298] width 101 height 215
click at [868, 300] on button at bounding box center [837, 298] width 101 height 215
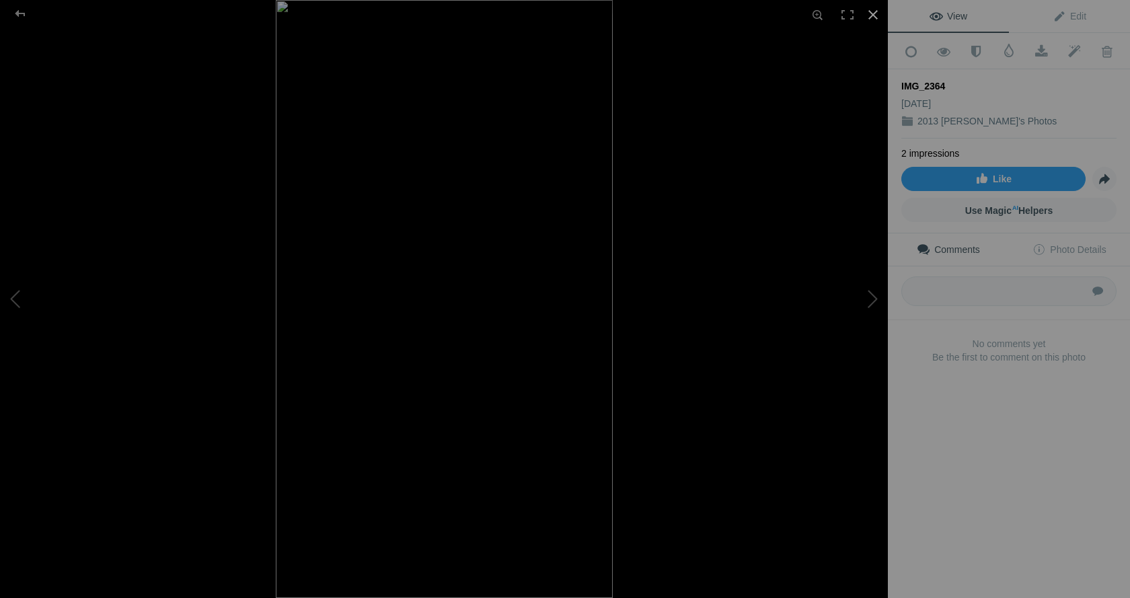
click at [871, 11] on div at bounding box center [874, 15] width 30 height 30
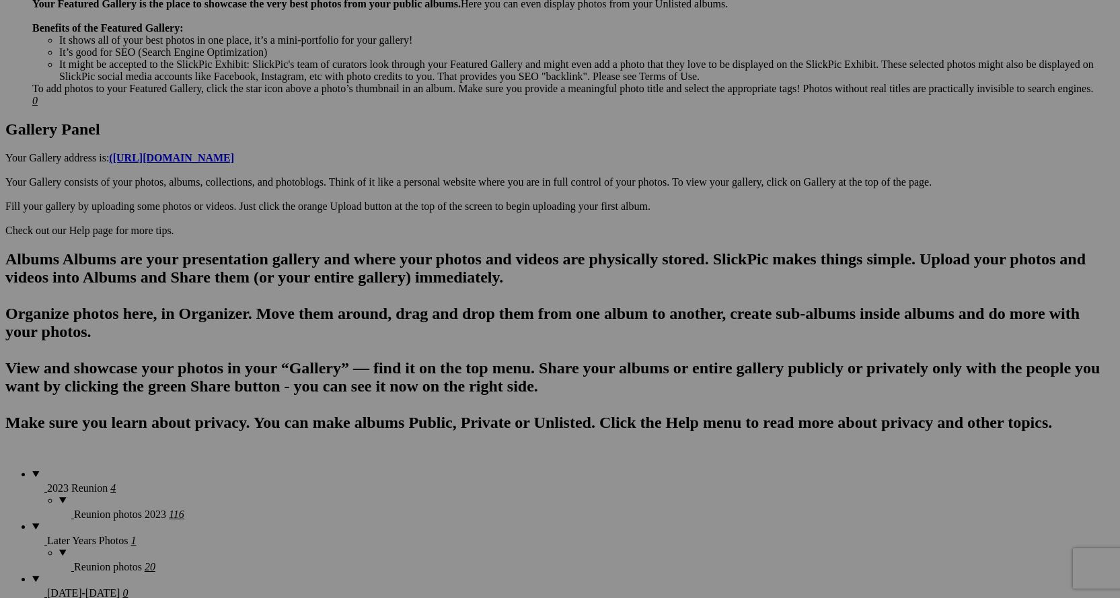
scroll to position [606, 0]
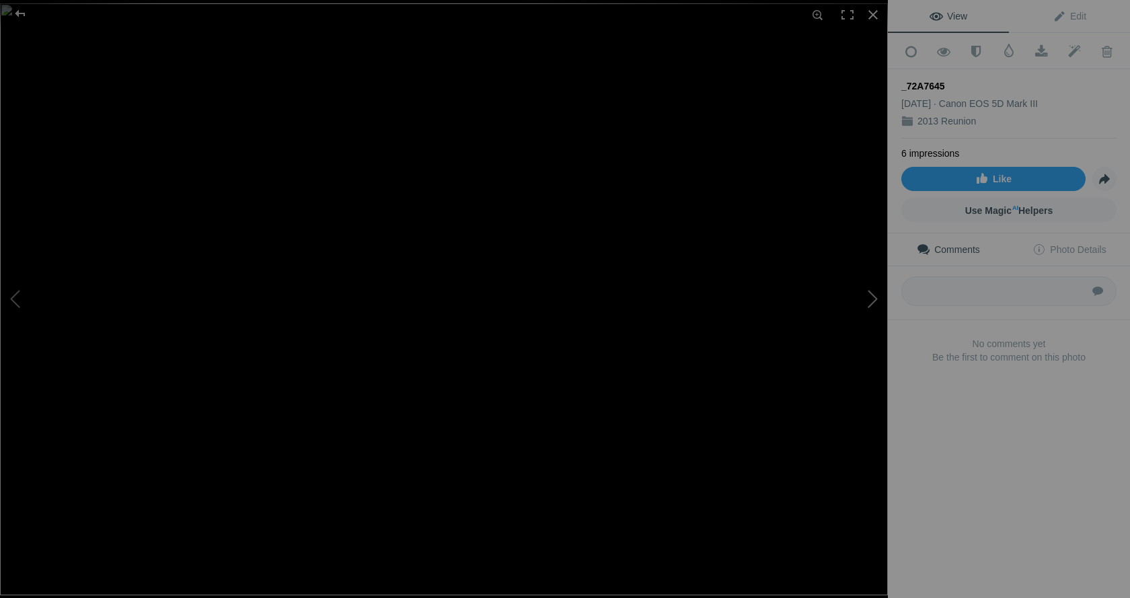
click at [875, 303] on button at bounding box center [837, 298] width 101 height 215
click at [875, 297] on button at bounding box center [837, 298] width 101 height 215
click at [873, 304] on button at bounding box center [837, 298] width 101 height 215
click at [871, 302] on button at bounding box center [837, 298] width 101 height 215
click at [871, 300] on button at bounding box center [837, 298] width 101 height 215
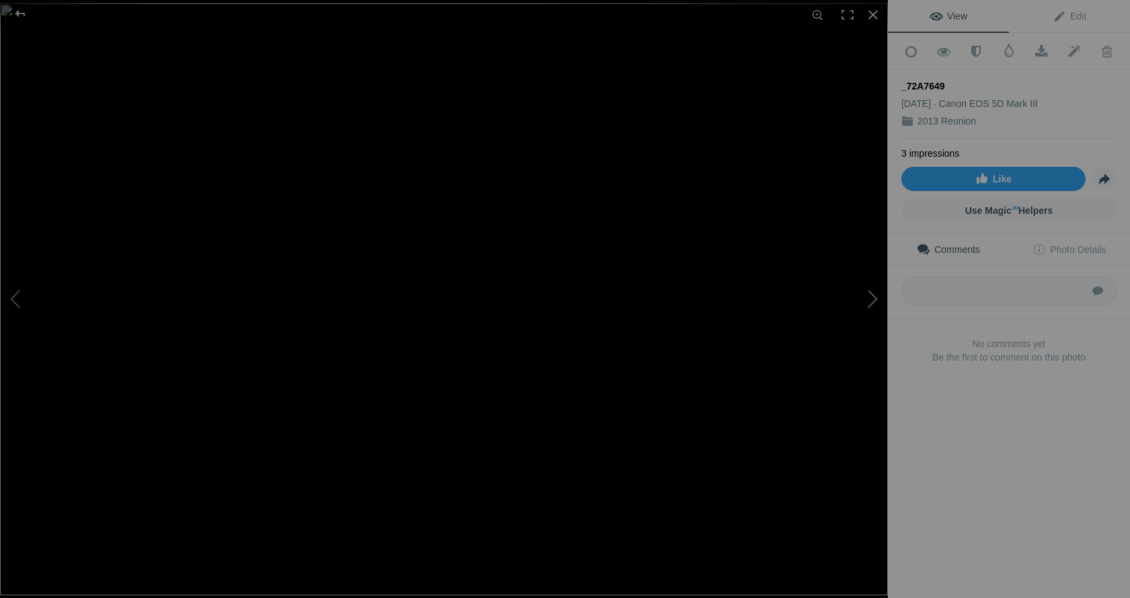
click at [871, 300] on button at bounding box center [837, 298] width 101 height 215
click at [867, 297] on button at bounding box center [837, 298] width 101 height 215
click at [17, 302] on button at bounding box center [50, 298] width 101 height 215
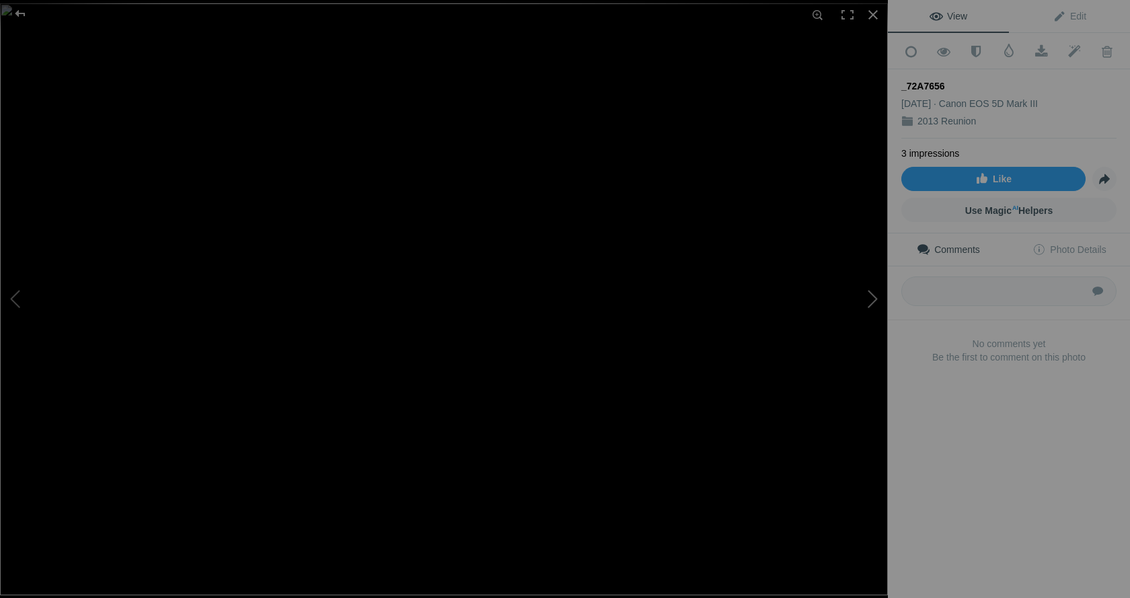
click at [874, 301] on button at bounding box center [837, 298] width 101 height 215
click at [1032, 46] on span at bounding box center [1041, 51] width 33 height 13
click at [1033, 485] on div "View Edit Add to Quick Collection Remove from Quick Collection Hide from Public…" at bounding box center [1009, 299] width 242 height 598
click at [873, 299] on button at bounding box center [837, 298] width 101 height 215
click at [873, 301] on button at bounding box center [837, 298] width 101 height 215
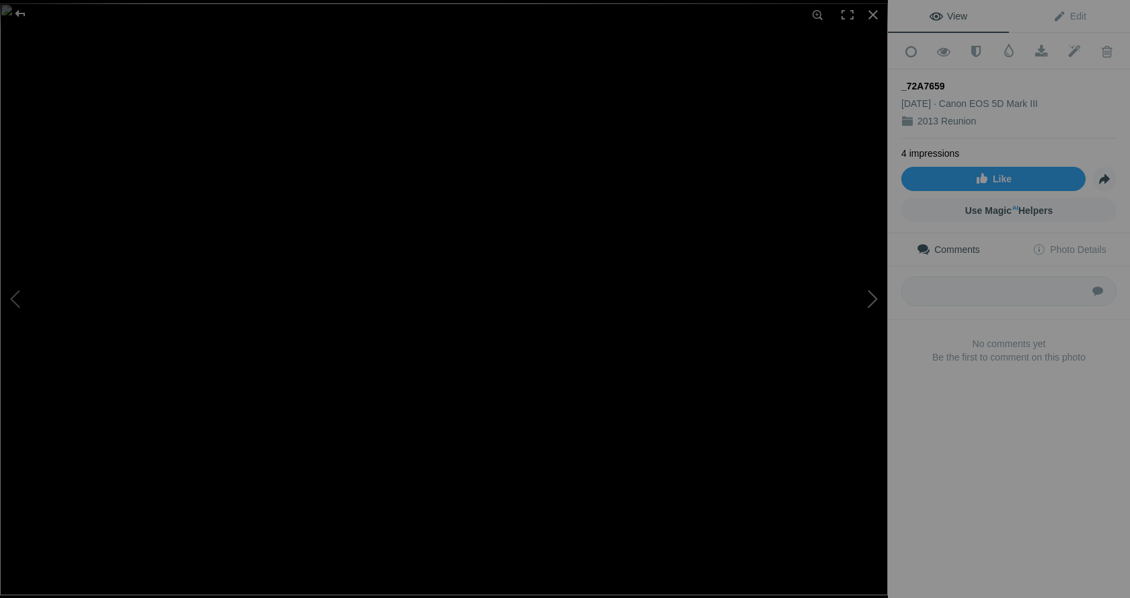
click at [870, 298] on button at bounding box center [837, 298] width 101 height 215
click at [871, 300] on button at bounding box center [837, 298] width 101 height 215
click at [872, 304] on button at bounding box center [837, 298] width 101 height 215
click at [871, 302] on button at bounding box center [837, 298] width 101 height 215
click at [873, 301] on button at bounding box center [837, 298] width 101 height 215
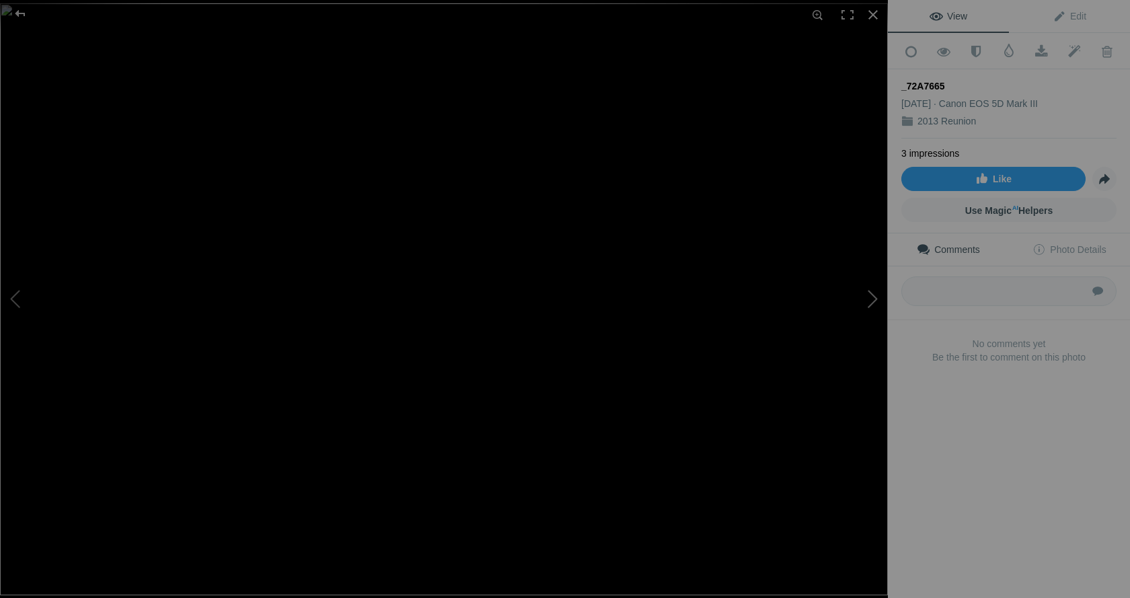
click at [873, 301] on button at bounding box center [837, 298] width 101 height 215
click at [872, 298] on button at bounding box center [837, 298] width 101 height 215
click at [873, 299] on button at bounding box center [837, 298] width 101 height 215
click at [873, 302] on button at bounding box center [837, 298] width 101 height 215
click at [869, 297] on button at bounding box center [837, 298] width 101 height 215
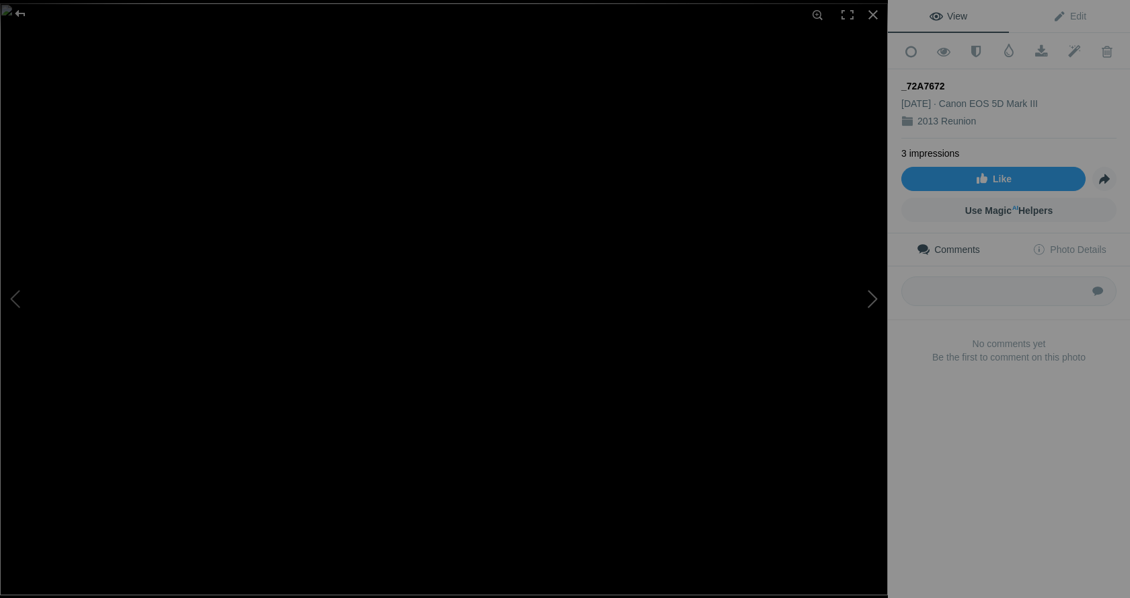
click at [871, 295] on button at bounding box center [837, 298] width 101 height 215
click at [873, 301] on button at bounding box center [837, 298] width 101 height 215
click at [870, 301] on button at bounding box center [837, 298] width 101 height 215
click at [870, 296] on button at bounding box center [837, 298] width 101 height 215
click at [871, 300] on button at bounding box center [837, 298] width 101 height 215
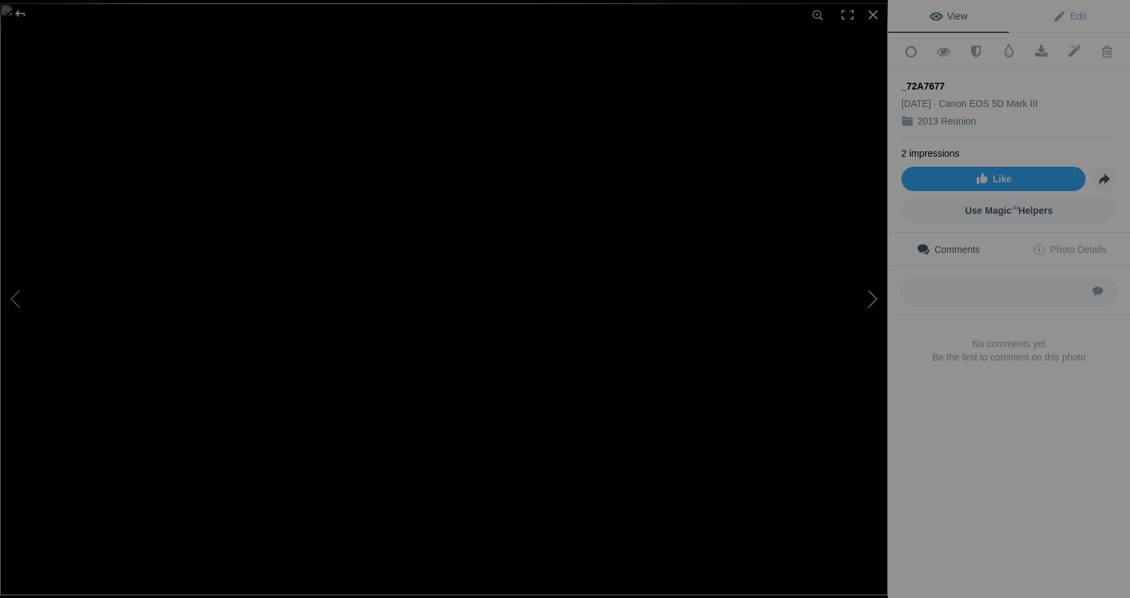
click at [871, 297] on button at bounding box center [837, 298] width 101 height 215
click at [871, 303] on button at bounding box center [837, 298] width 101 height 215
click at [873, 300] on button at bounding box center [837, 298] width 101 height 215
click at [867, 300] on button at bounding box center [837, 298] width 101 height 215
click at [868, 301] on button at bounding box center [837, 298] width 101 height 215
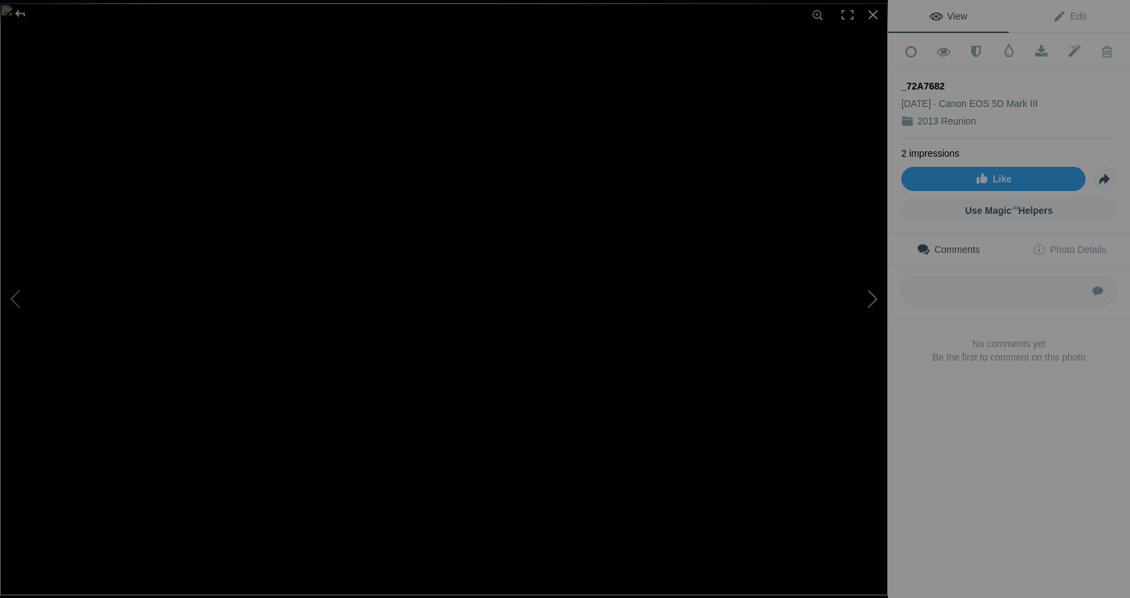
click at [874, 300] on button at bounding box center [837, 298] width 101 height 215
click at [874, 297] on button at bounding box center [837, 298] width 101 height 215
click at [873, 298] on button at bounding box center [837, 298] width 101 height 215
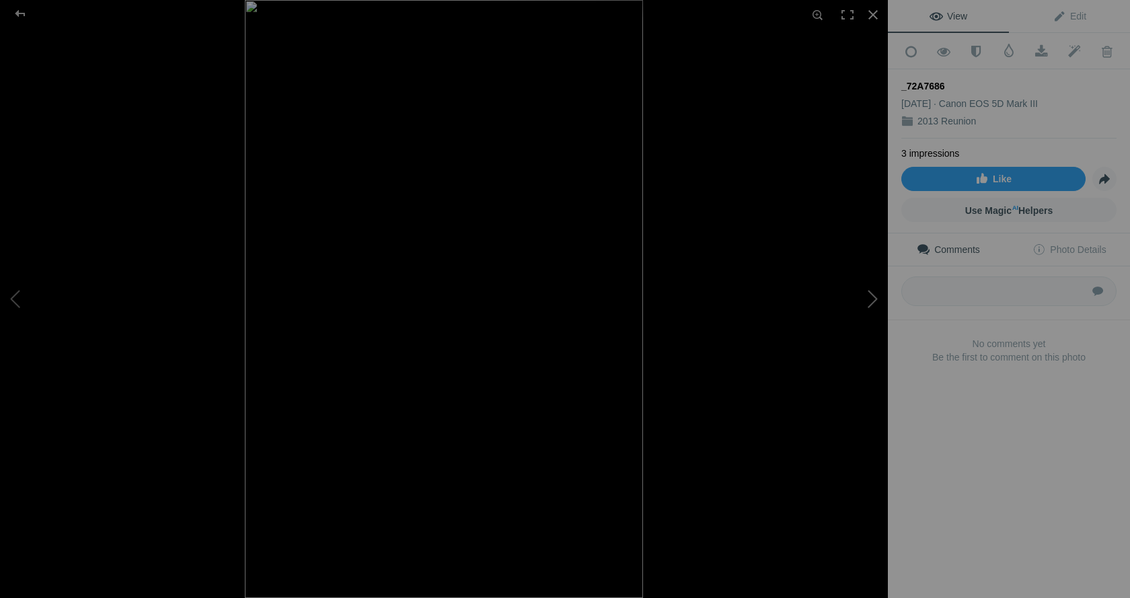
click at [873, 298] on button at bounding box center [837, 298] width 101 height 215
click at [873, 302] on button at bounding box center [837, 298] width 101 height 215
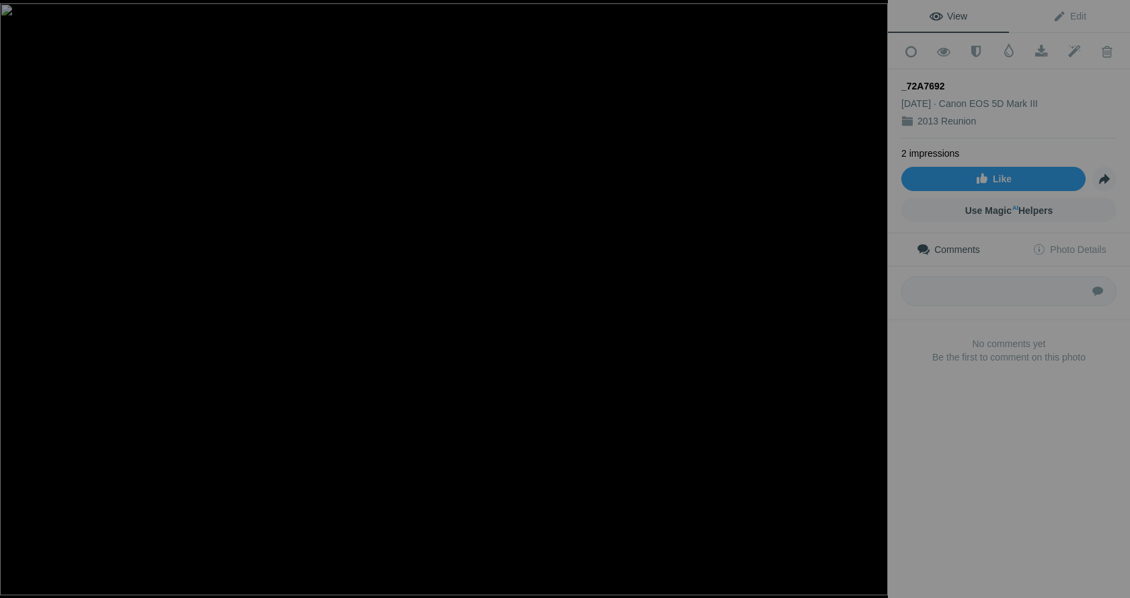
click at [873, 302] on button at bounding box center [837, 298] width 101 height 215
click at [869, 305] on button at bounding box center [837, 298] width 101 height 215
click at [873, 303] on button at bounding box center [837, 298] width 101 height 215
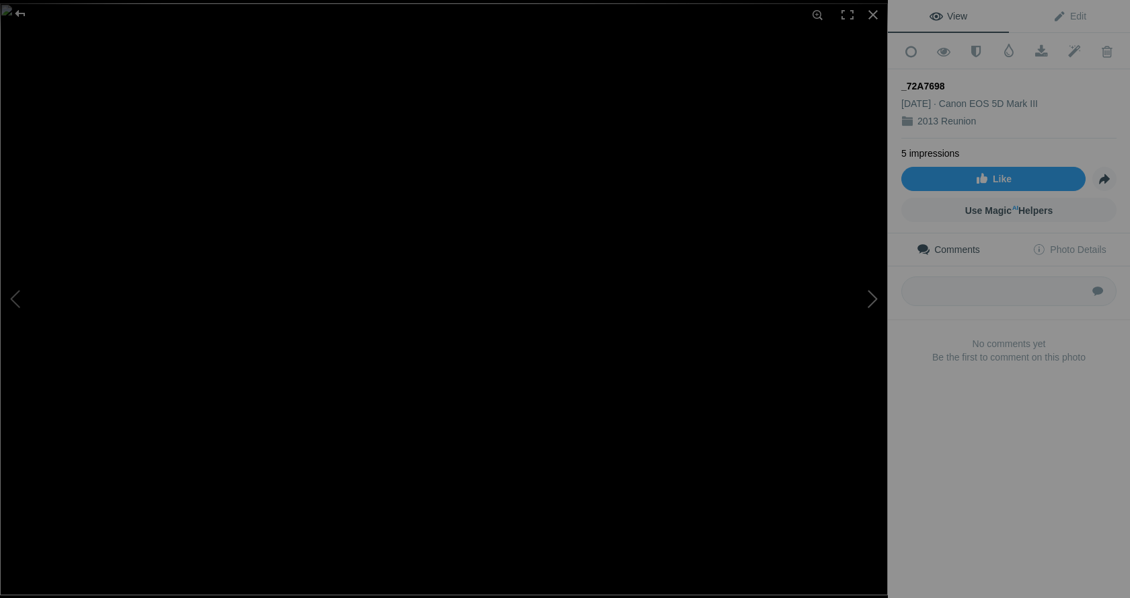
click at [873, 303] on button at bounding box center [837, 298] width 101 height 215
click at [871, 299] on button at bounding box center [837, 298] width 101 height 215
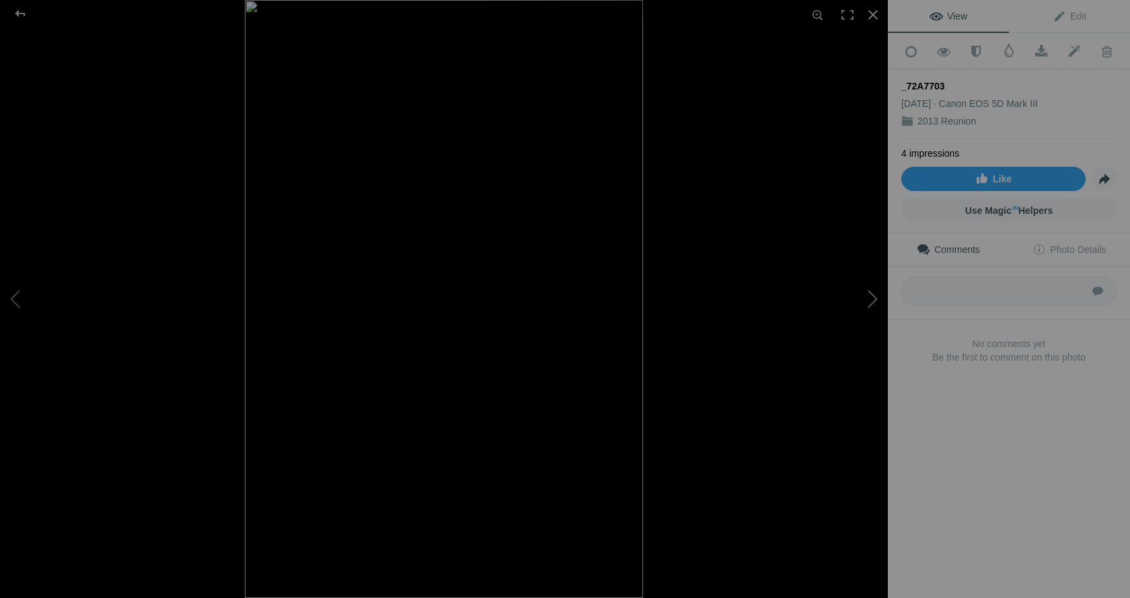
click at [871, 299] on button at bounding box center [837, 298] width 101 height 215
click at [1031, 50] on span at bounding box center [1041, 51] width 33 height 13
click at [1028, 430] on div "View Edit Add to Quick Collection Remove from Quick Collection Hide from Public…" at bounding box center [1009, 299] width 242 height 598
click at [868, 298] on button at bounding box center [837, 298] width 101 height 215
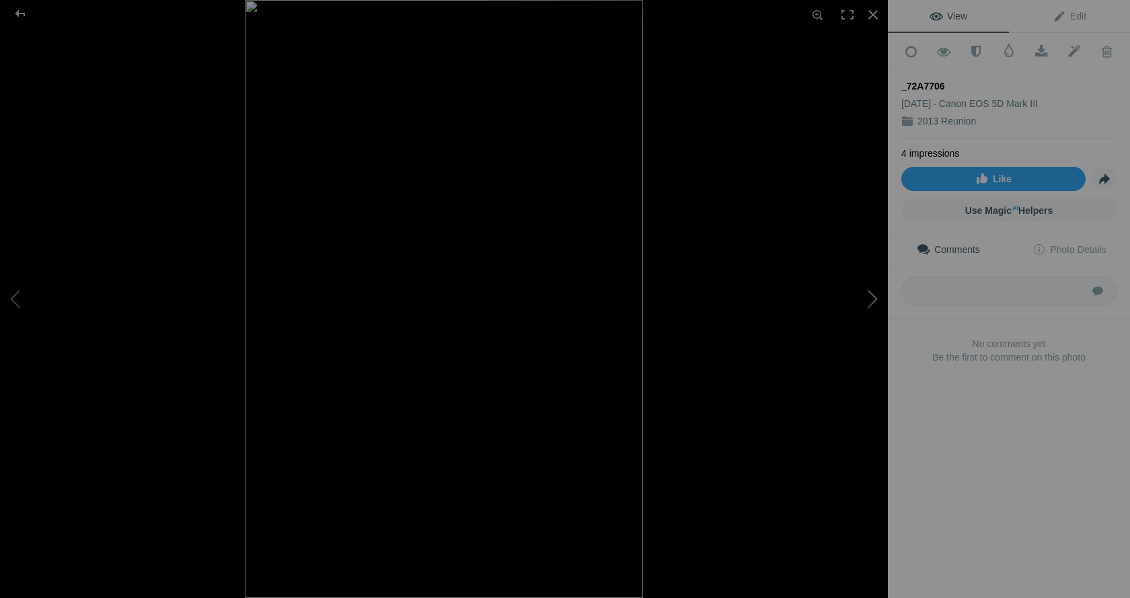
click at [871, 298] on button at bounding box center [837, 298] width 101 height 215
click at [873, 299] on button at bounding box center [837, 298] width 101 height 215
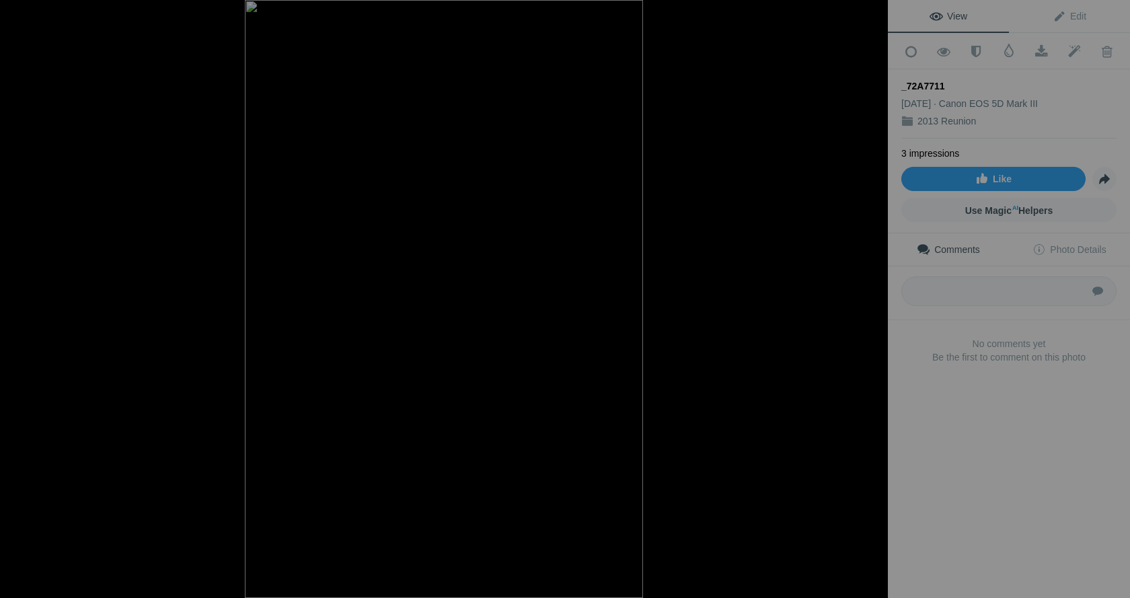
click at [873, 299] on button at bounding box center [837, 298] width 101 height 215
click at [869, 302] on button at bounding box center [837, 298] width 101 height 215
click at [869, 301] on button at bounding box center [837, 298] width 101 height 215
click at [871, 303] on button at bounding box center [837, 298] width 101 height 215
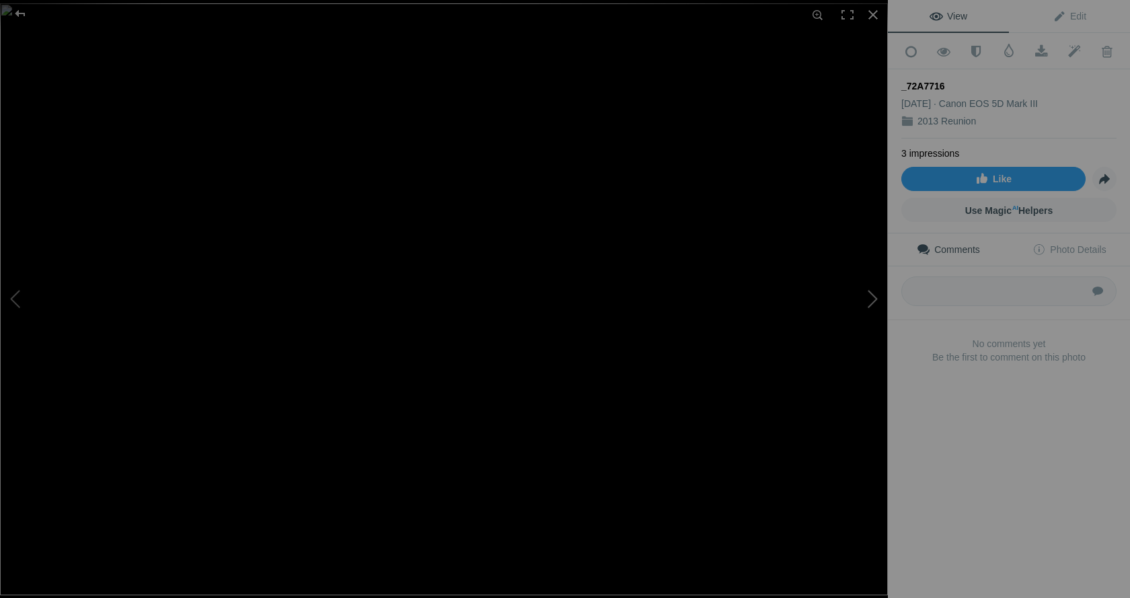
click at [871, 303] on button at bounding box center [837, 298] width 101 height 215
click at [867, 300] on button at bounding box center [837, 298] width 101 height 215
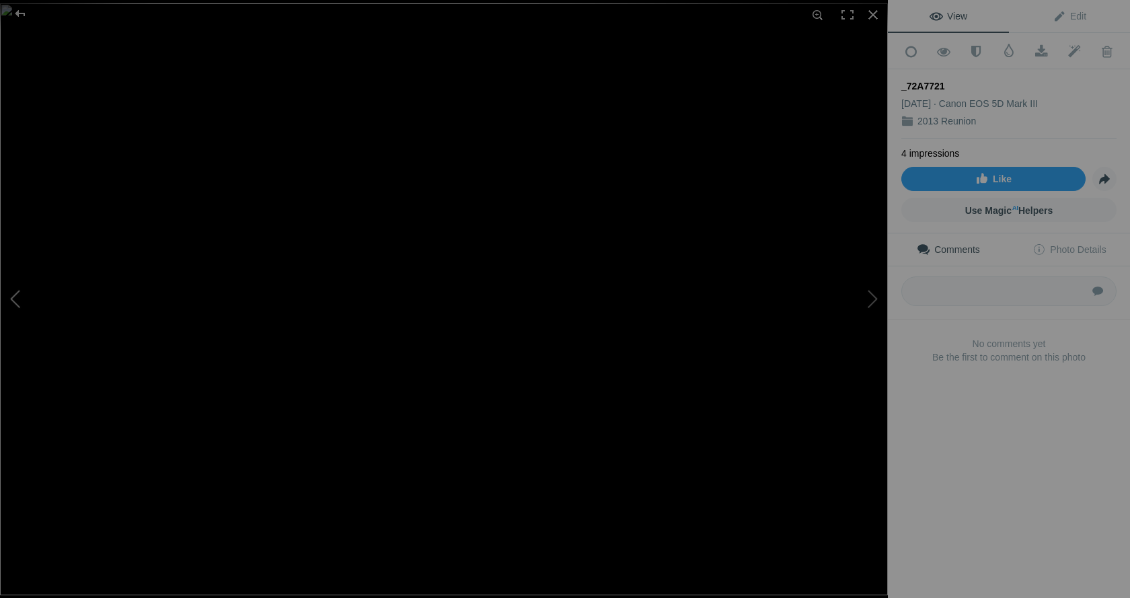
click at [13, 299] on button at bounding box center [50, 298] width 101 height 215
click at [15, 299] on button at bounding box center [50, 298] width 101 height 215
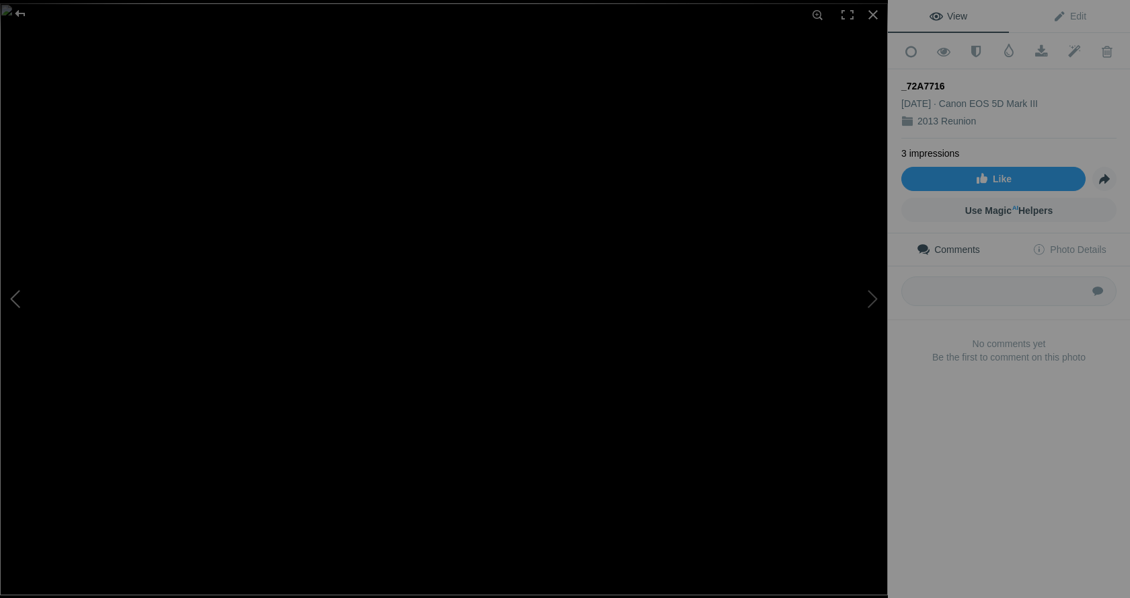
click at [15, 299] on button at bounding box center [50, 298] width 101 height 215
click at [15, 300] on button at bounding box center [50, 298] width 101 height 215
click at [16, 300] on button at bounding box center [50, 298] width 101 height 215
click at [1036, 49] on span at bounding box center [1041, 51] width 33 height 13
click at [982, 489] on div "View Edit Add to Quick Collection Remove from Quick Collection Hide from Public…" at bounding box center [1009, 299] width 242 height 598
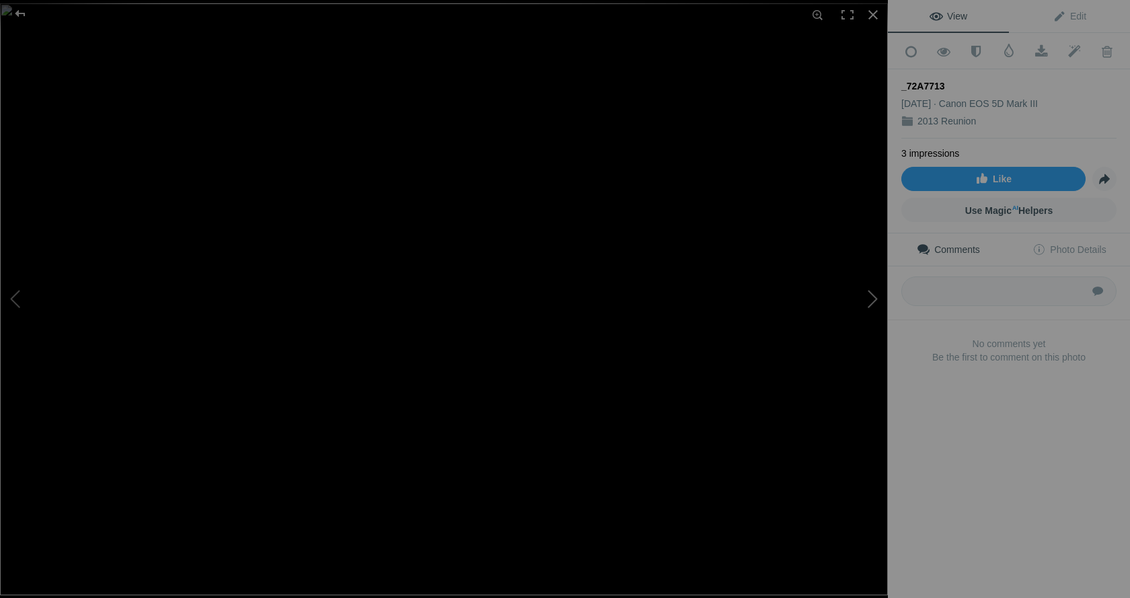
click at [874, 294] on button at bounding box center [837, 298] width 101 height 215
click at [871, 298] on button at bounding box center [837, 298] width 101 height 215
click at [871, 302] on button at bounding box center [837, 298] width 101 height 215
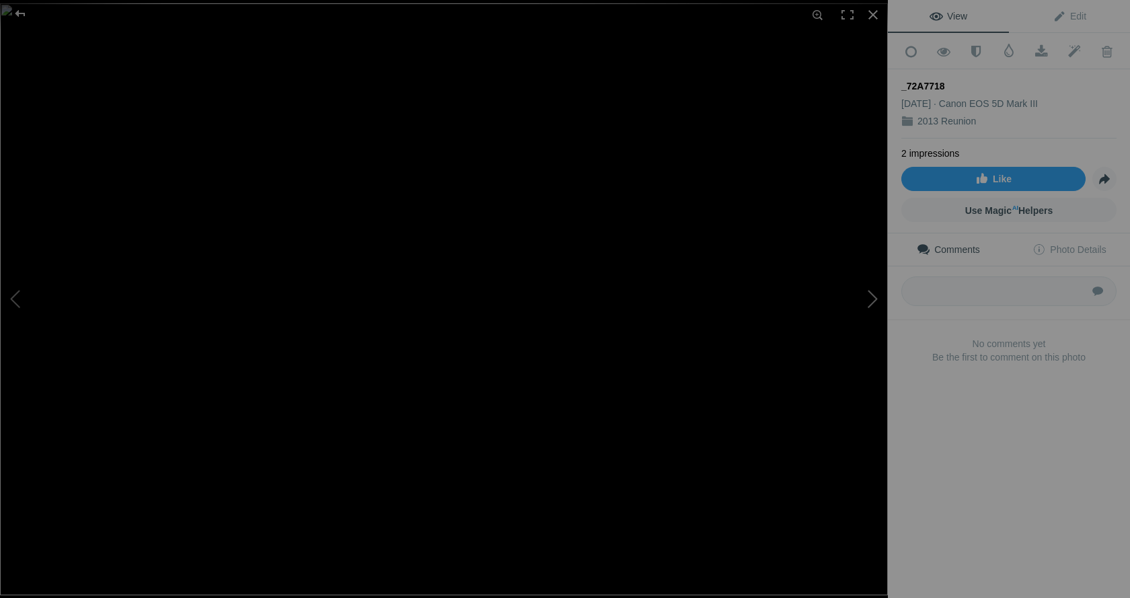
click at [872, 302] on button at bounding box center [837, 298] width 101 height 215
click at [873, 302] on button at bounding box center [837, 298] width 101 height 215
click at [874, 302] on button at bounding box center [837, 298] width 101 height 215
click at [875, 303] on button at bounding box center [837, 298] width 101 height 215
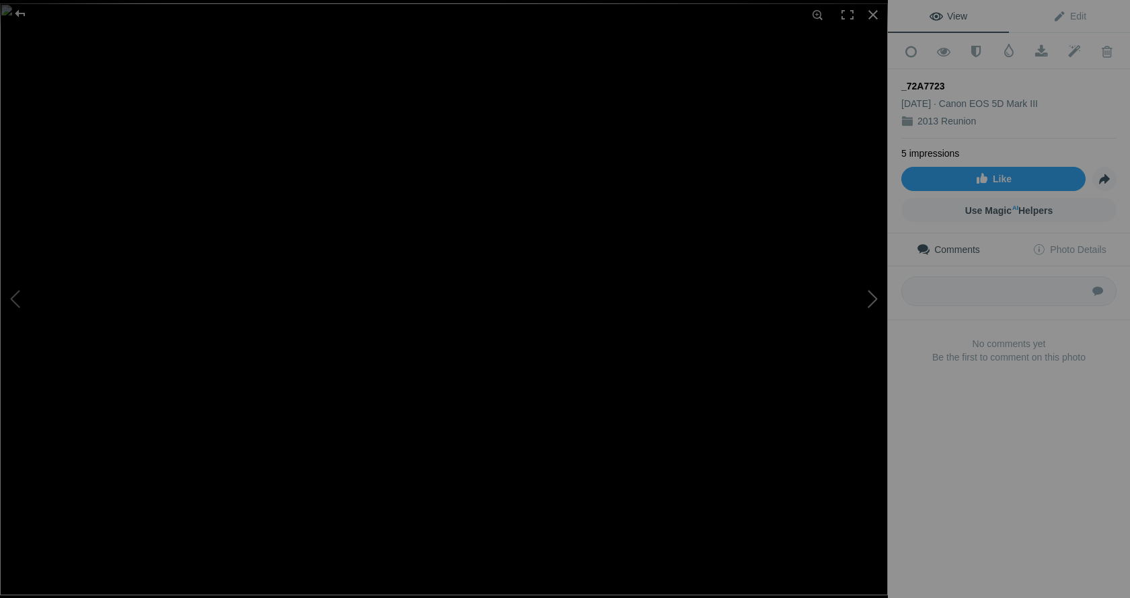
click at [871, 302] on button at bounding box center [837, 298] width 101 height 215
click at [871, 294] on button at bounding box center [837, 298] width 101 height 215
click at [874, 291] on button at bounding box center [837, 298] width 101 height 215
click at [871, 301] on button at bounding box center [837, 298] width 101 height 215
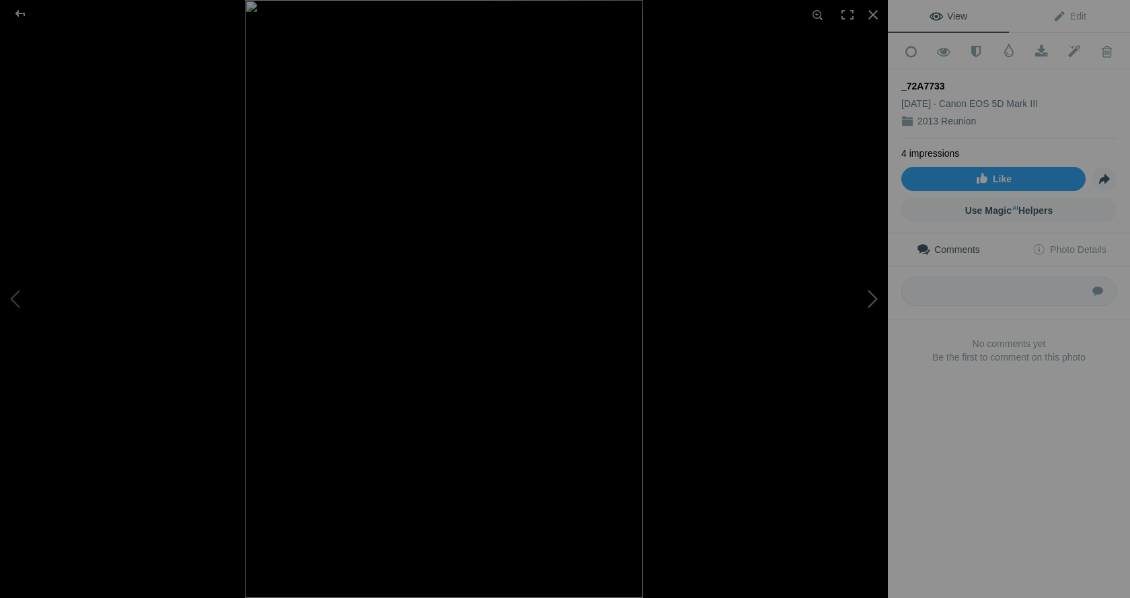
click at [874, 299] on button at bounding box center [837, 298] width 101 height 215
click at [879, 299] on button at bounding box center [837, 298] width 101 height 215
click at [871, 302] on button at bounding box center [837, 298] width 101 height 215
click at [875, 303] on button at bounding box center [837, 298] width 101 height 215
click at [874, 302] on button at bounding box center [837, 298] width 101 height 215
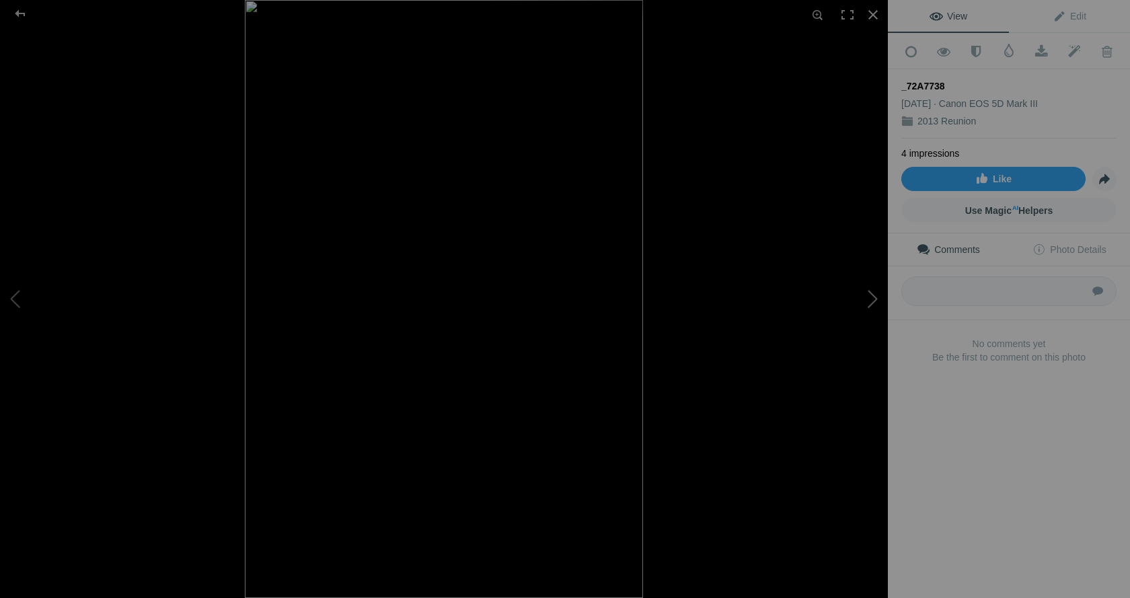
click at [869, 302] on button at bounding box center [837, 298] width 101 height 215
click at [873, 307] on button at bounding box center [837, 298] width 101 height 215
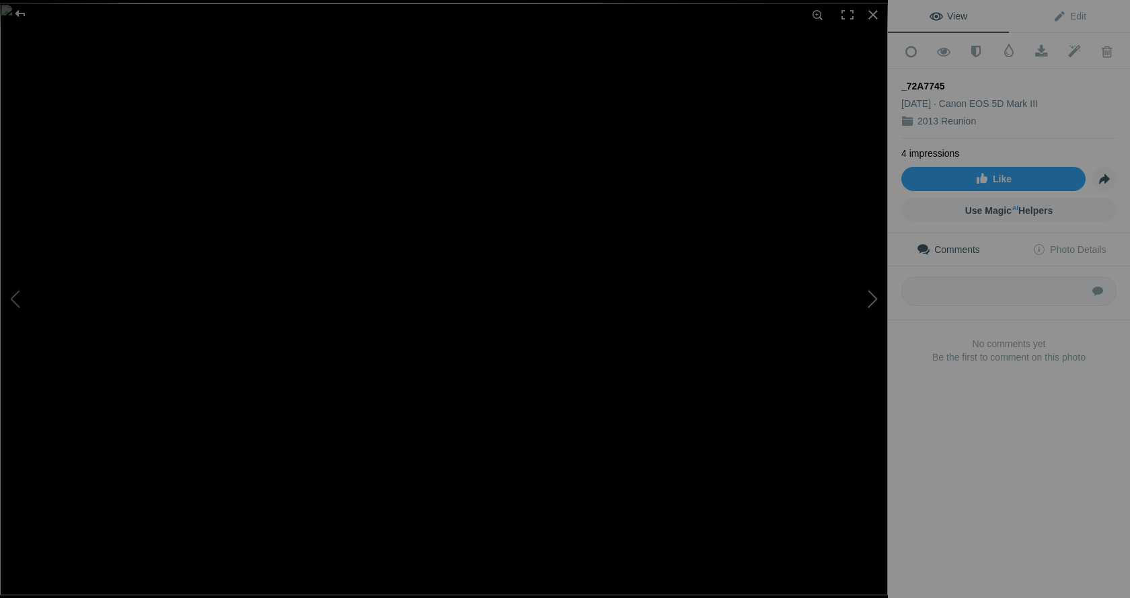
click at [873, 306] on button at bounding box center [837, 298] width 101 height 215
click at [11, 305] on button at bounding box center [50, 298] width 101 height 215
click at [14, 303] on button at bounding box center [50, 298] width 101 height 215
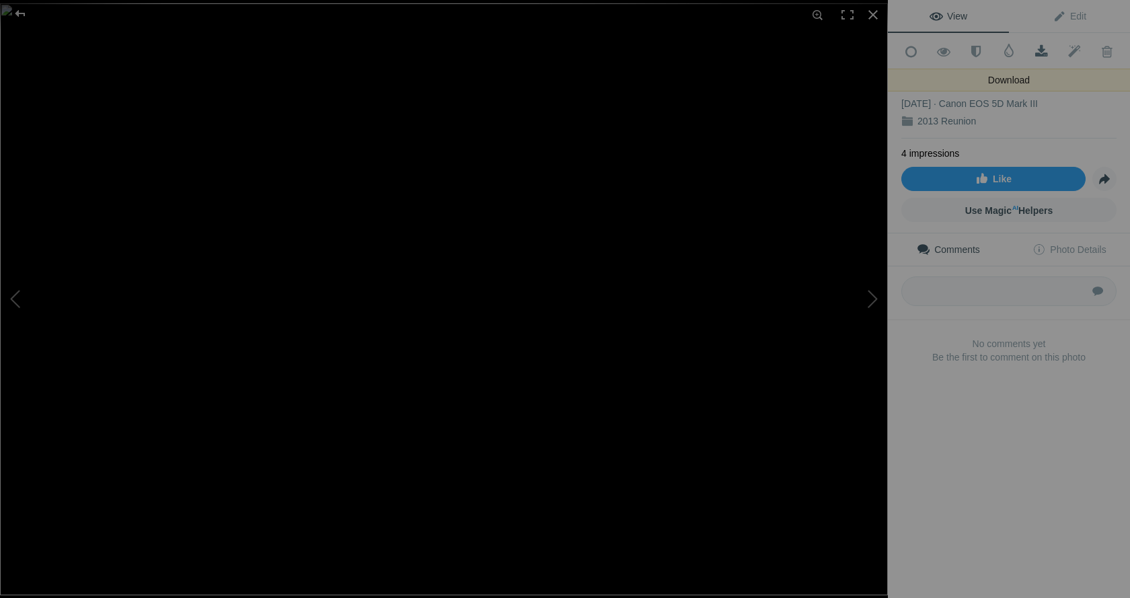
click at [1031, 48] on span at bounding box center [1041, 51] width 33 height 13
click at [1011, 489] on div "View Edit Add to Quick Collection Remove from Quick Collection Hide from Public…" at bounding box center [1009, 299] width 242 height 598
click at [868, 299] on button at bounding box center [837, 298] width 101 height 215
click at [872, 297] on button at bounding box center [837, 298] width 101 height 215
click at [874, 297] on button at bounding box center [837, 298] width 101 height 215
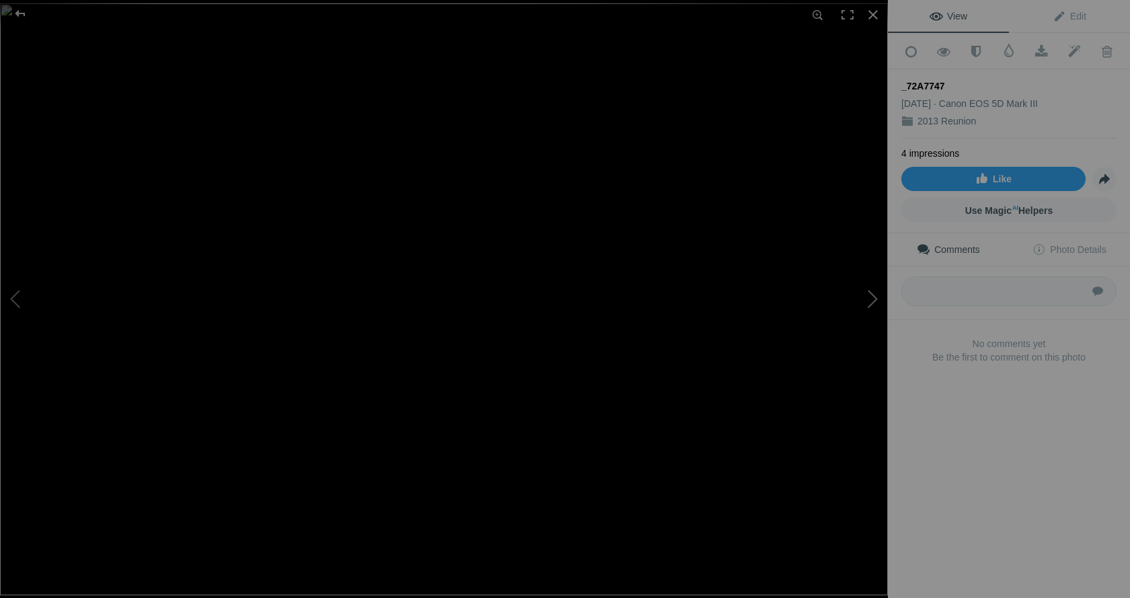
click at [874, 297] on button at bounding box center [837, 298] width 101 height 215
click at [874, 299] on button at bounding box center [837, 298] width 101 height 215
click at [873, 297] on button at bounding box center [837, 298] width 101 height 215
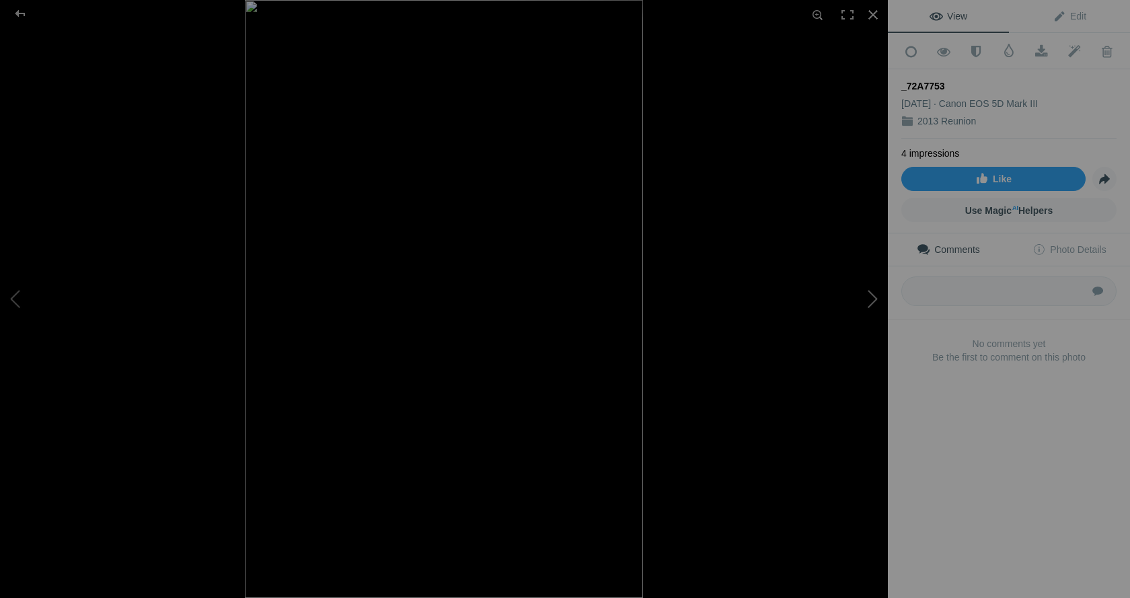
click at [873, 297] on button at bounding box center [837, 298] width 101 height 215
click at [871, 297] on button at bounding box center [837, 298] width 101 height 215
click at [867, 299] on button at bounding box center [837, 298] width 101 height 215
click at [868, 299] on button at bounding box center [837, 298] width 101 height 215
click at [869, 299] on button at bounding box center [837, 298] width 101 height 215
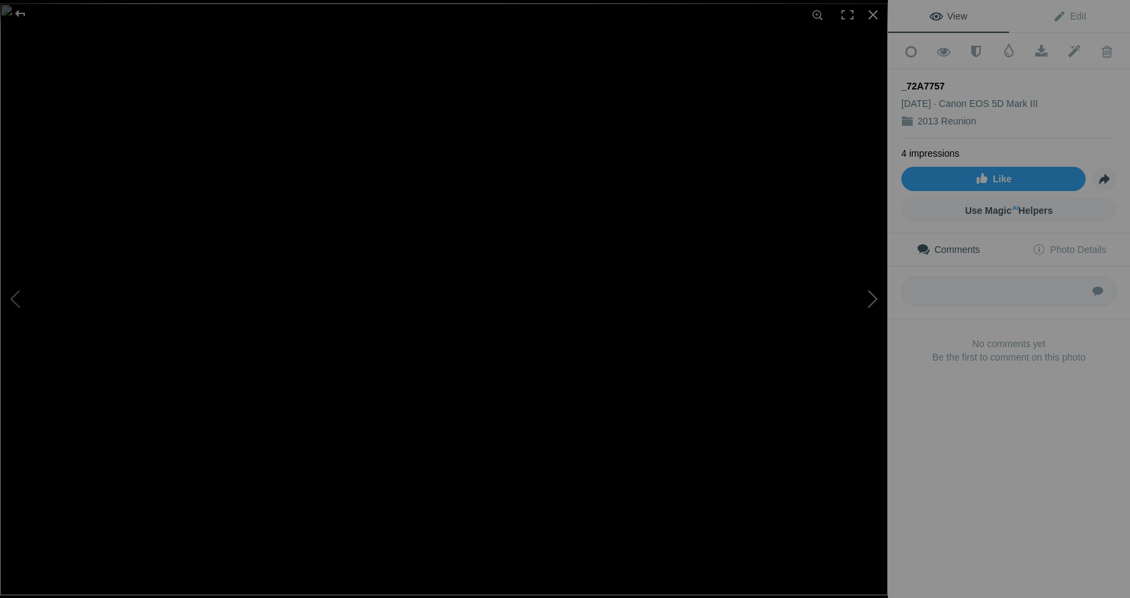
click at [870, 299] on button at bounding box center [837, 298] width 101 height 215
click at [871, 299] on button at bounding box center [837, 298] width 101 height 215
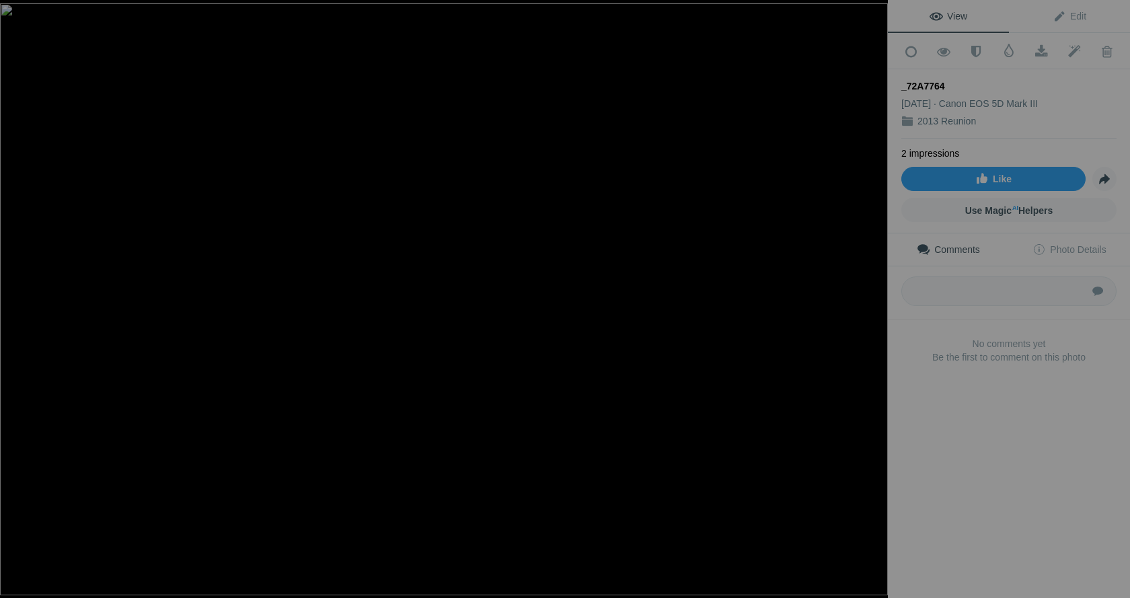
click at [871, 299] on button at bounding box center [837, 298] width 101 height 215
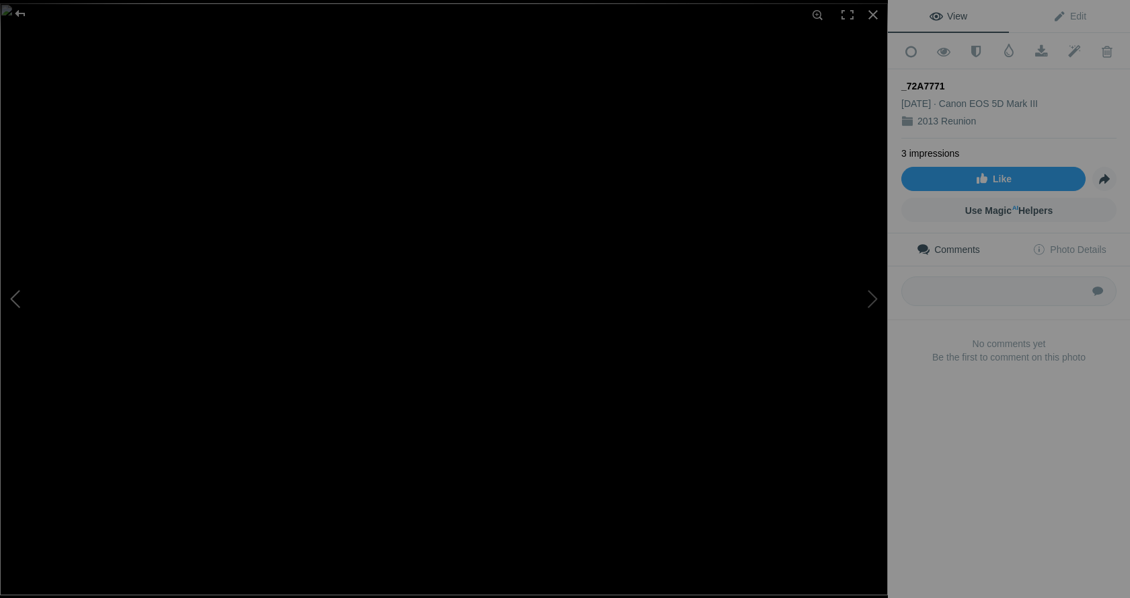
click at [17, 298] on button at bounding box center [50, 298] width 101 height 215
click at [14, 298] on button at bounding box center [50, 298] width 101 height 215
click at [17, 299] on button at bounding box center [50, 298] width 101 height 215
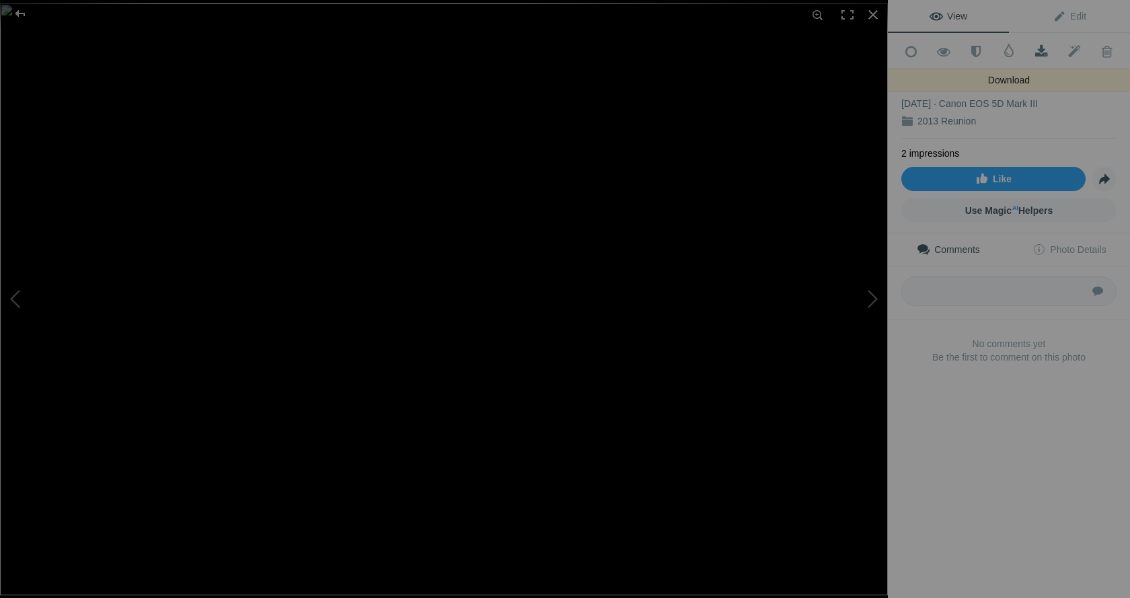
click at [1038, 48] on span at bounding box center [1041, 51] width 33 height 13
drag, startPoint x: 989, startPoint y: 457, endPoint x: 999, endPoint y: 380, distance: 77.4
click at [989, 457] on div "View Edit Add to Quick Collection Remove from Quick Collection Hide from Public…" at bounding box center [1009, 299] width 242 height 598
click at [873, 298] on button at bounding box center [837, 298] width 101 height 215
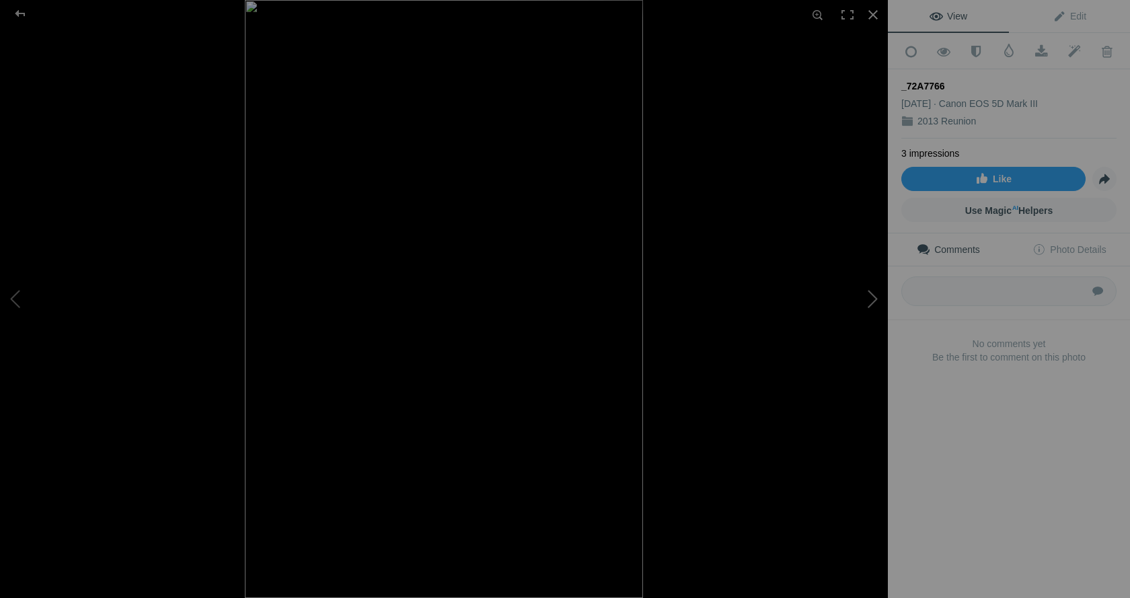
click at [873, 299] on button at bounding box center [837, 298] width 101 height 215
click at [869, 301] on button at bounding box center [837, 298] width 101 height 215
click at [865, 302] on button at bounding box center [837, 298] width 101 height 215
click at [869, 301] on button at bounding box center [837, 298] width 101 height 215
click at [874, 305] on button at bounding box center [837, 298] width 101 height 215
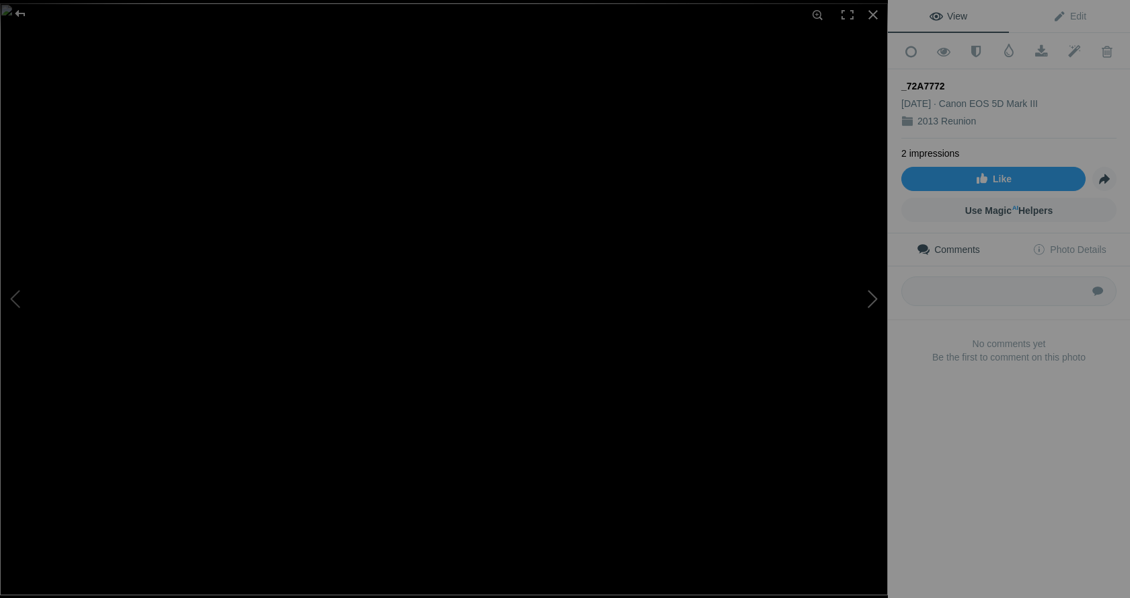
click at [874, 301] on button at bounding box center [837, 298] width 101 height 215
click at [872, 297] on button at bounding box center [837, 298] width 101 height 215
click at [872, 296] on button at bounding box center [837, 298] width 101 height 215
click at [1037, 49] on span at bounding box center [1041, 51] width 33 height 13
click at [994, 496] on div "View Edit Add to Quick Collection Remove from Quick Collection Hide from Public…" at bounding box center [1009, 299] width 242 height 598
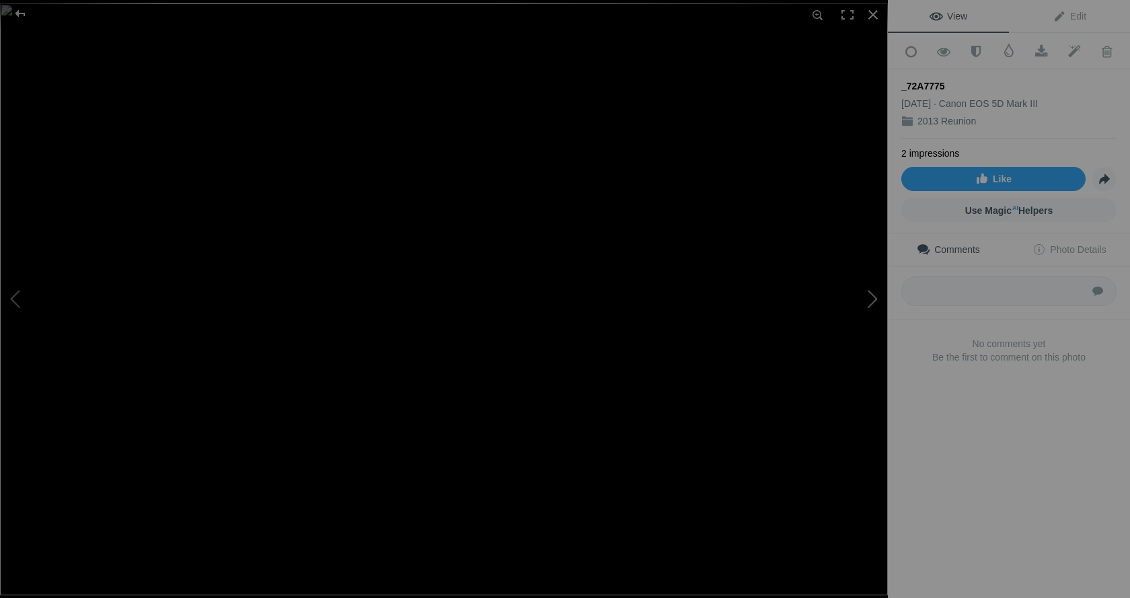
click at [871, 297] on button at bounding box center [837, 298] width 101 height 215
click at [871, 295] on button at bounding box center [837, 298] width 101 height 215
click at [871, 296] on button at bounding box center [837, 298] width 101 height 215
click at [871, 298] on button at bounding box center [837, 298] width 101 height 215
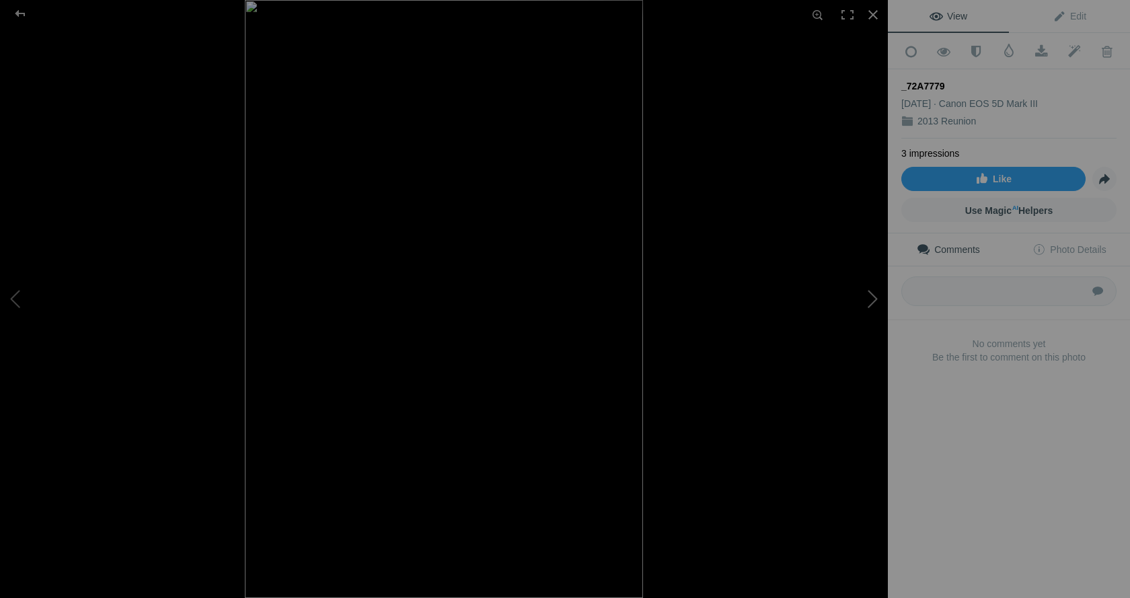
click at [871, 298] on button at bounding box center [837, 298] width 101 height 215
click at [871, 299] on button at bounding box center [837, 298] width 101 height 215
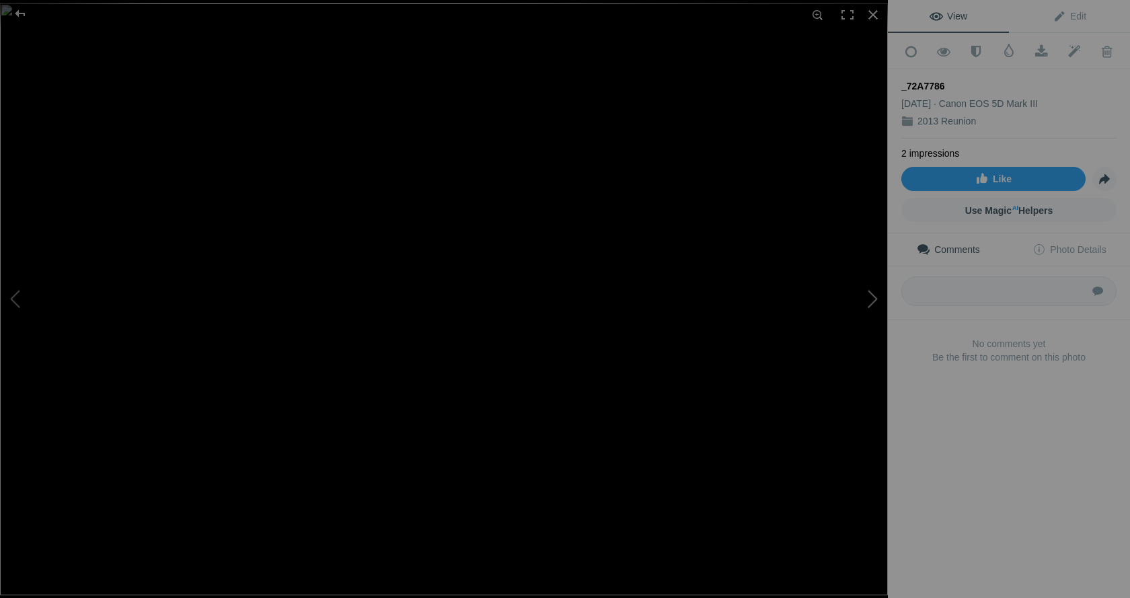
click at [875, 301] on button at bounding box center [837, 298] width 101 height 215
click at [1030, 50] on span at bounding box center [1041, 51] width 33 height 13
click at [976, 447] on div "View Edit Add to Quick Collection Remove from Quick Collection Hide from Public…" at bounding box center [1009, 299] width 242 height 598
click at [871, 301] on button at bounding box center [837, 298] width 101 height 215
click at [869, 299] on button at bounding box center [837, 298] width 101 height 215
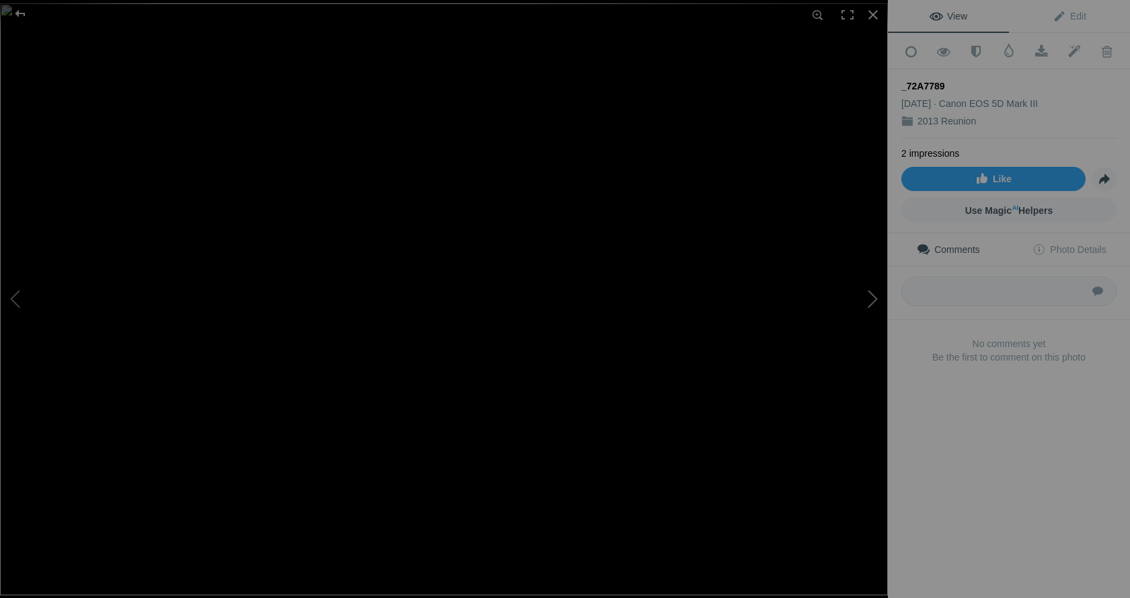
click at [870, 298] on button at bounding box center [837, 298] width 101 height 215
click at [871, 298] on button at bounding box center [837, 298] width 101 height 215
click at [872, 304] on button at bounding box center [837, 298] width 101 height 215
click at [16, 292] on button at bounding box center [50, 298] width 101 height 215
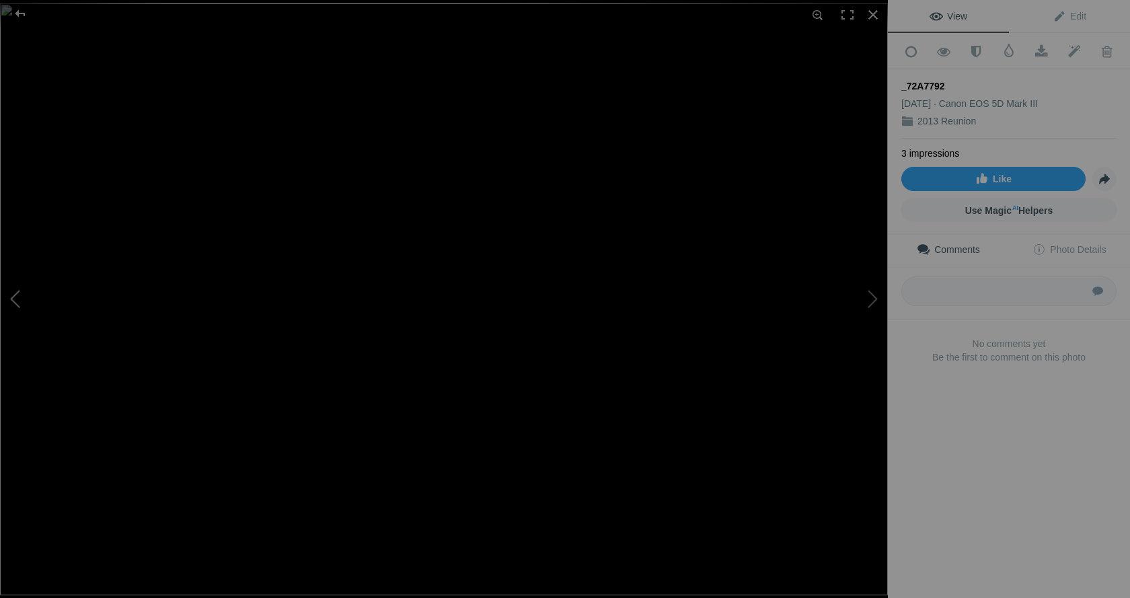
click at [15, 295] on button at bounding box center [50, 298] width 101 height 215
click at [18, 295] on button at bounding box center [50, 298] width 101 height 215
click at [22, 296] on button at bounding box center [50, 298] width 101 height 215
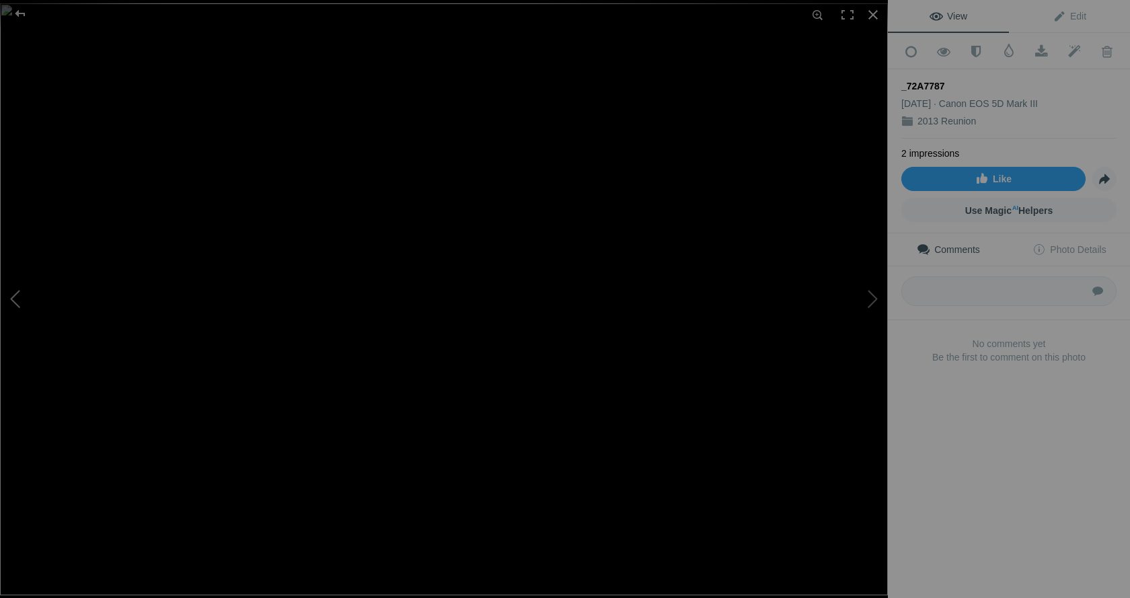
click at [22, 296] on button at bounding box center [50, 298] width 101 height 215
click at [872, 292] on button at bounding box center [837, 298] width 101 height 215
click at [872, 295] on button at bounding box center [837, 298] width 101 height 215
click at [872, 296] on button at bounding box center [837, 298] width 101 height 215
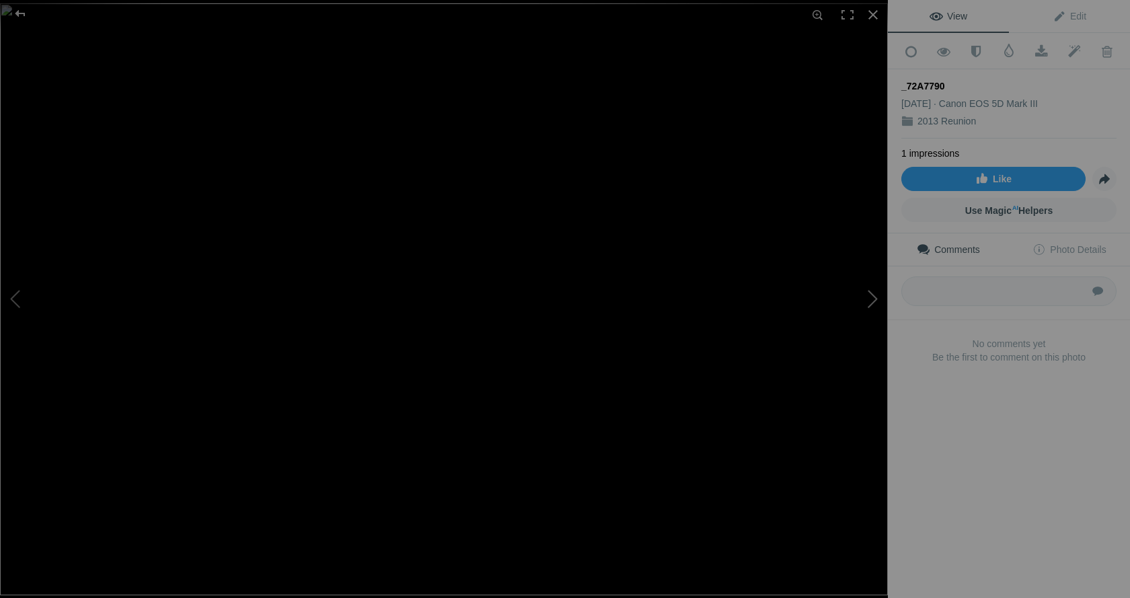
click at [875, 297] on button at bounding box center [837, 298] width 101 height 215
click at [868, 300] on button at bounding box center [837, 298] width 101 height 215
click at [871, 302] on button at bounding box center [837, 298] width 101 height 215
click at [873, 302] on button at bounding box center [837, 298] width 101 height 215
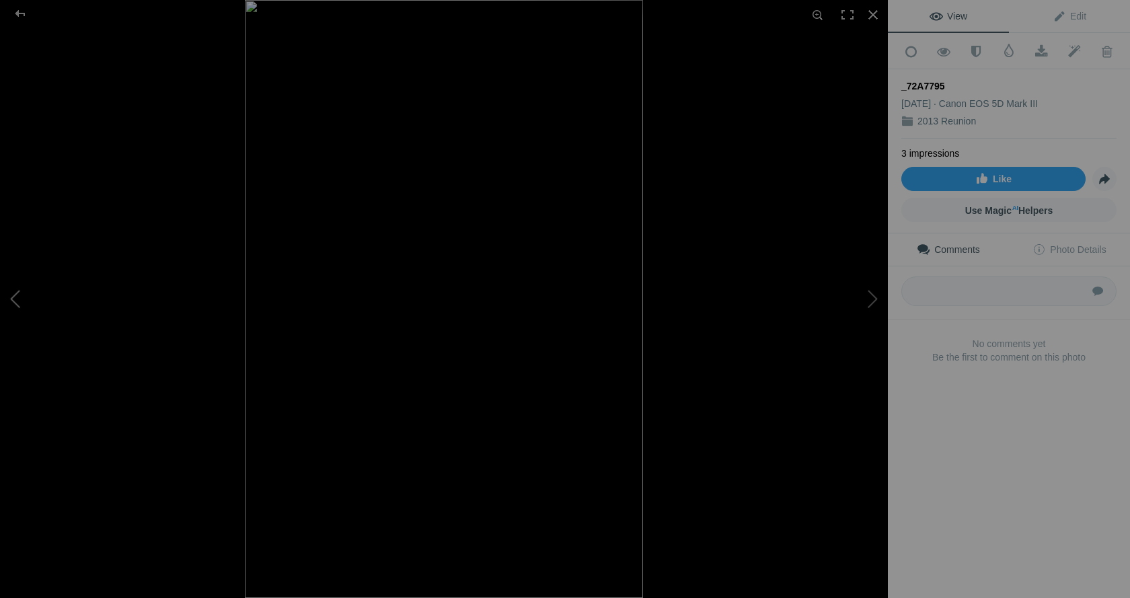
click at [18, 303] on button at bounding box center [50, 298] width 101 height 215
click at [20, 303] on button at bounding box center [50, 298] width 101 height 215
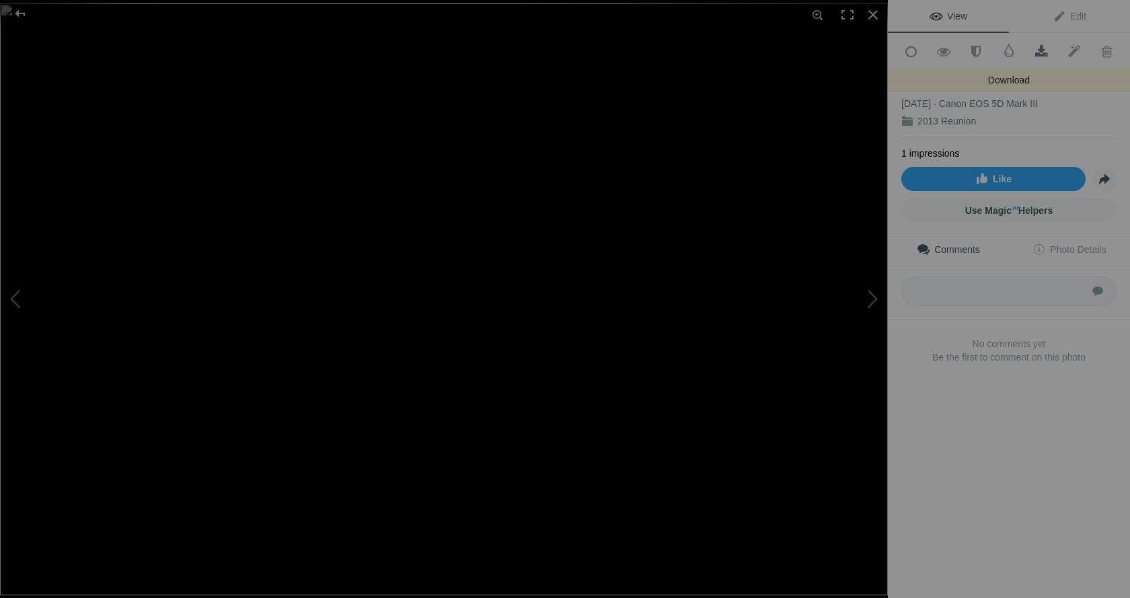
click at [1036, 46] on span at bounding box center [1041, 51] width 33 height 13
click at [999, 433] on div "View Edit Add to Quick Collection Remove from Quick Collection Hide from Public…" at bounding box center [1009, 299] width 242 height 598
click at [868, 298] on button at bounding box center [837, 298] width 101 height 215
click at [869, 299] on button at bounding box center [837, 298] width 101 height 215
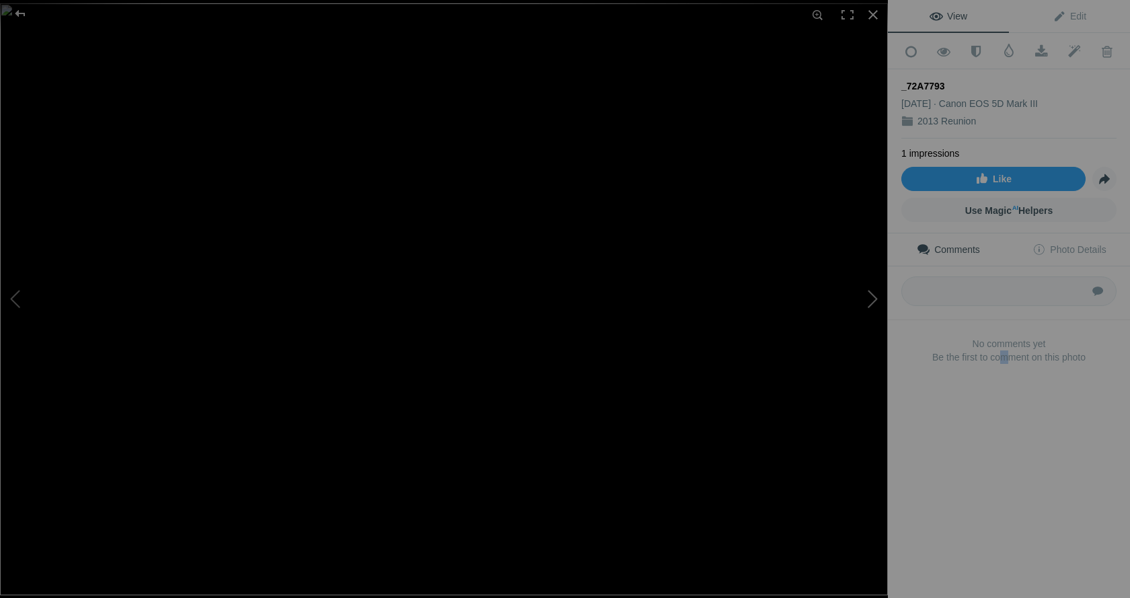
click at [869, 299] on button at bounding box center [837, 298] width 101 height 215
click at [872, 299] on button at bounding box center [837, 298] width 101 height 215
click at [872, 298] on button at bounding box center [837, 298] width 101 height 215
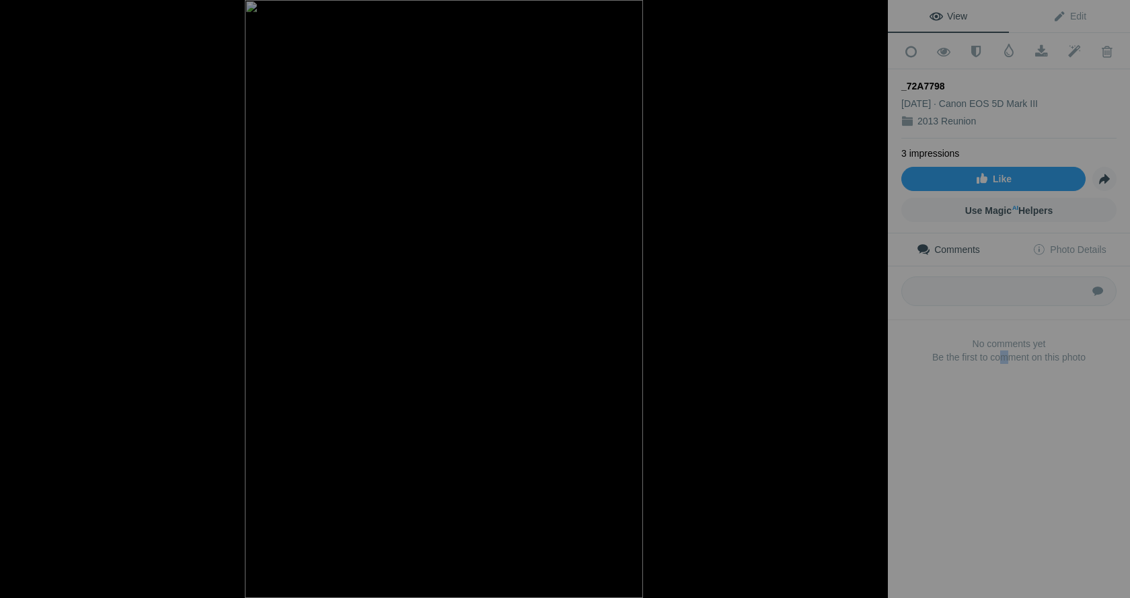
click at [872, 298] on button at bounding box center [837, 298] width 101 height 215
click at [877, 299] on button at bounding box center [837, 298] width 101 height 215
click at [875, 13] on div at bounding box center [874, 15] width 30 height 30
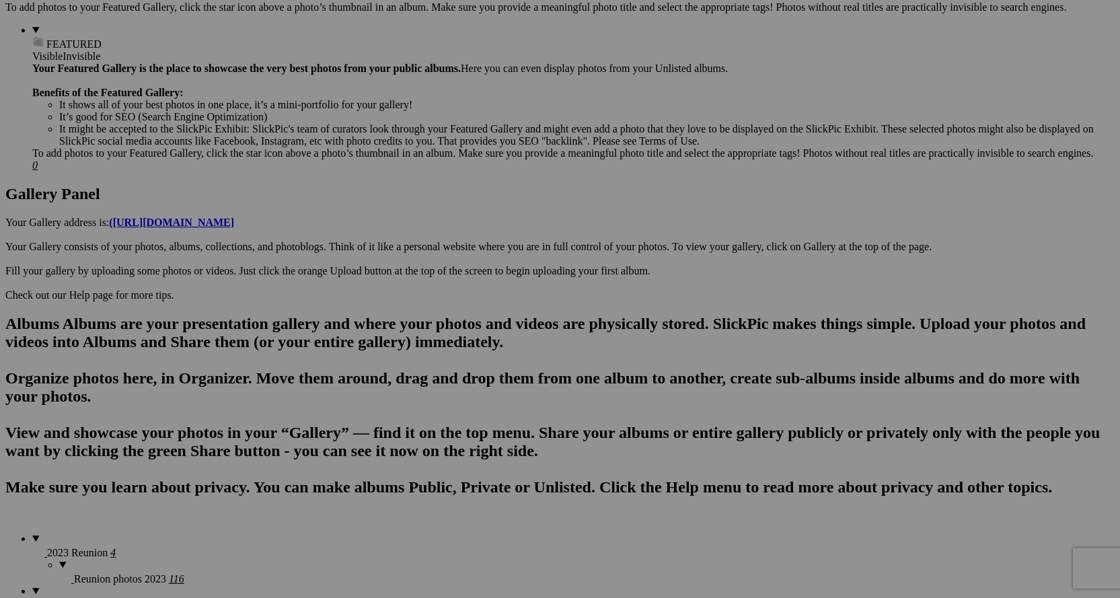
scroll to position [606, 0]
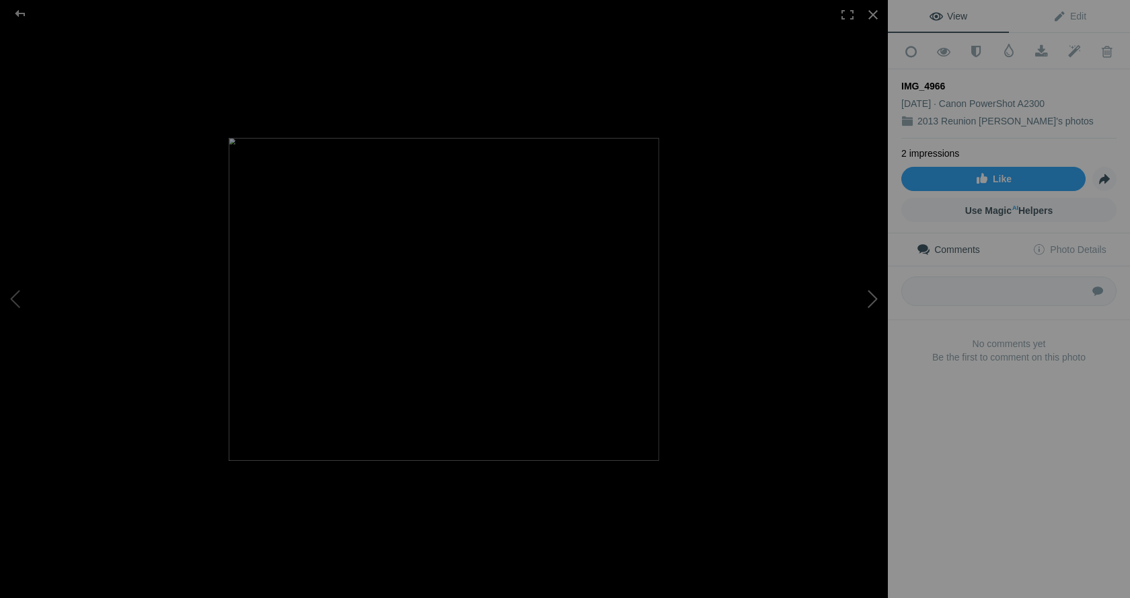
click at [870, 294] on button at bounding box center [837, 298] width 101 height 215
click at [870, 299] on button at bounding box center [837, 298] width 101 height 215
click at [872, 304] on button at bounding box center [837, 298] width 101 height 215
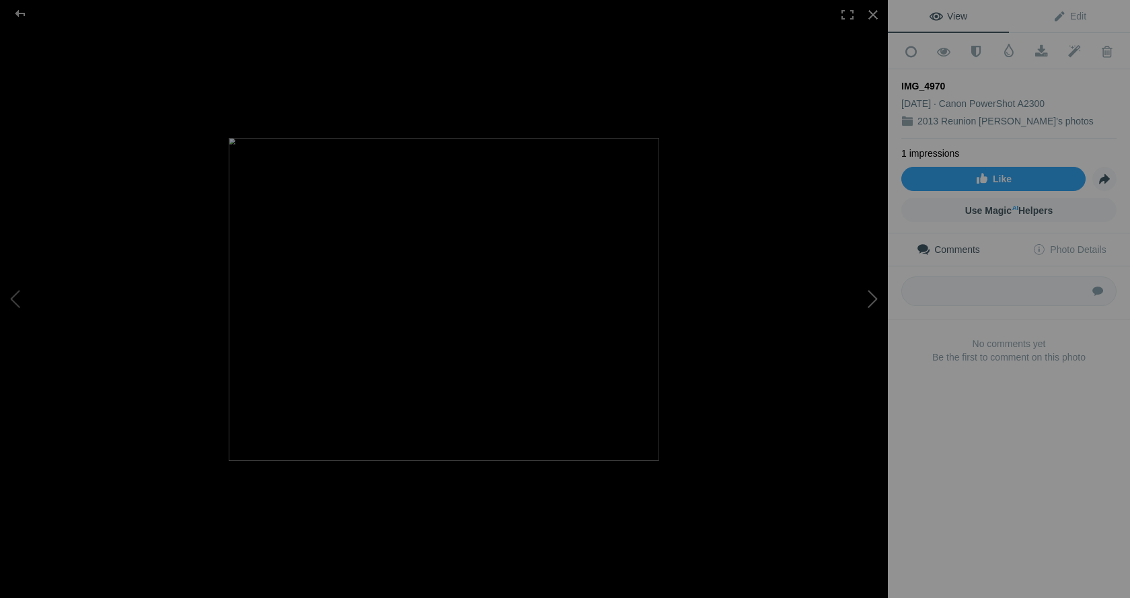
click at [871, 302] on button at bounding box center [837, 298] width 101 height 215
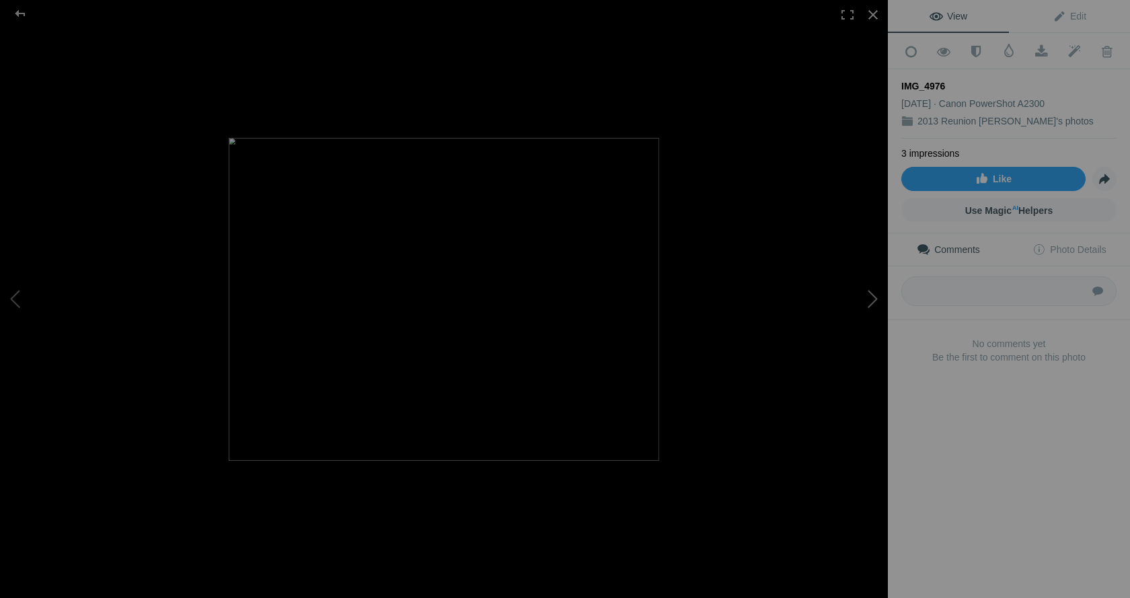
click at [871, 302] on button at bounding box center [837, 298] width 101 height 215
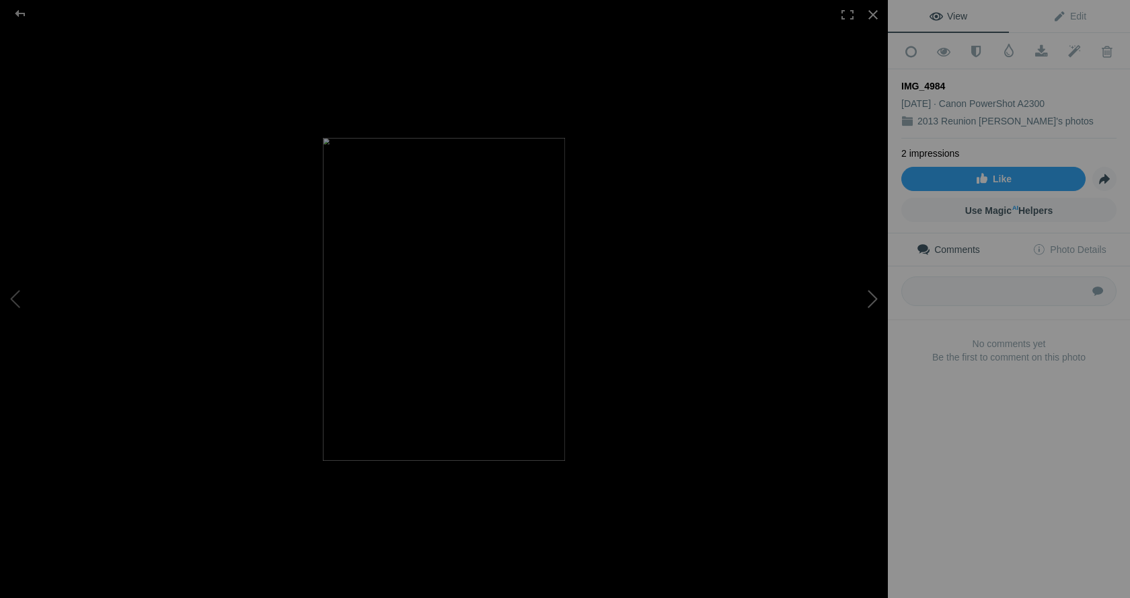
click at [871, 302] on button at bounding box center [837, 298] width 101 height 215
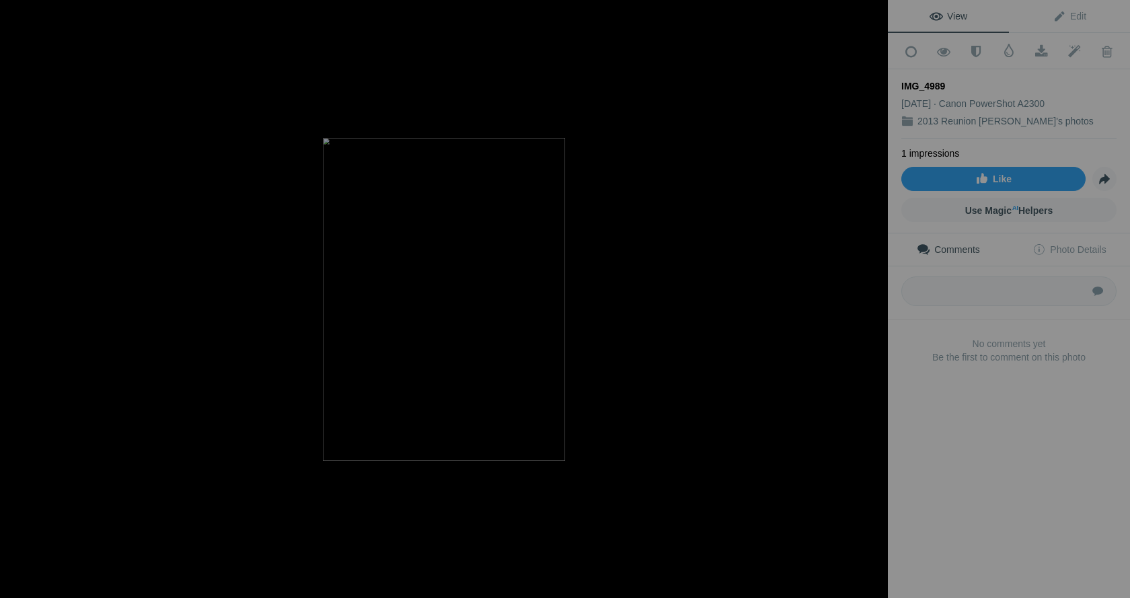
click at [871, 302] on button at bounding box center [837, 298] width 101 height 215
click at [872, 302] on button at bounding box center [837, 298] width 101 height 215
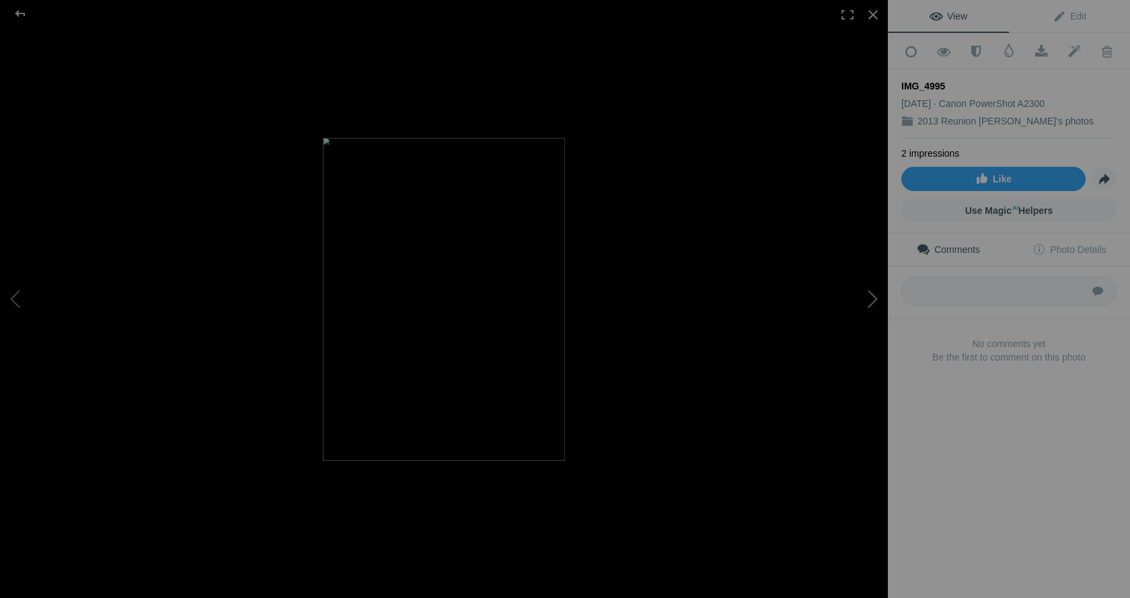
click at [872, 302] on button at bounding box center [837, 298] width 101 height 215
click at [17, 294] on button at bounding box center [50, 298] width 101 height 215
click at [870, 299] on button at bounding box center [837, 298] width 101 height 215
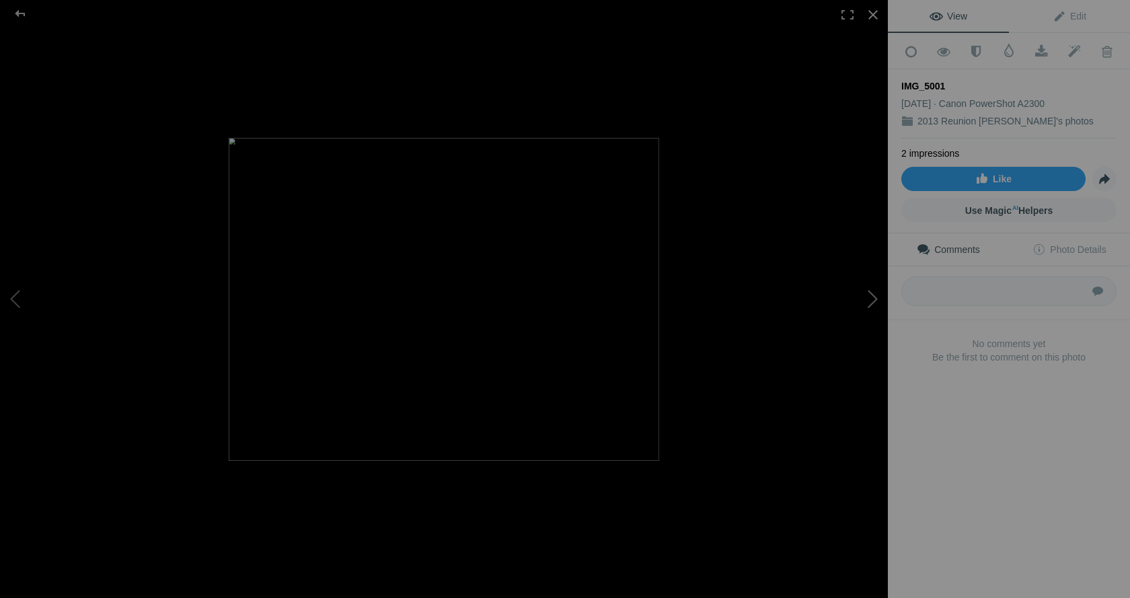
click at [869, 297] on button at bounding box center [837, 298] width 101 height 215
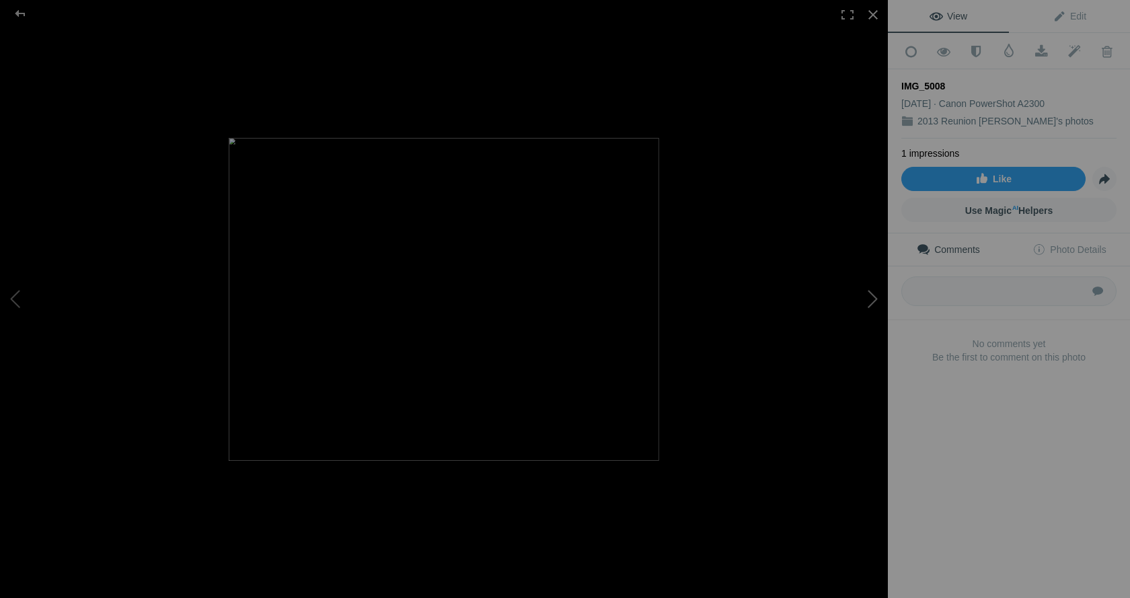
click at [871, 297] on button at bounding box center [837, 298] width 101 height 215
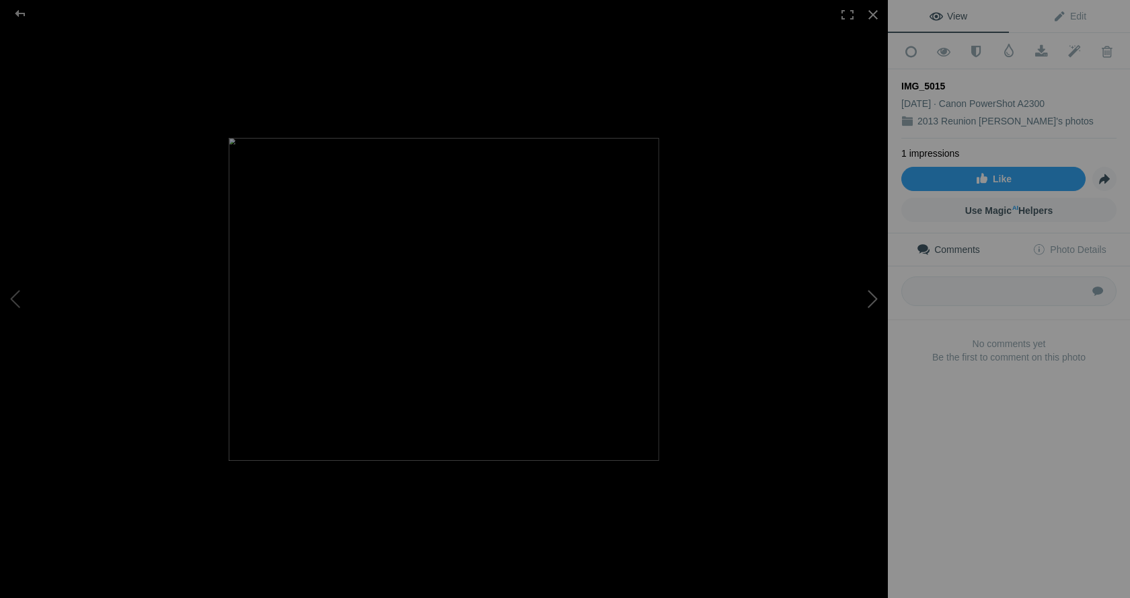
click at [871, 297] on button at bounding box center [837, 298] width 101 height 215
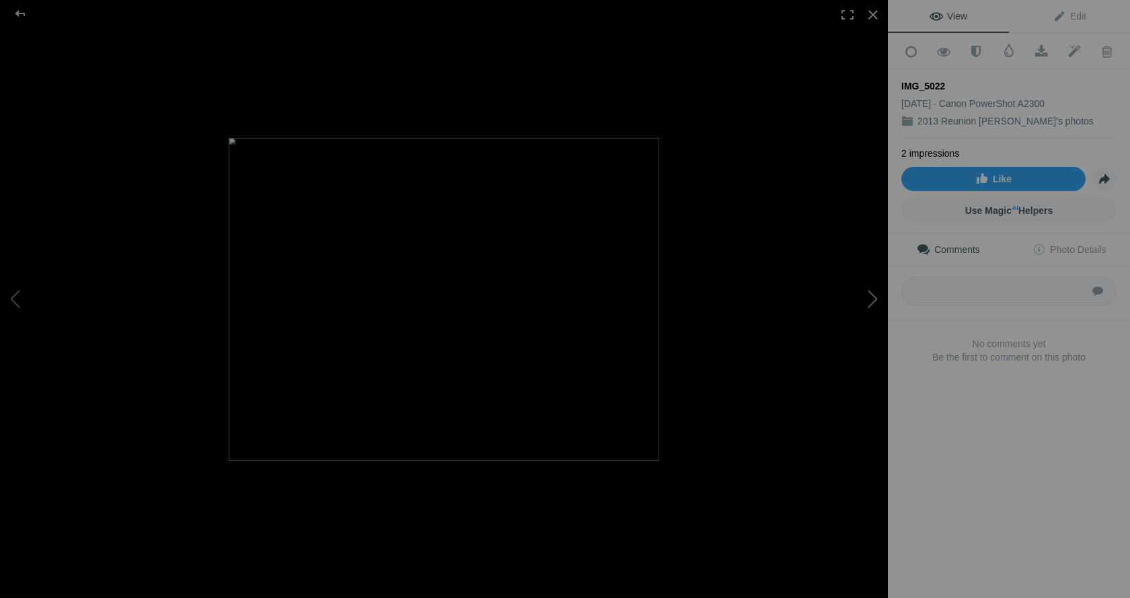
click at [871, 297] on button at bounding box center [837, 298] width 101 height 215
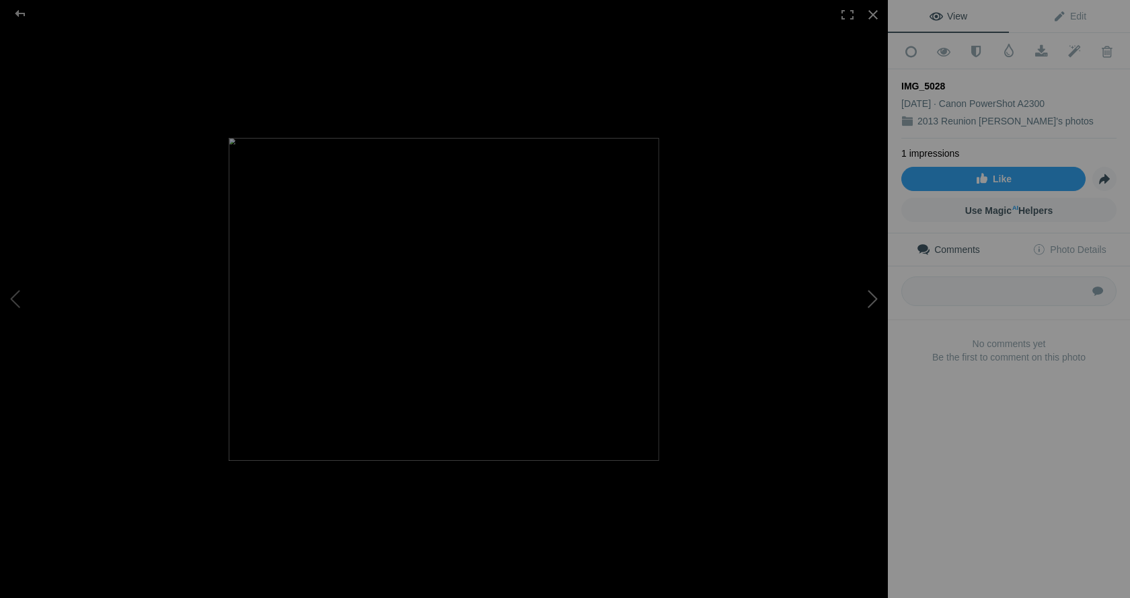
click at [871, 297] on button at bounding box center [837, 298] width 101 height 215
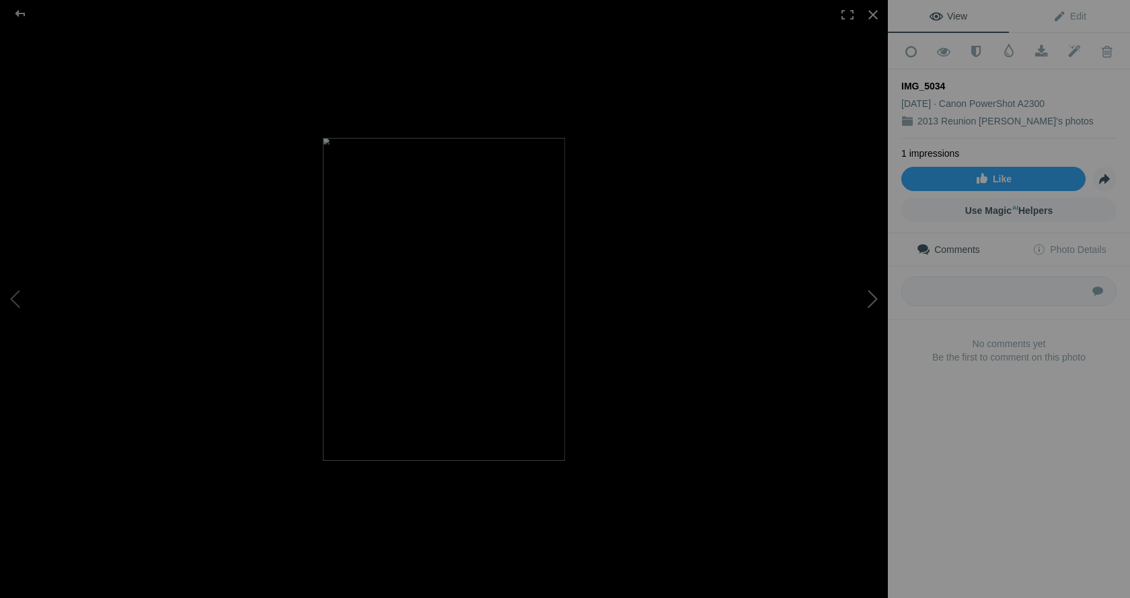
click at [871, 297] on button at bounding box center [837, 298] width 101 height 215
click at [871, 295] on button at bounding box center [837, 298] width 101 height 215
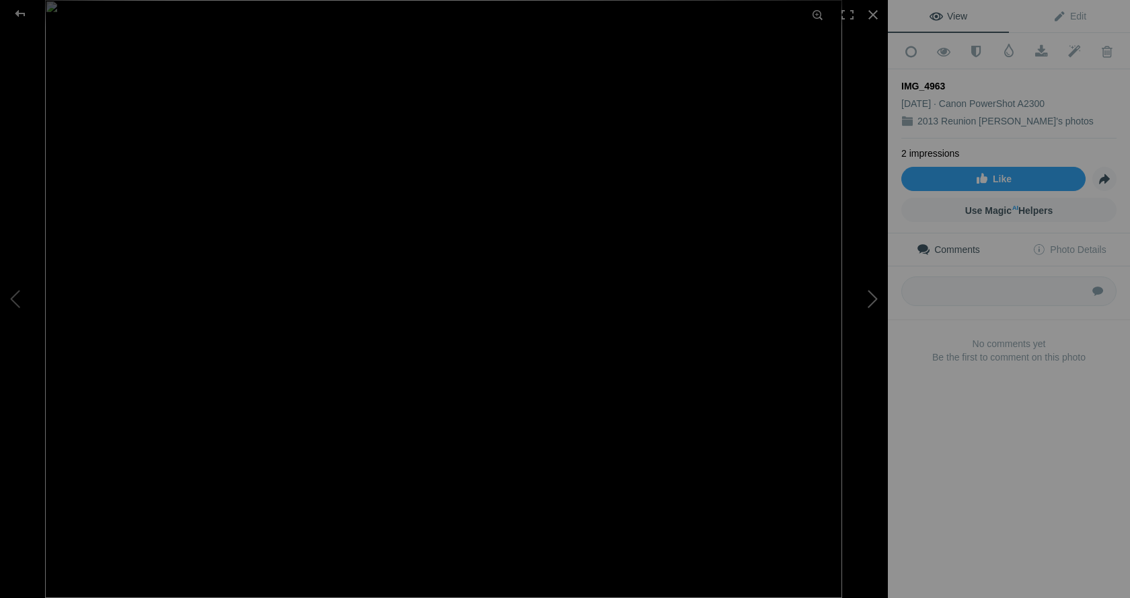
click at [871, 295] on button at bounding box center [837, 298] width 101 height 215
click at [869, 295] on button at bounding box center [837, 298] width 101 height 215
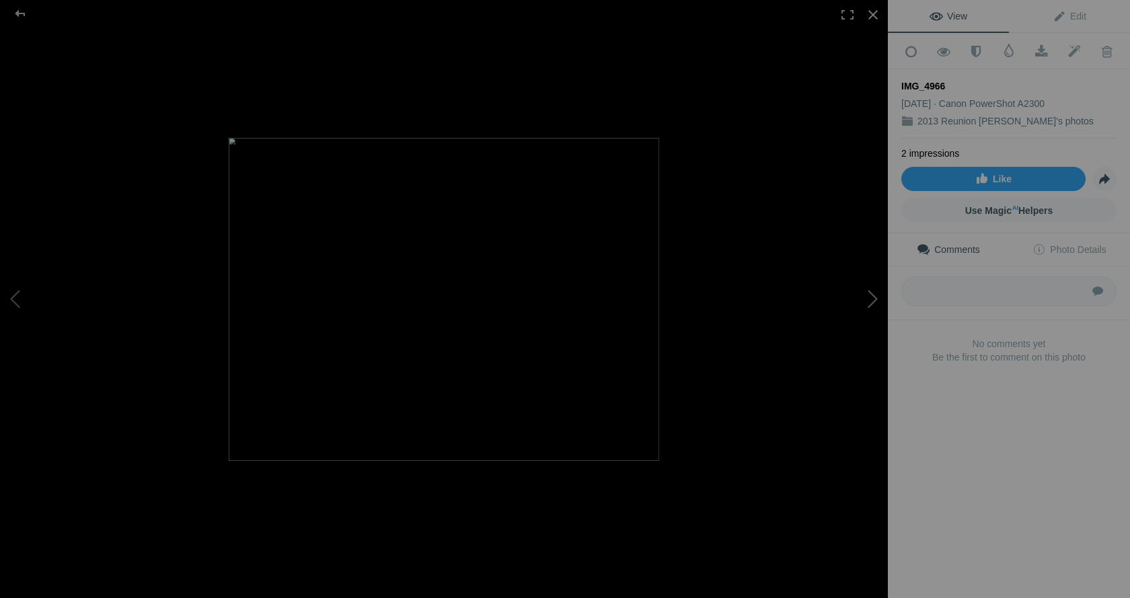
click at [869, 295] on button at bounding box center [837, 298] width 101 height 215
click at [867, 17] on div at bounding box center [874, 15] width 30 height 30
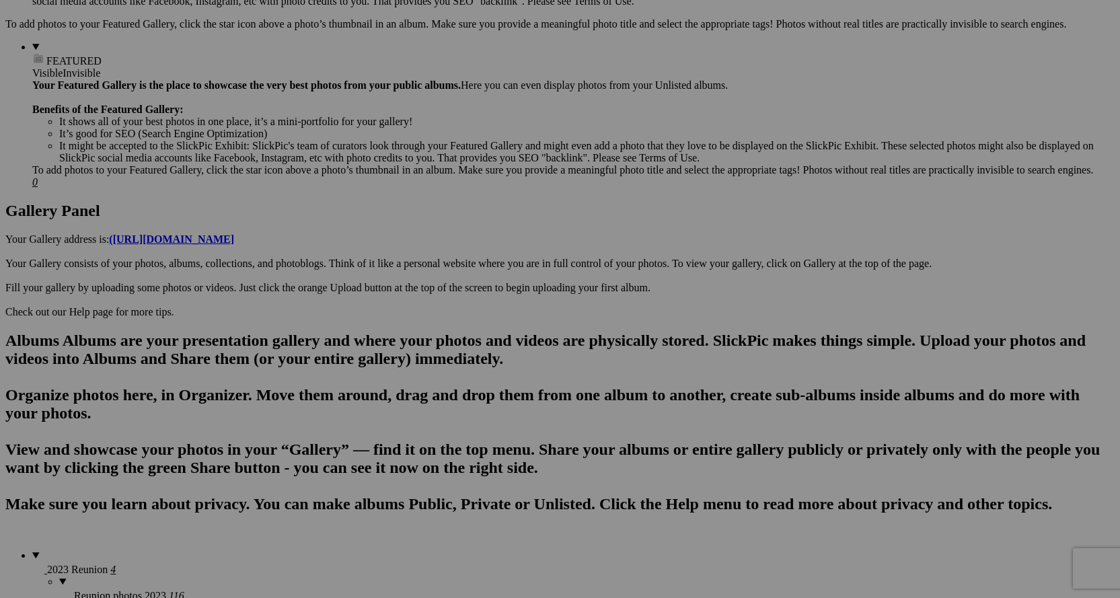
scroll to position [606, 0]
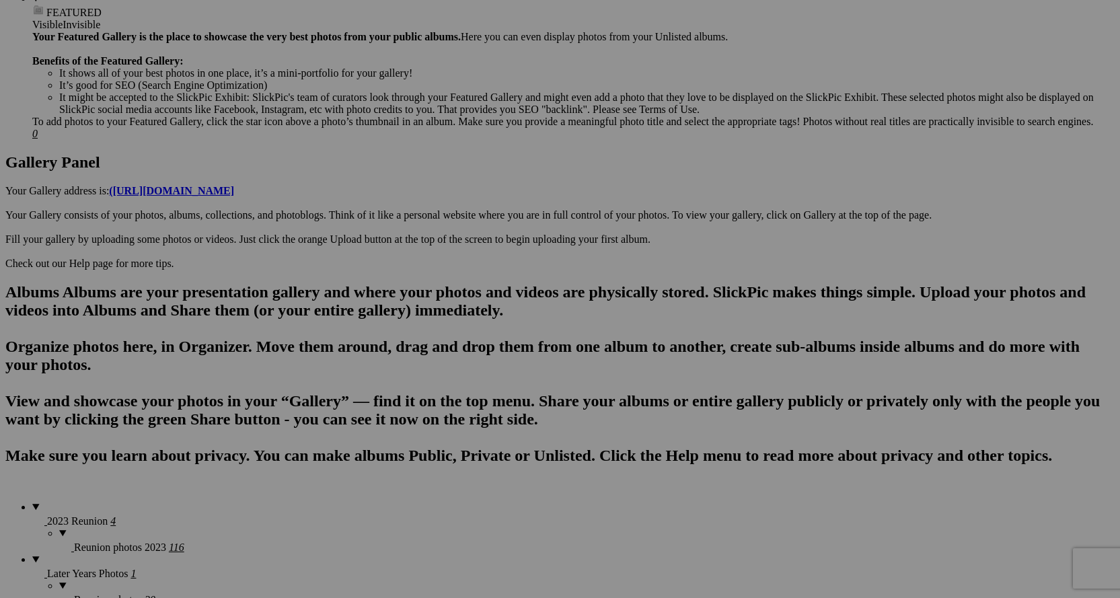
scroll to position [606, 0]
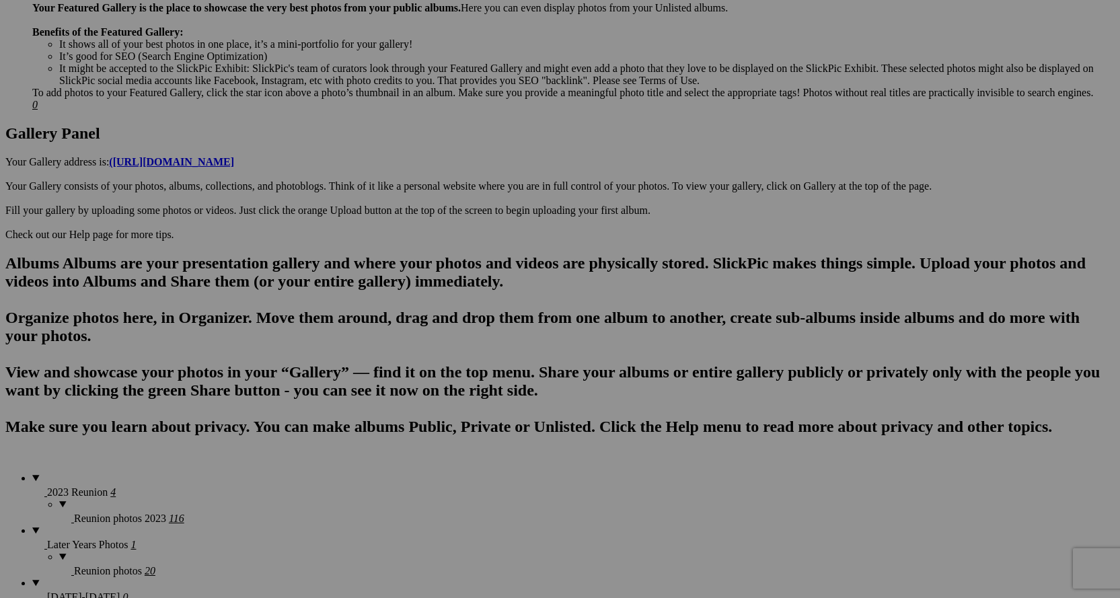
scroll to position [673, 0]
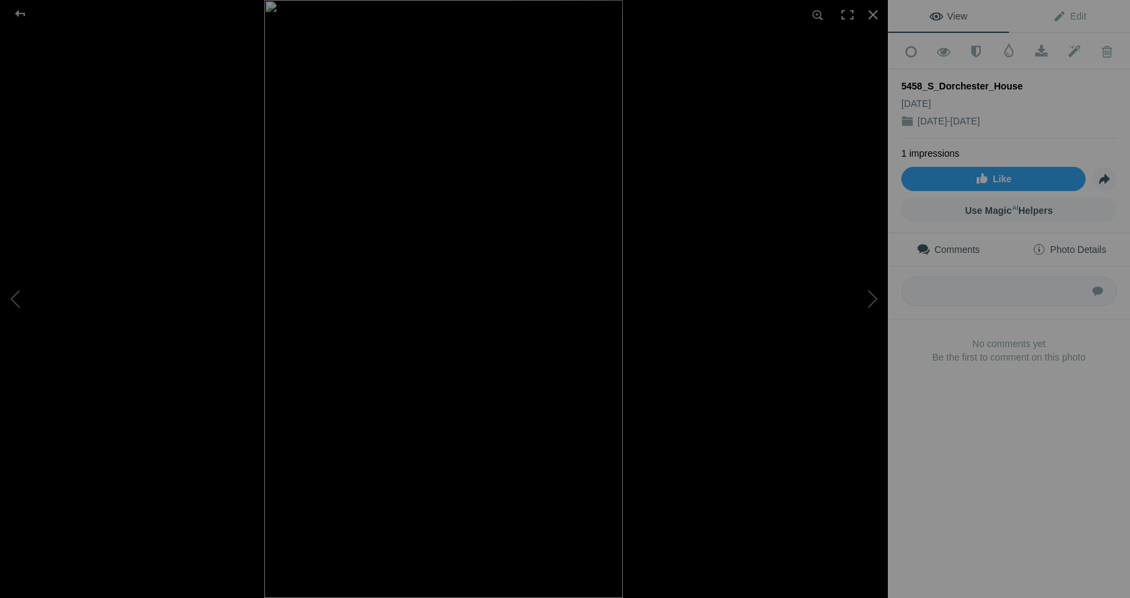
click at [1069, 244] on span "Photo Details" at bounding box center [1069, 249] width 73 height 11
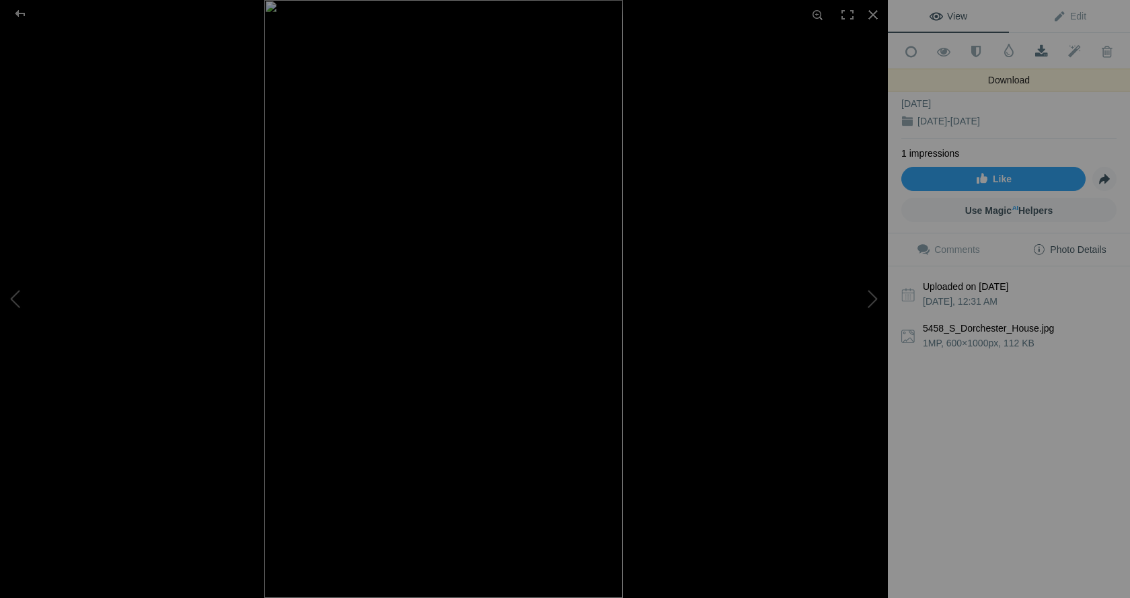
click at [1027, 42] on link "Download" at bounding box center [1041, 51] width 33 height 34
click at [970, 470] on div "View Edit Add to Quick Collection Remove from Quick Collection Hide from Public…" at bounding box center [1009, 299] width 242 height 598
click at [866, 294] on button at bounding box center [837, 298] width 101 height 215
click at [871, 296] on button at bounding box center [837, 298] width 101 height 215
click at [871, 301] on button at bounding box center [837, 298] width 101 height 215
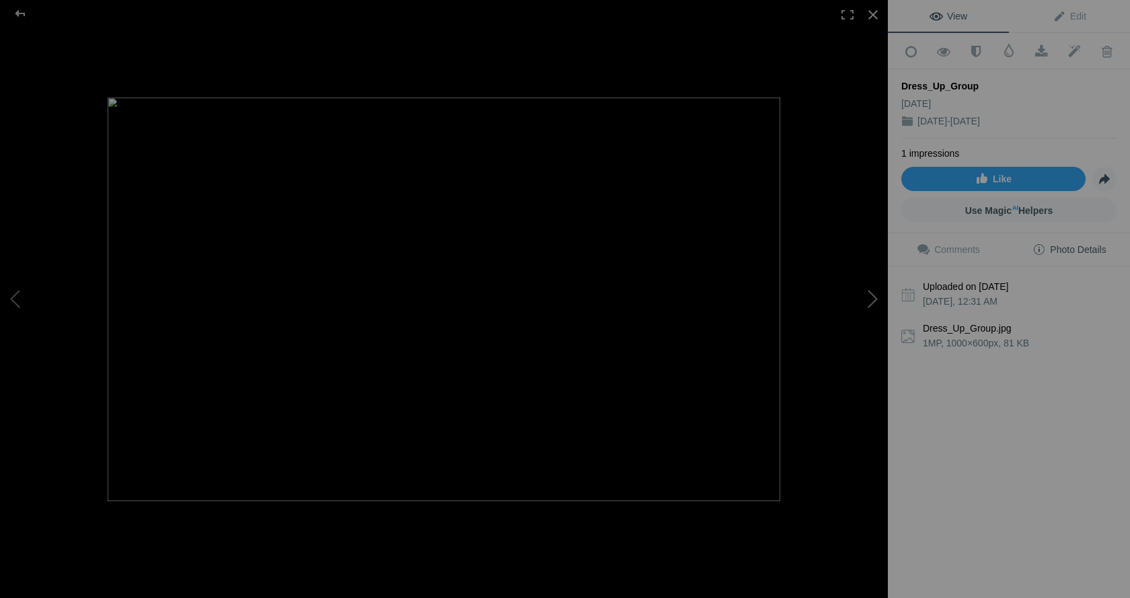
click at [871, 299] on button at bounding box center [837, 298] width 101 height 215
click at [870, 297] on button at bounding box center [837, 298] width 101 height 215
click at [869, 299] on button at bounding box center [837, 298] width 101 height 215
click at [877, 300] on button at bounding box center [837, 298] width 101 height 215
click at [875, 303] on button at bounding box center [837, 298] width 101 height 215
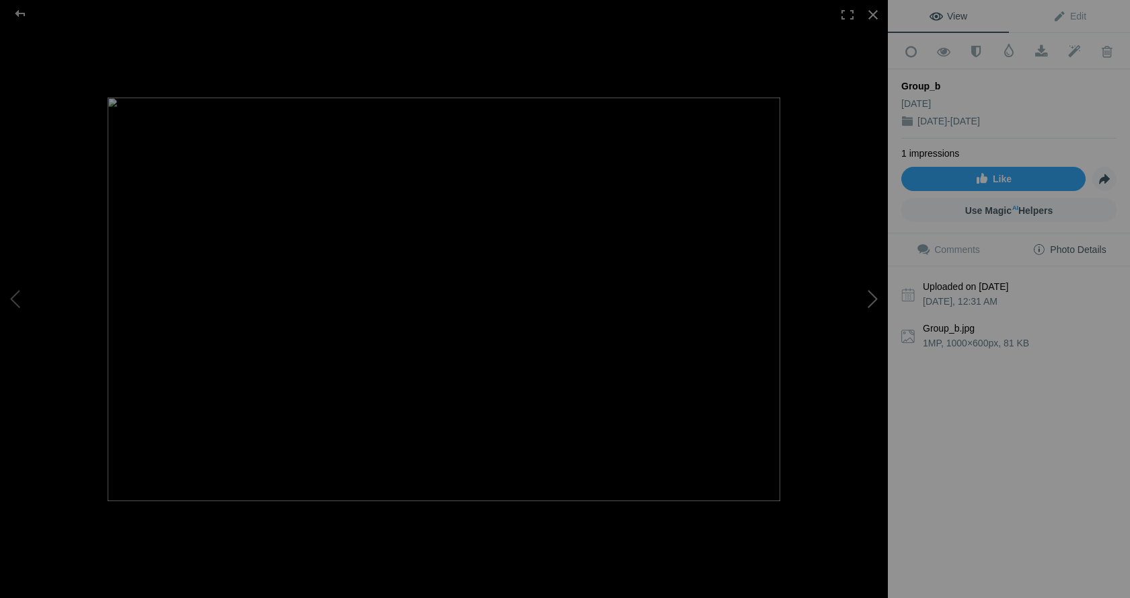
click at [873, 303] on button at bounding box center [837, 298] width 101 height 215
click at [872, 300] on button at bounding box center [837, 298] width 101 height 215
click at [872, 299] on button at bounding box center [837, 298] width 101 height 215
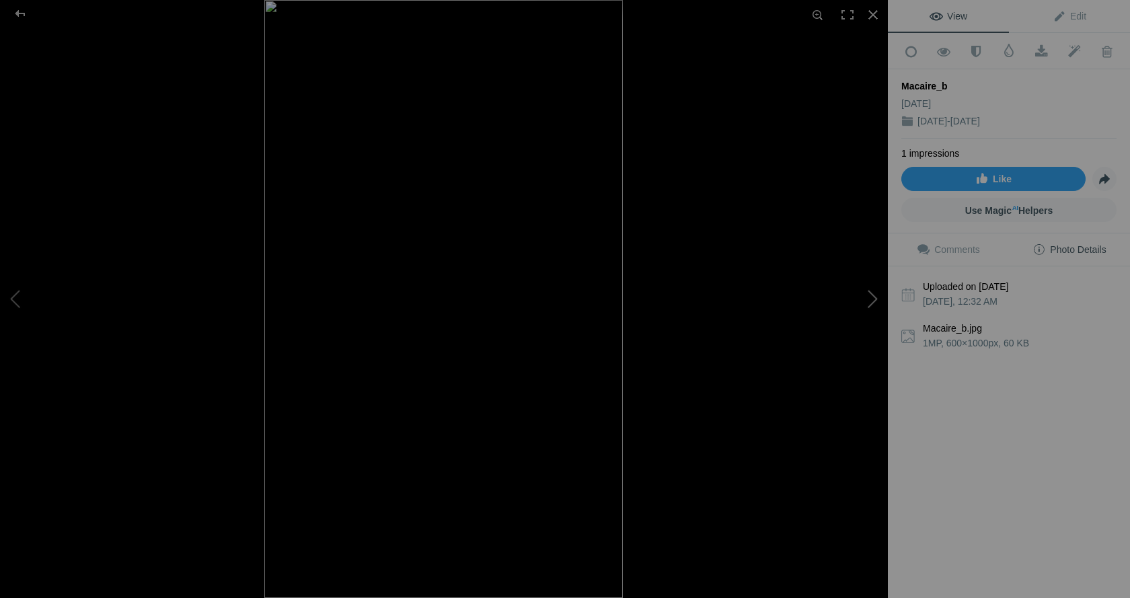
click at [872, 299] on button at bounding box center [837, 298] width 101 height 215
click at [871, 299] on button at bounding box center [837, 298] width 101 height 215
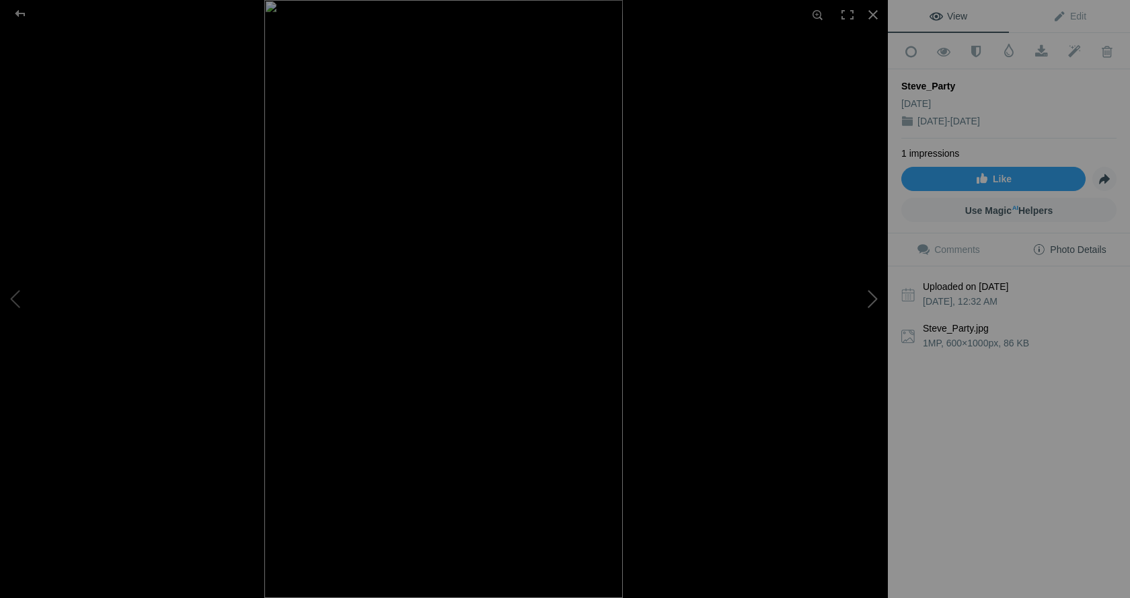
click at [871, 299] on button at bounding box center [837, 298] width 101 height 215
click at [871, 297] on button at bounding box center [837, 298] width 101 height 215
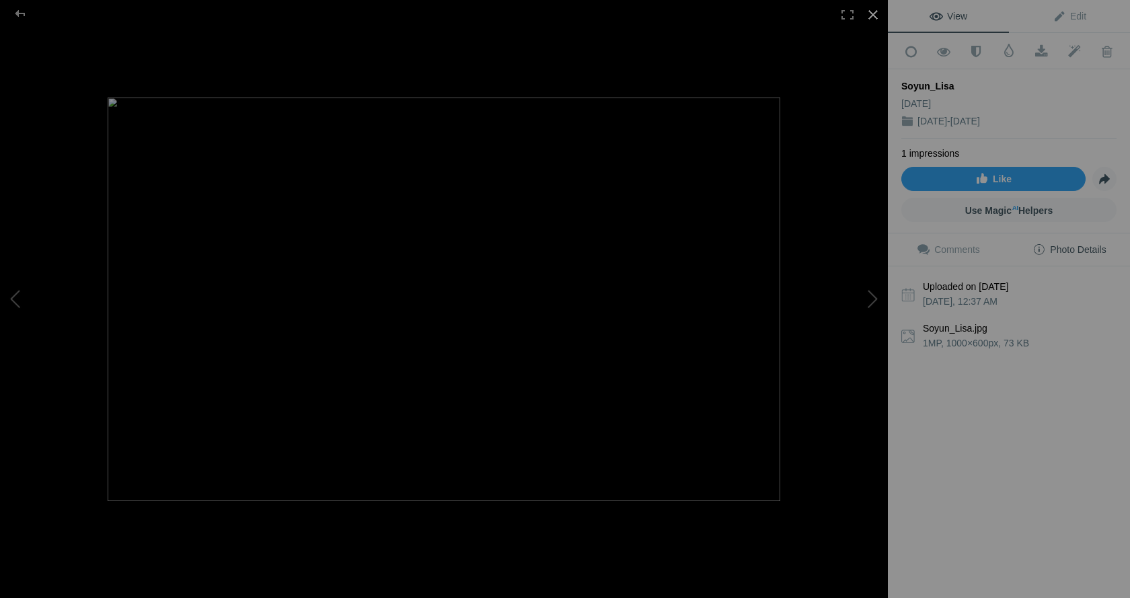
click at [867, 17] on div at bounding box center [874, 15] width 30 height 30
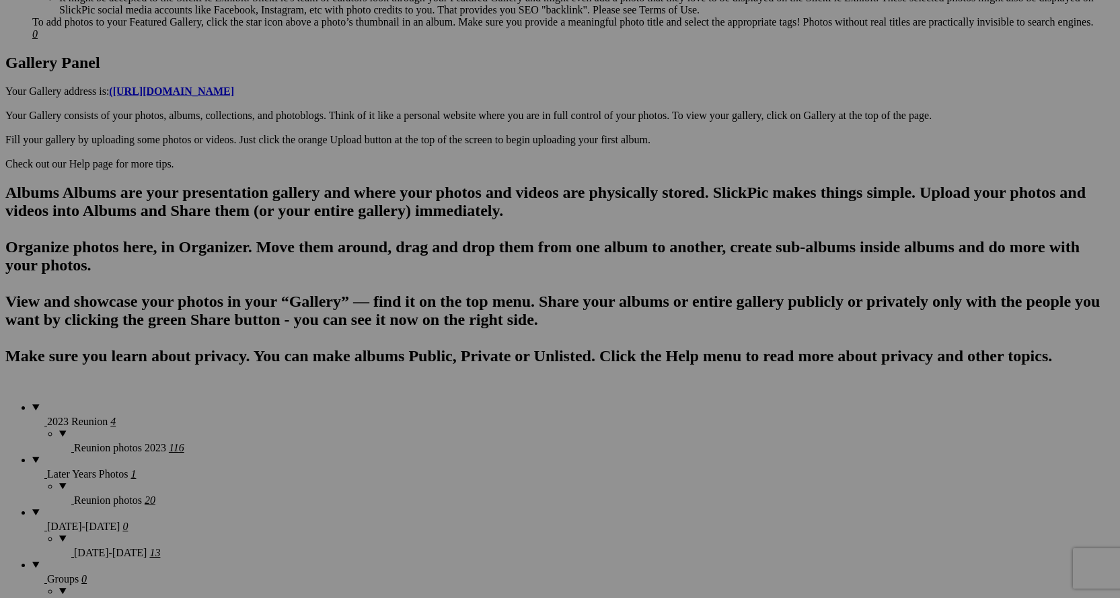
scroll to position [673, 0]
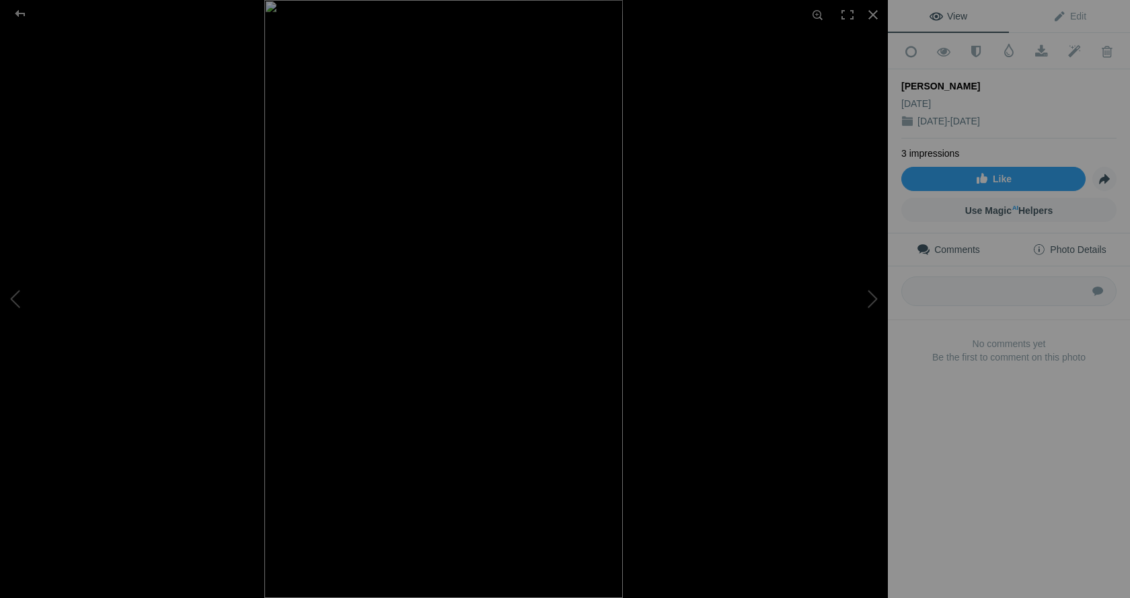
click at [1059, 244] on span "Photo Details" at bounding box center [1069, 249] width 73 height 11
click at [873, 296] on button at bounding box center [837, 298] width 101 height 215
click at [871, 295] on button at bounding box center [837, 298] width 101 height 215
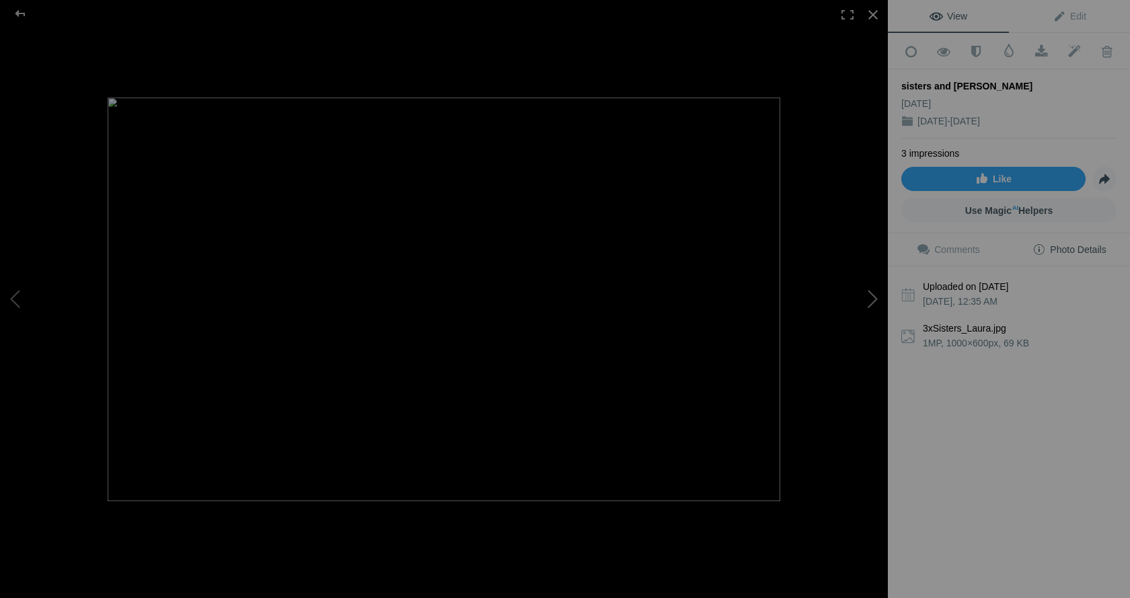
click at [870, 294] on button at bounding box center [837, 298] width 101 height 215
click at [870, 293] on button at bounding box center [837, 298] width 101 height 215
click at [869, 295] on button at bounding box center [837, 298] width 101 height 215
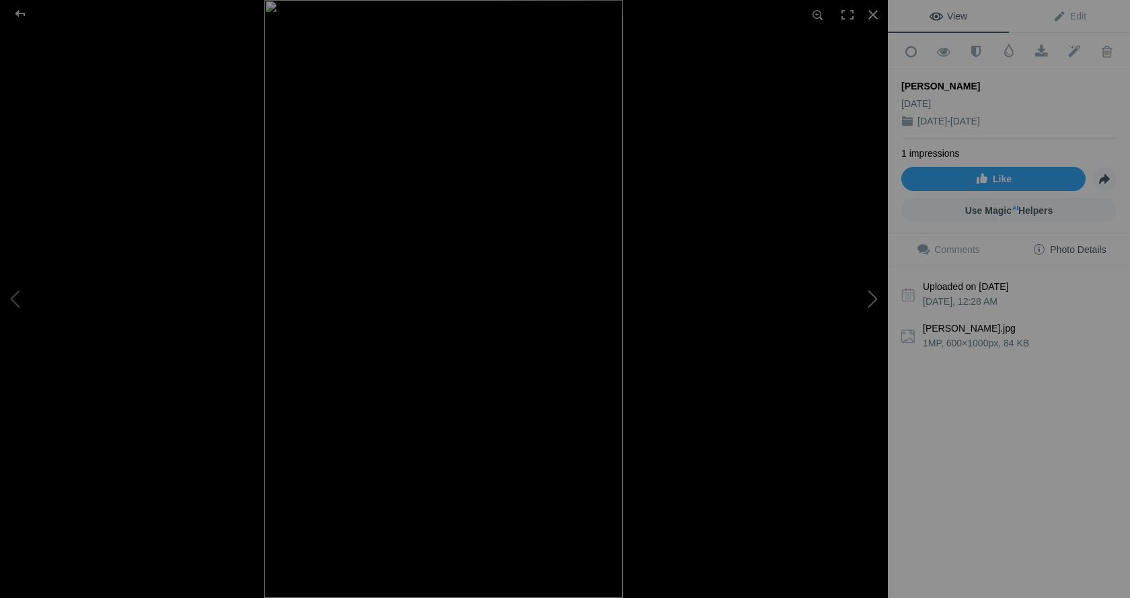
click at [869, 295] on button at bounding box center [837, 298] width 101 height 215
click at [871, 297] on button at bounding box center [837, 298] width 101 height 215
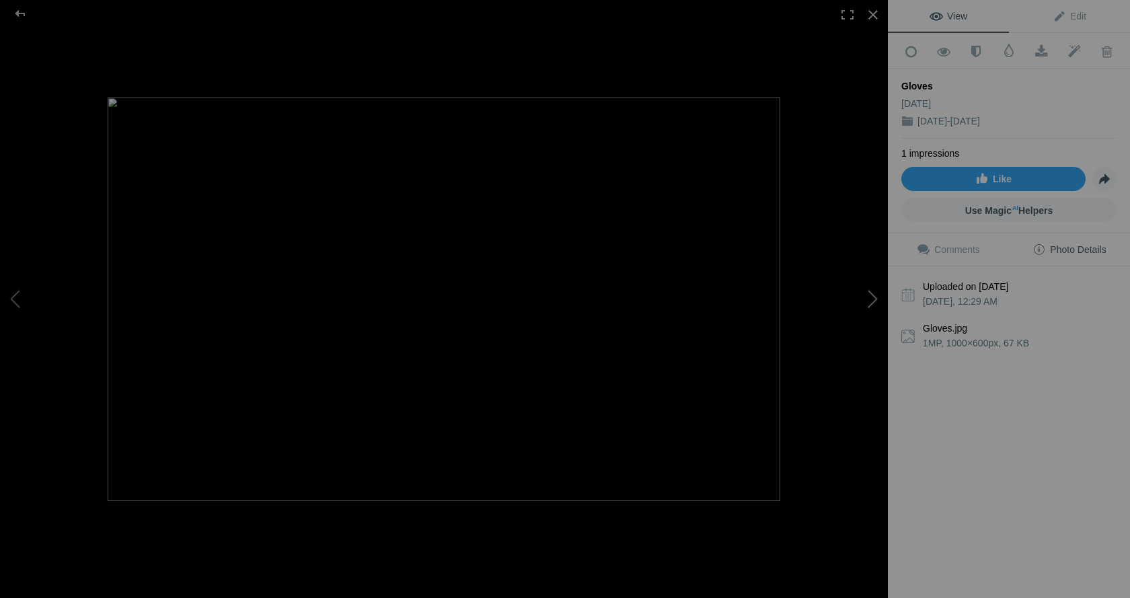
click at [871, 297] on button at bounding box center [837, 298] width 101 height 215
click at [875, 301] on button at bounding box center [837, 298] width 101 height 215
click at [877, 12] on div at bounding box center [874, 15] width 30 height 30
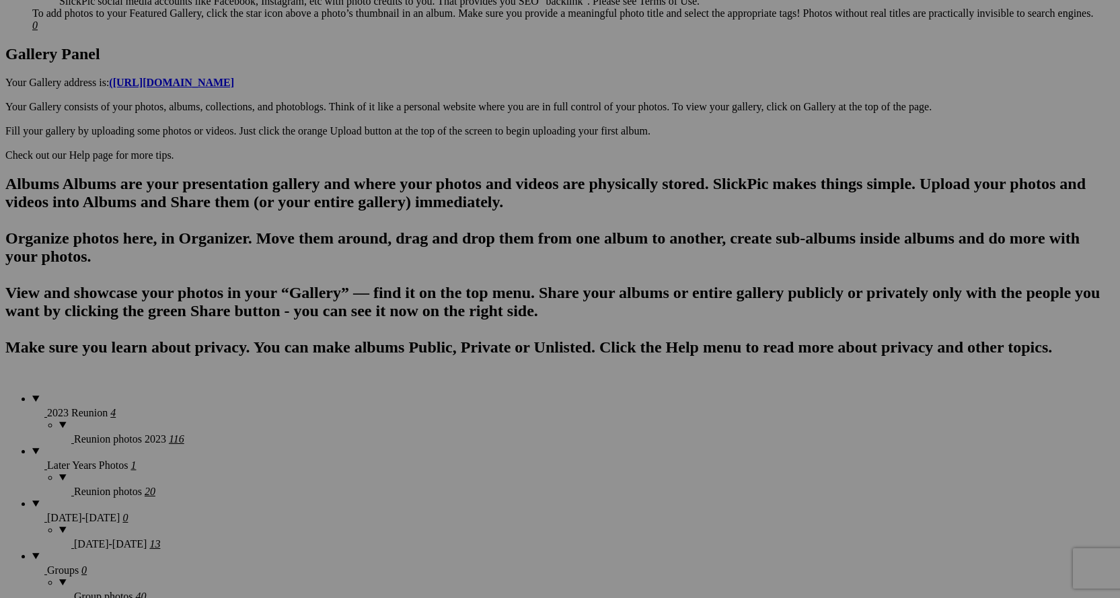
scroll to position [673, 0]
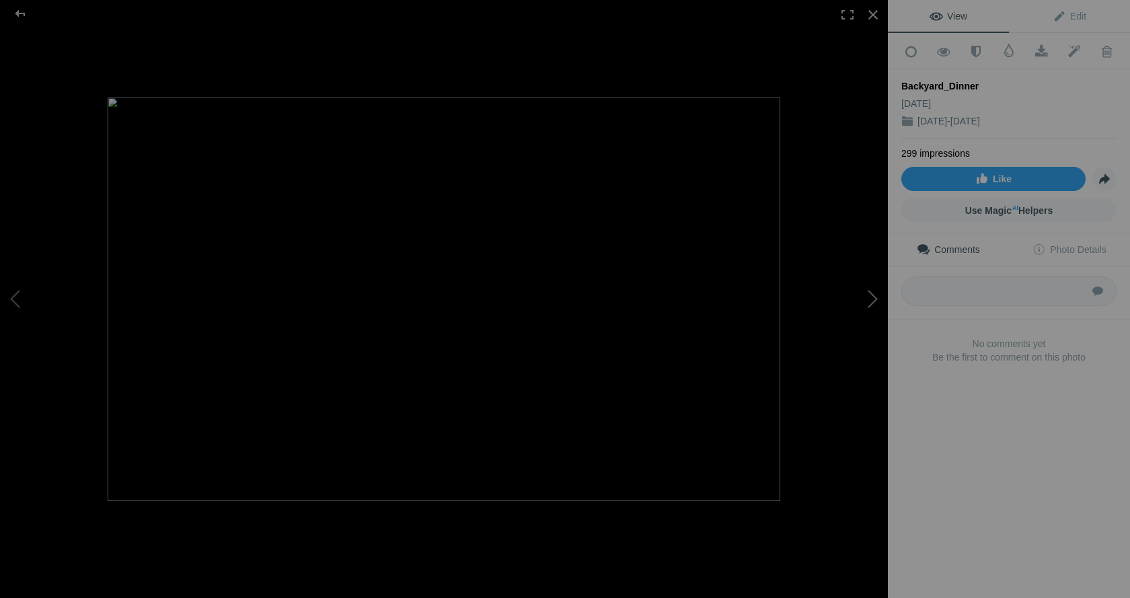
click at [867, 297] on button at bounding box center [837, 298] width 101 height 215
click at [1033, 250] on span "Photo Details" at bounding box center [1069, 249] width 73 height 11
click at [868, 298] on button at bounding box center [837, 298] width 101 height 215
click at [868, 301] on button at bounding box center [837, 298] width 101 height 215
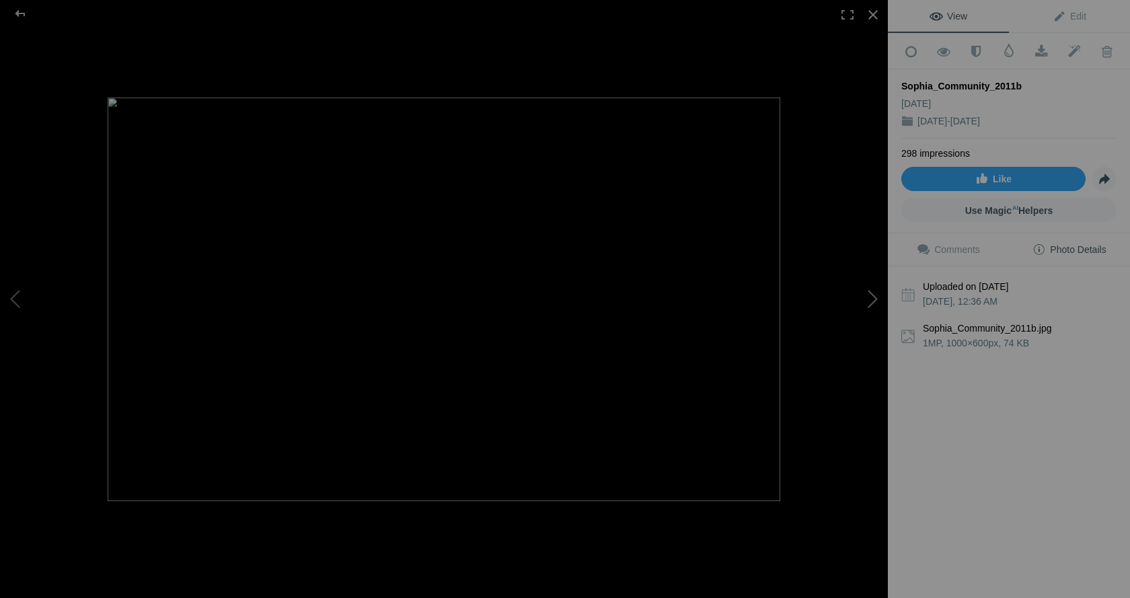
click at [868, 301] on button at bounding box center [837, 298] width 101 height 215
click at [869, 16] on div at bounding box center [874, 15] width 30 height 30
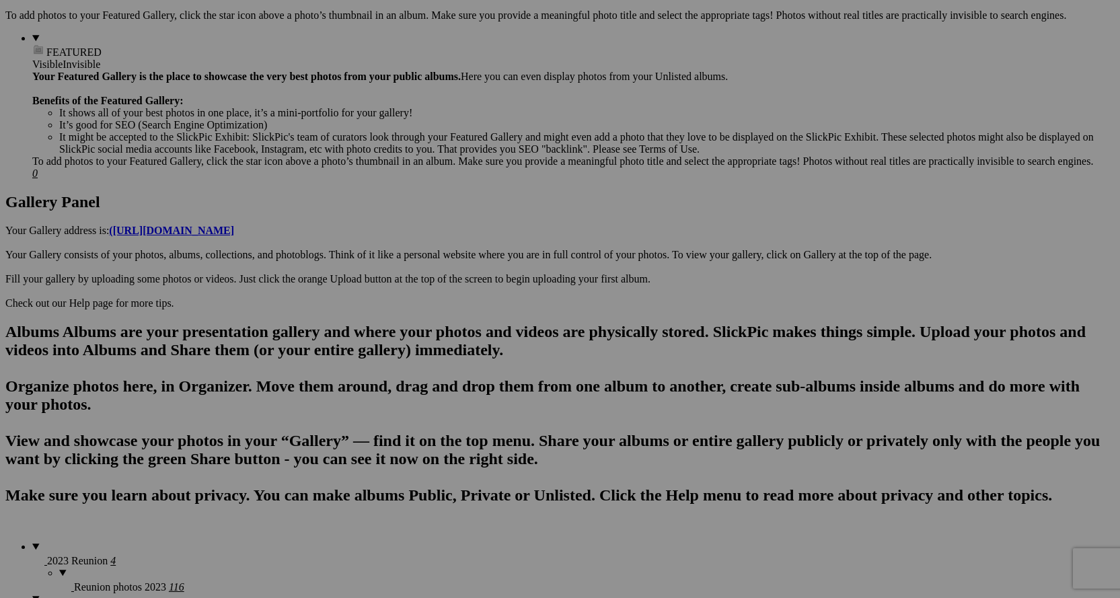
scroll to position [740, 0]
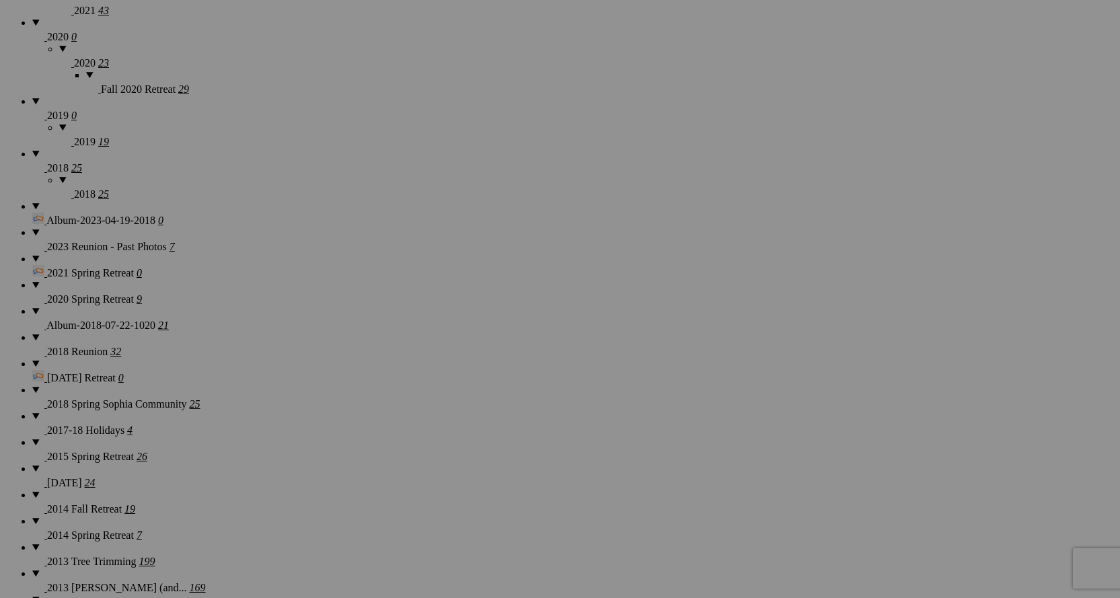
scroll to position [1457, 0]
